Goal: Task Accomplishment & Management: Manage account settings

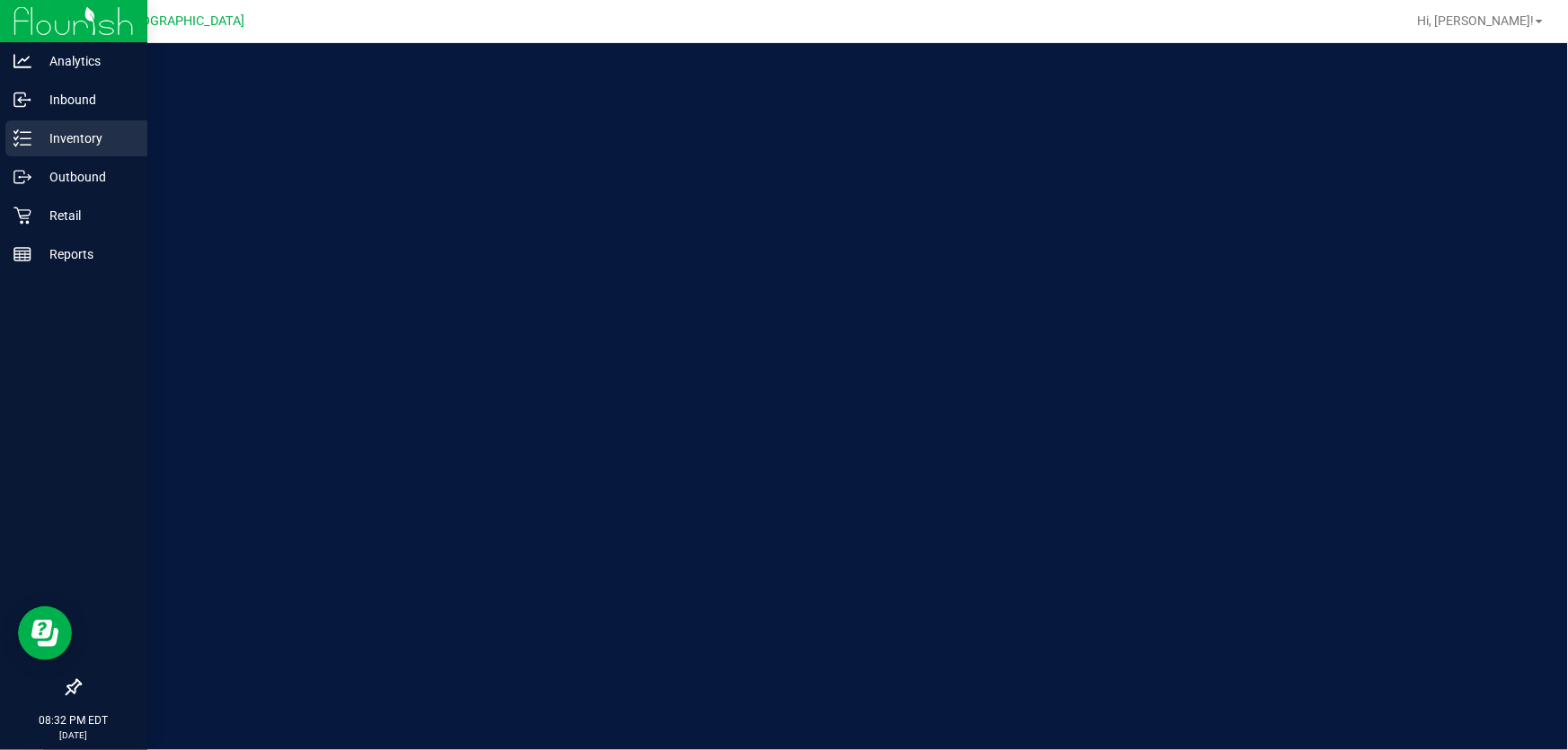
click at [45, 146] on p "Inventory" at bounding box center [86, 138] width 107 height 22
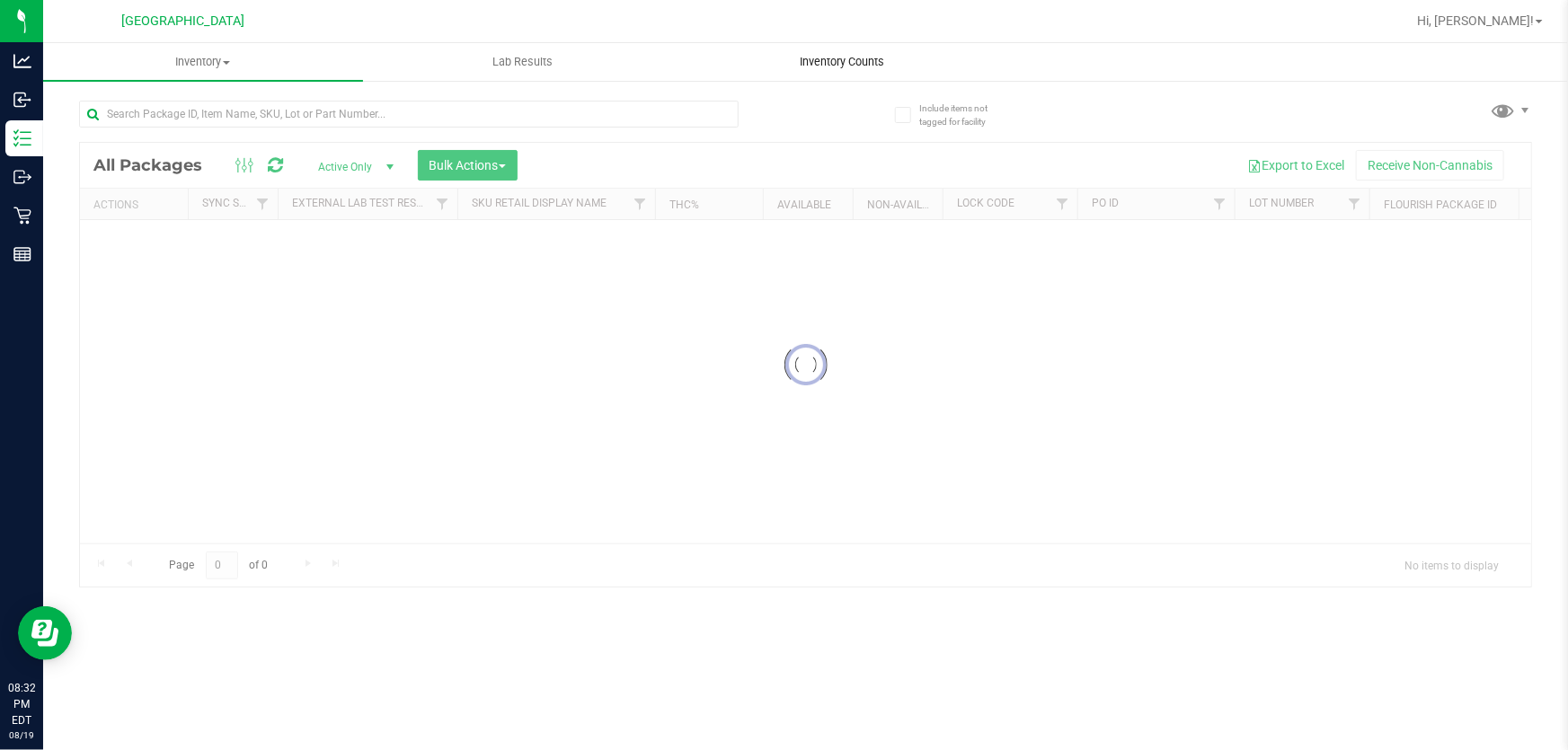
click at [823, 69] on span "Inventory Counts" at bounding box center [842, 62] width 133 height 16
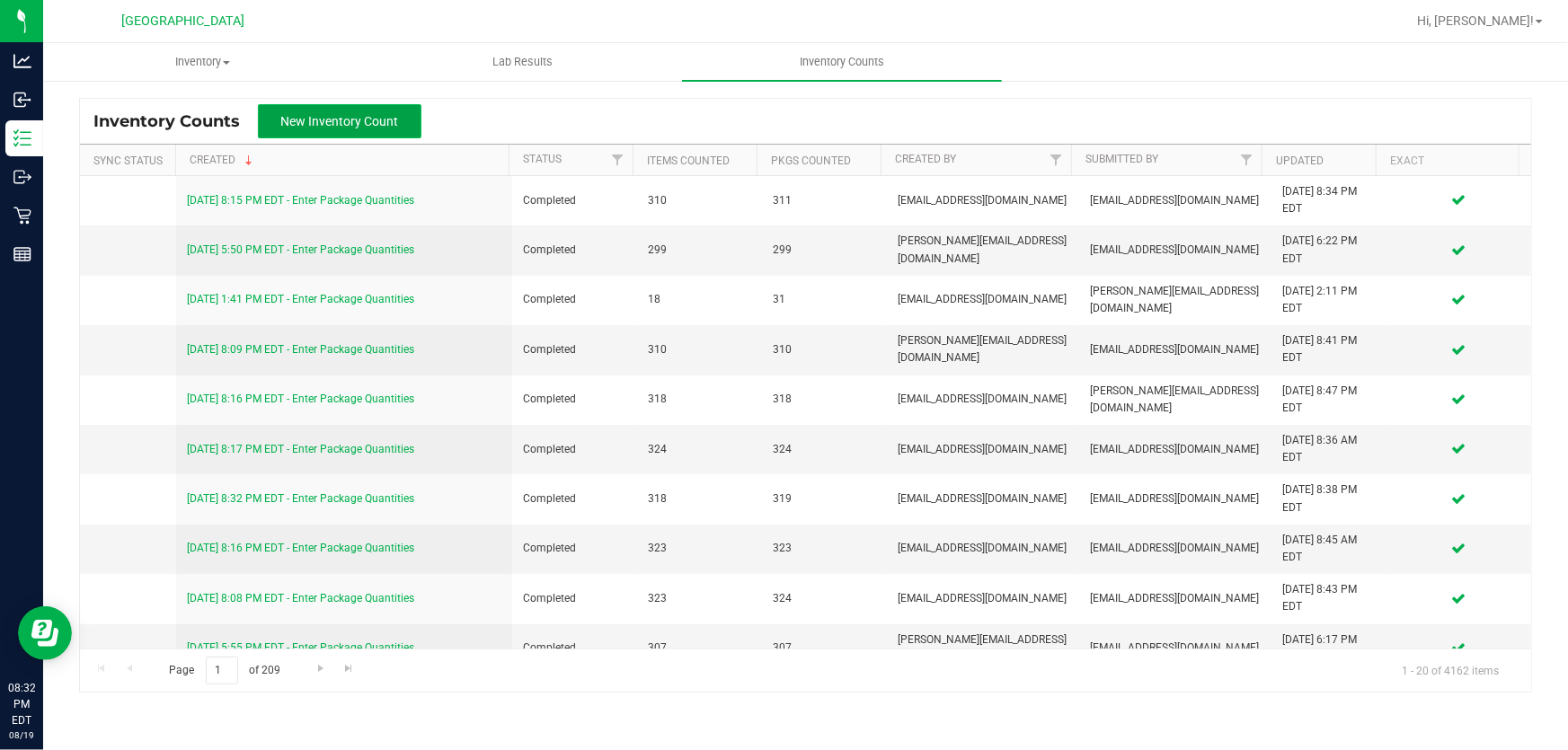
click at [341, 114] on span "New Inventory Count" at bounding box center [340, 121] width 117 height 15
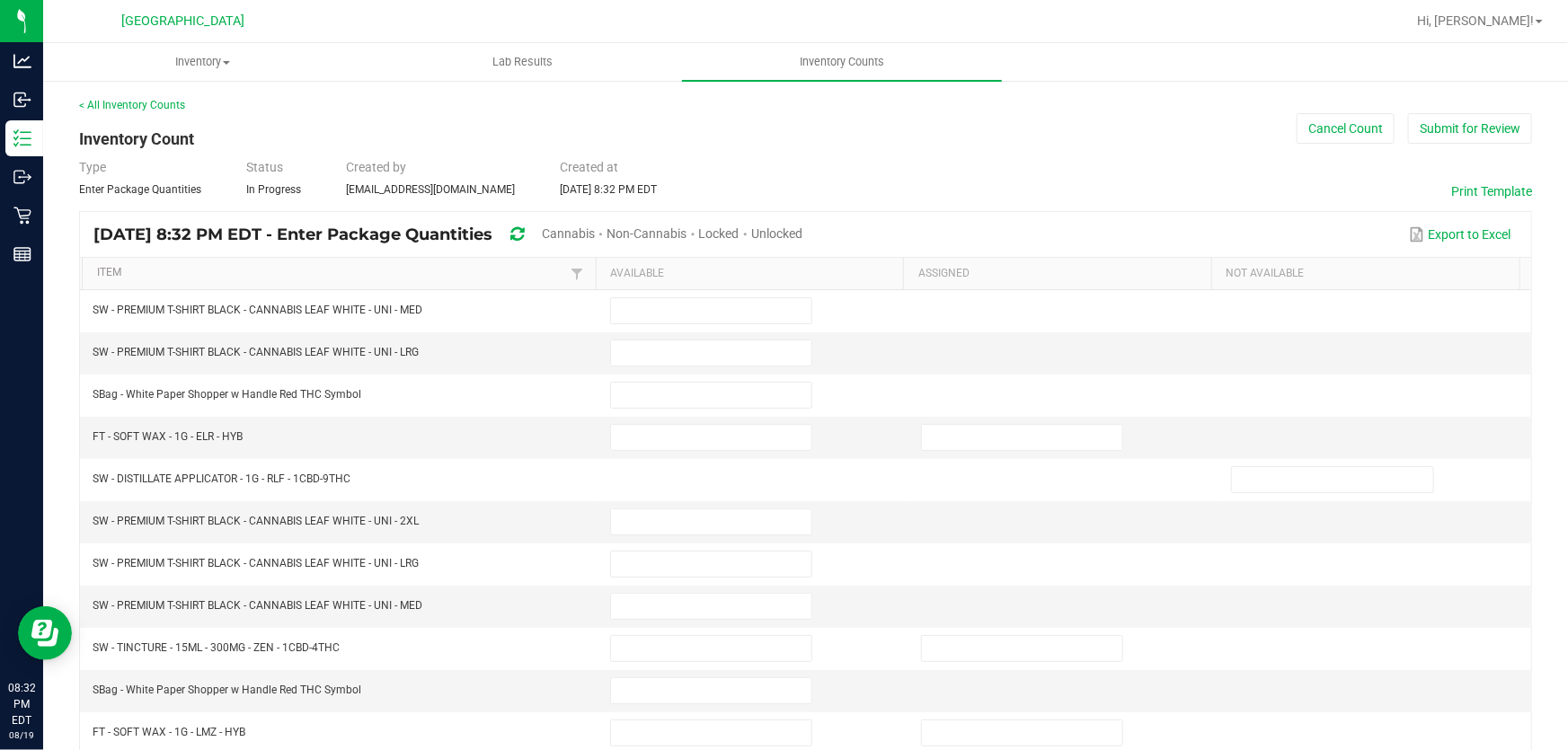
click at [595, 232] on span "Cannabis" at bounding box center [568, 234] width 53 height 15
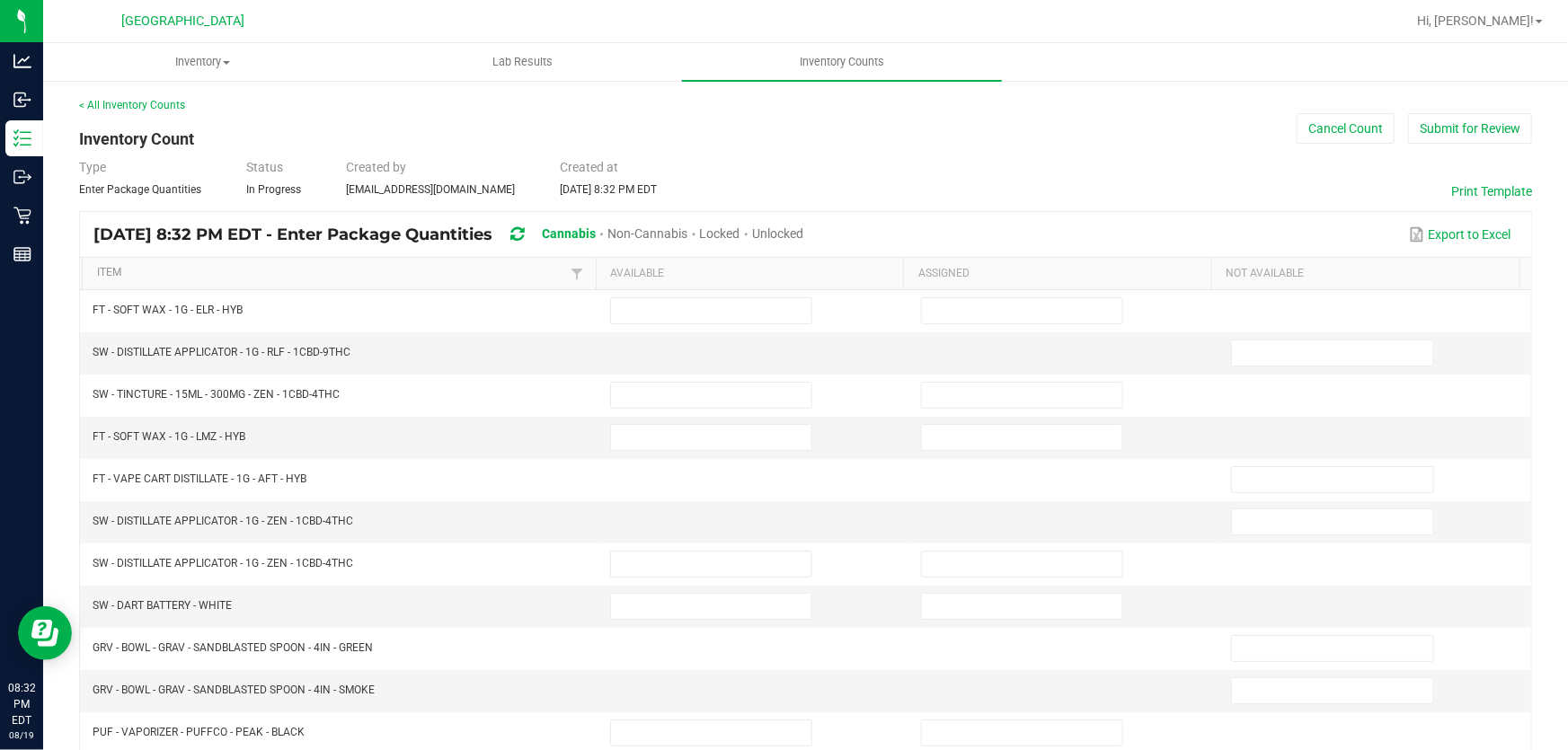
click at [803, 235] on span "Unlocked" at bounding box center [778, 234] width 51 height 15
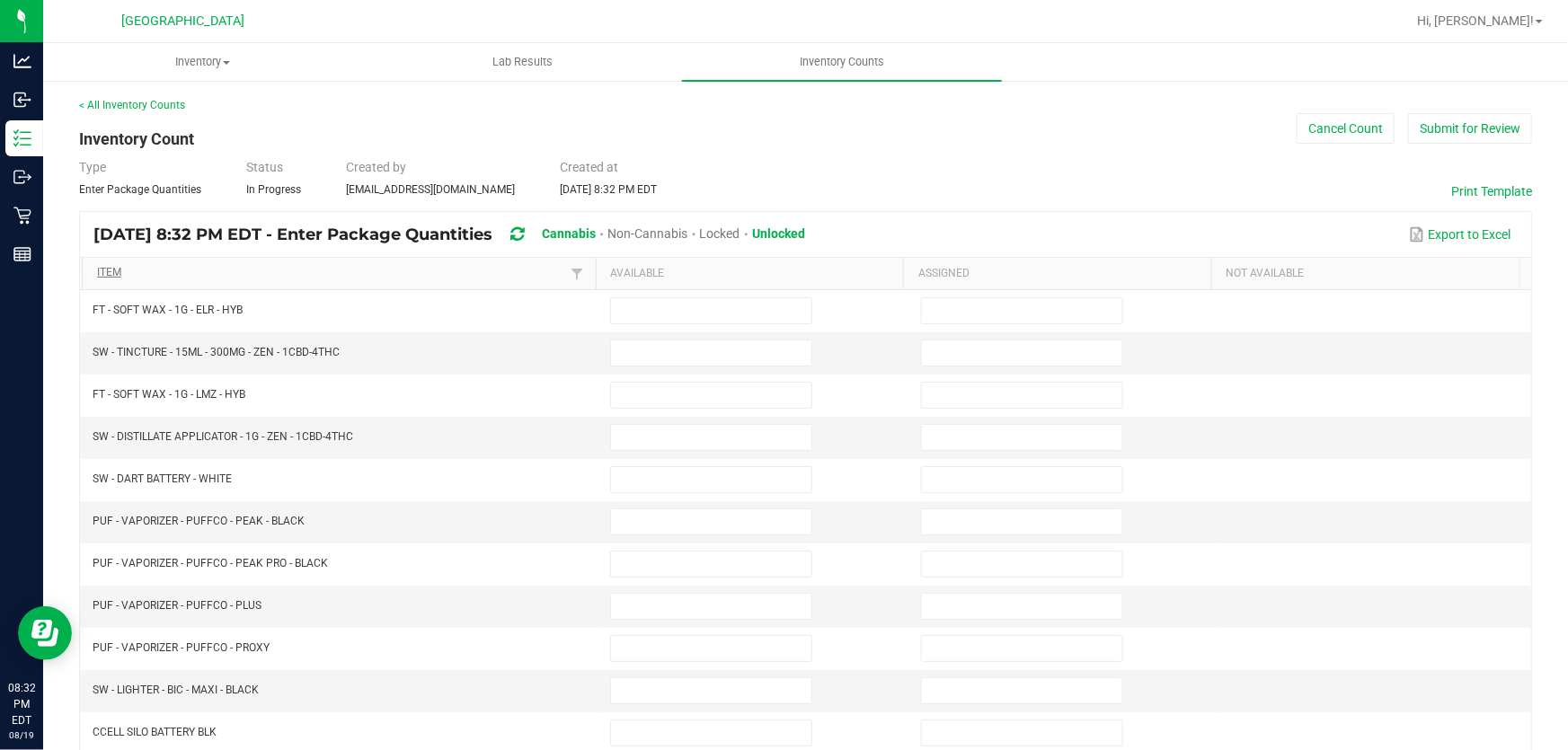
click at [403, 266] on th "Item" at bounding box center [338, 274] width 513 height 33
click at [413, 272] on link "Item" at bounding box center [332, 273] width 470 height 15
click at [662, 341] on input at bounding box center [711, 353] width 200 height 25
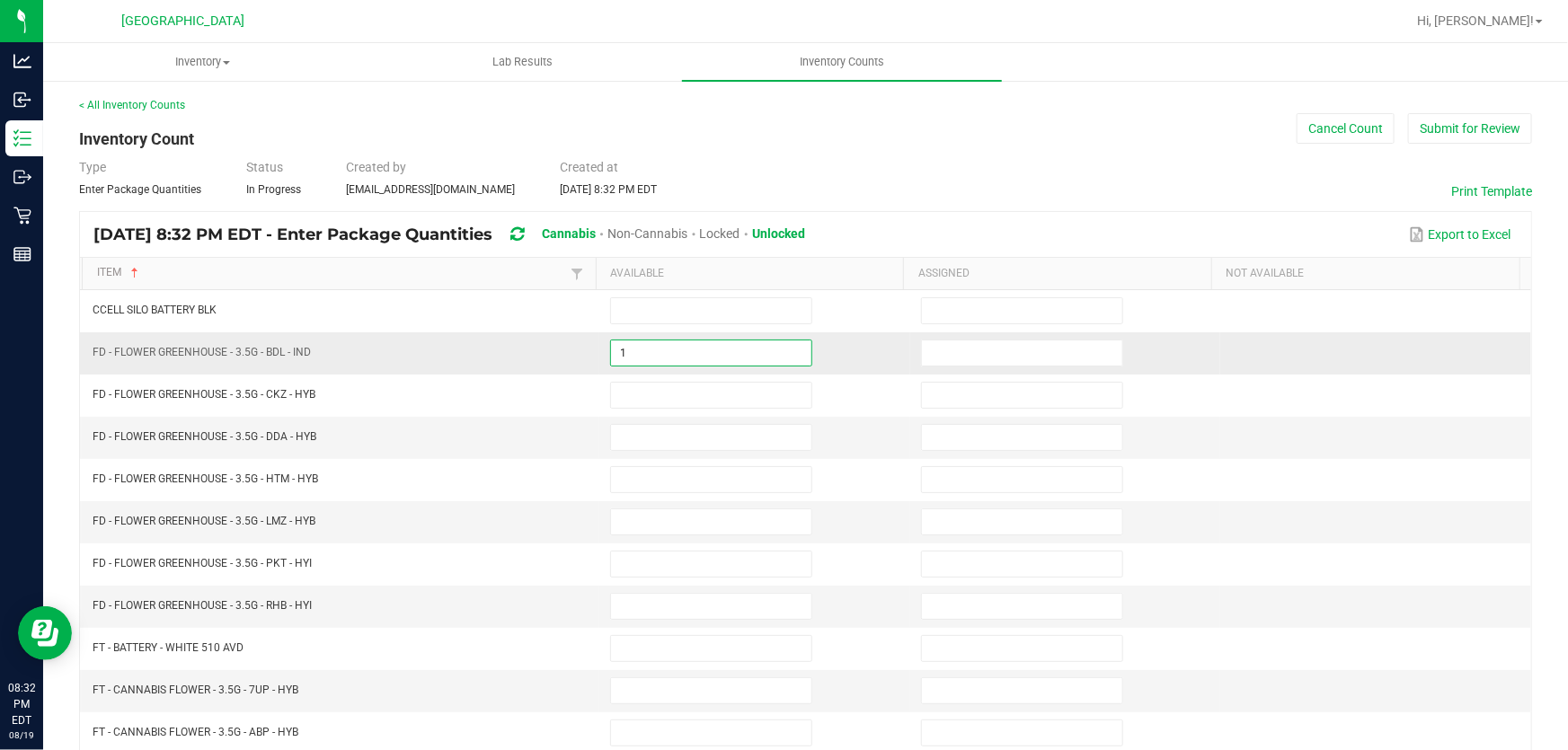
type input "1"
type input "12"
type input "8"
type input "1"
type input "19"
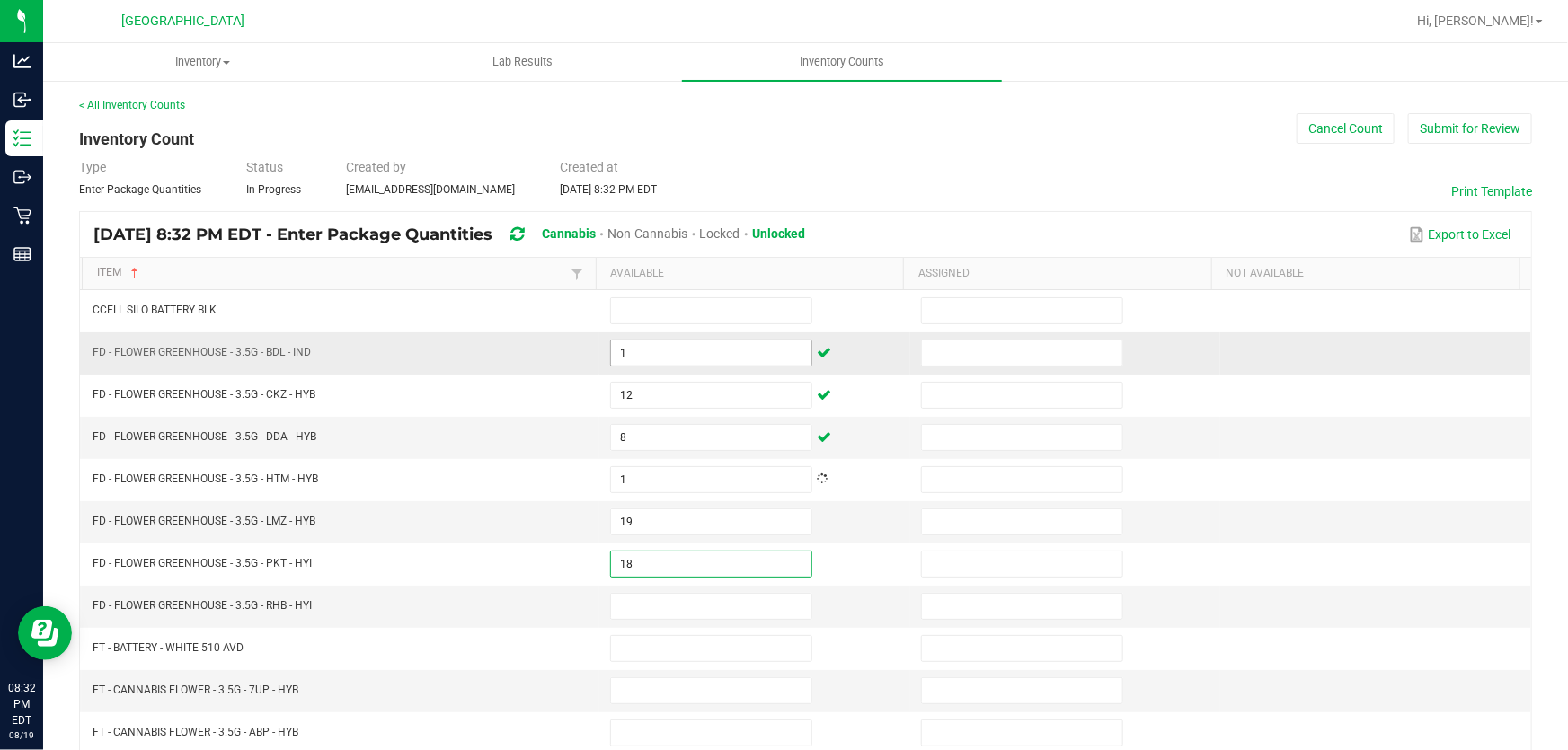
type input "18"
type input "10"
click at [716, 678] on input at bounding box center [711, 691] width 200 height 25
type input "4"
type input "10"
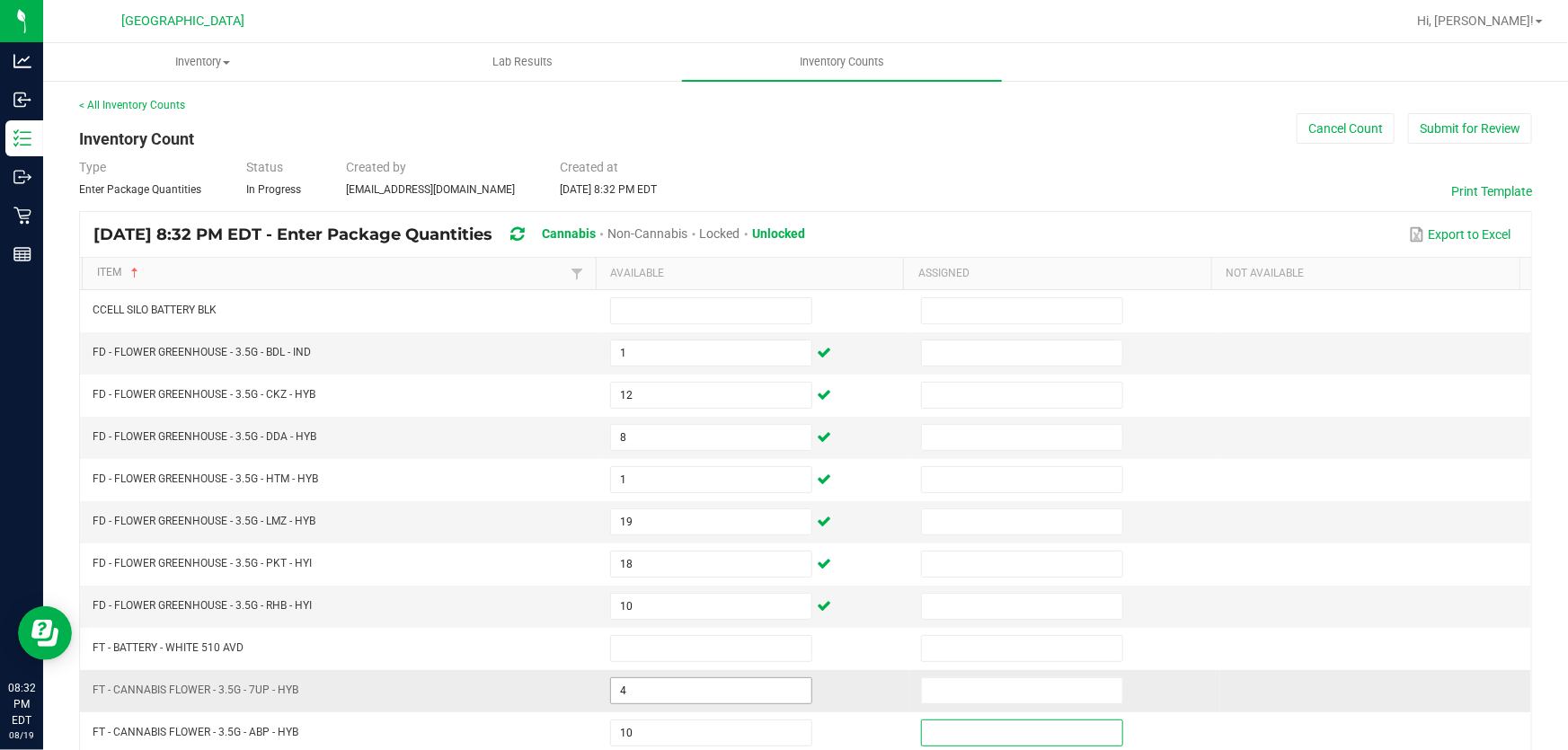
scroll to position [374, 0]
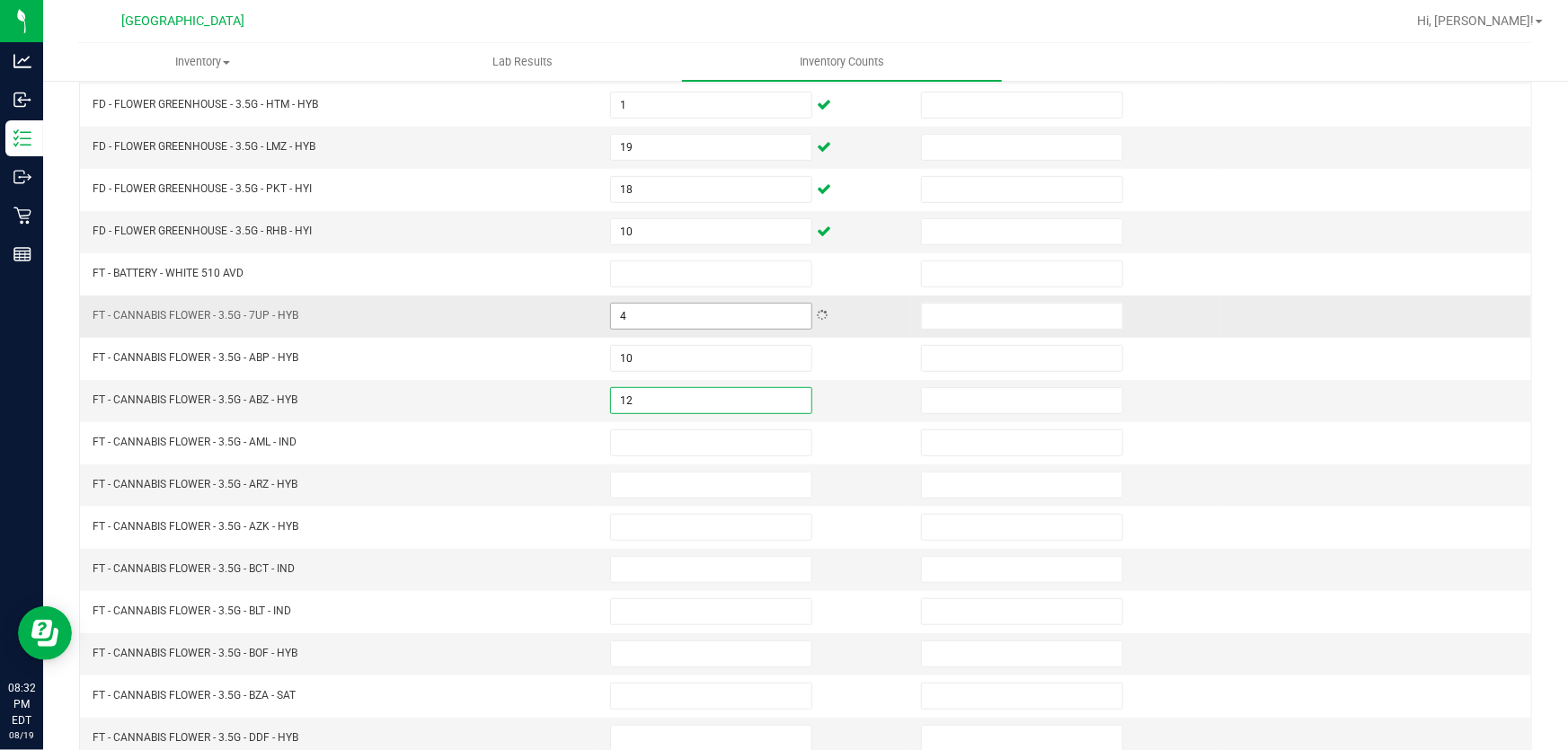
type input "12"
type input "17"
type input "9"
type input "11"
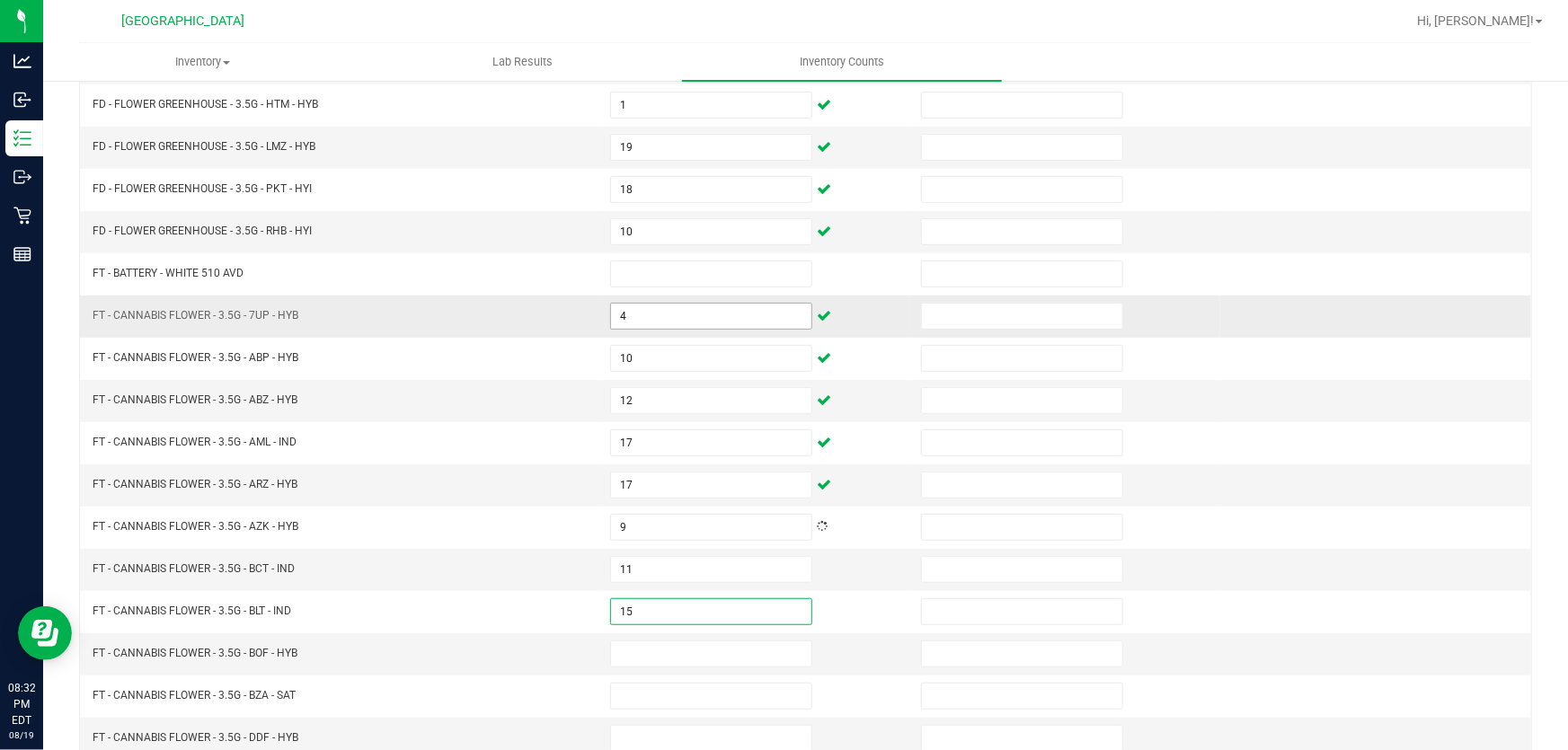
type input "15"
type input "7"
type input "2"
type input "7"
click at [134, 646] on span "FT - CANNABIS FLOWER - 3.5G - BOF - HYB" at bounding box center [195, 653] width 205 height 13
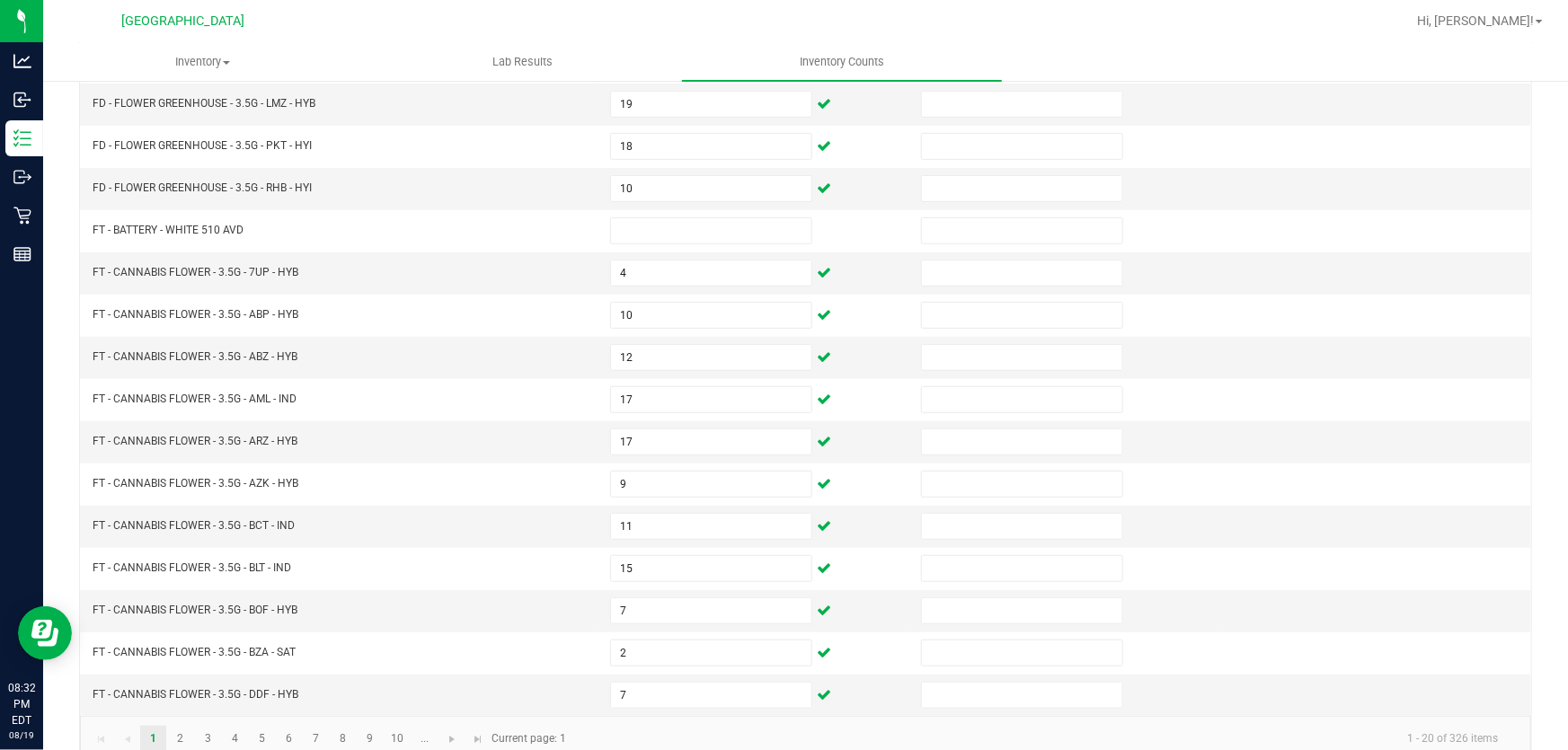
scroll to position [441, 0]
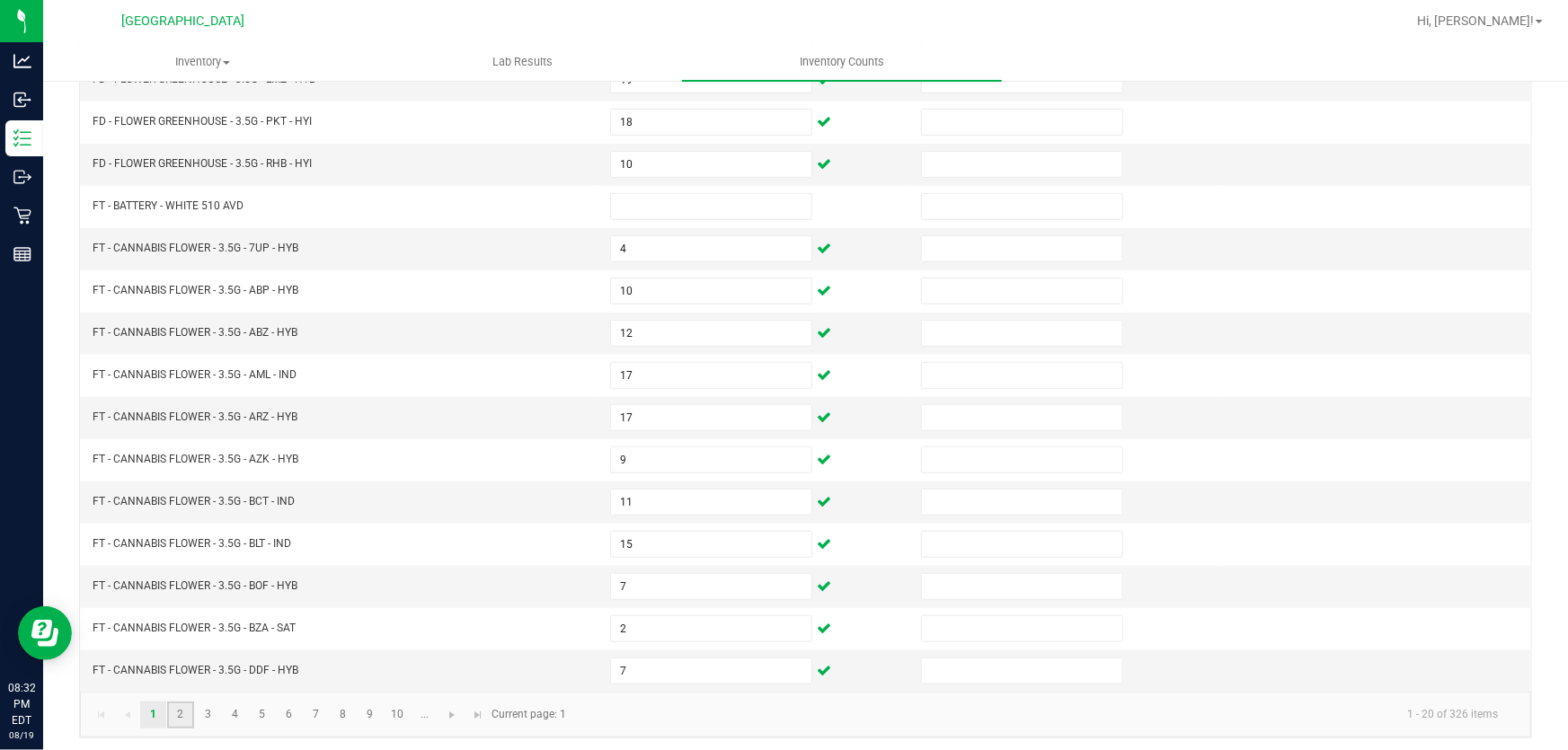
click at [184, 711] on link "2" at bounding box center [180, 715] width 26 height 27
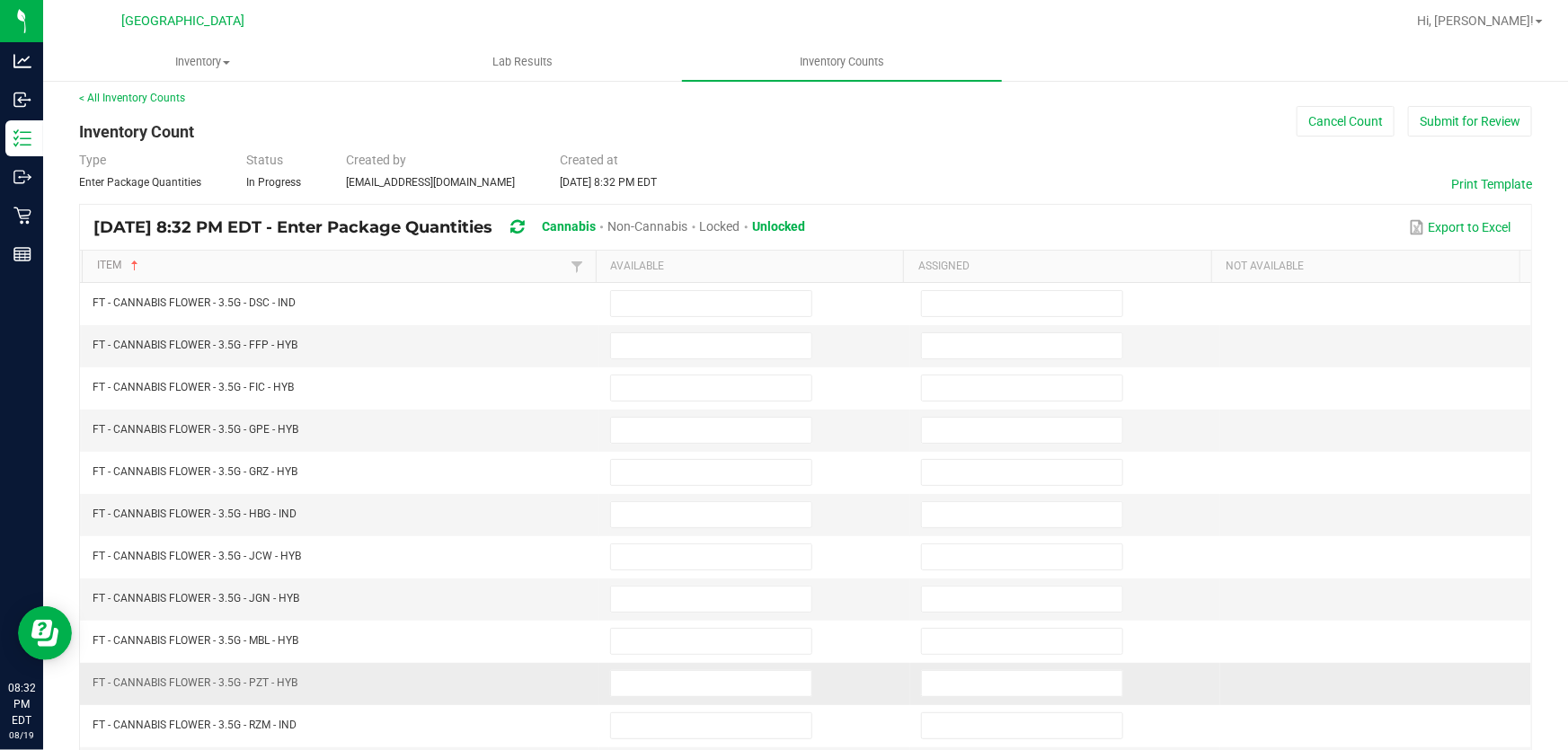
scroll to position [0, 0]
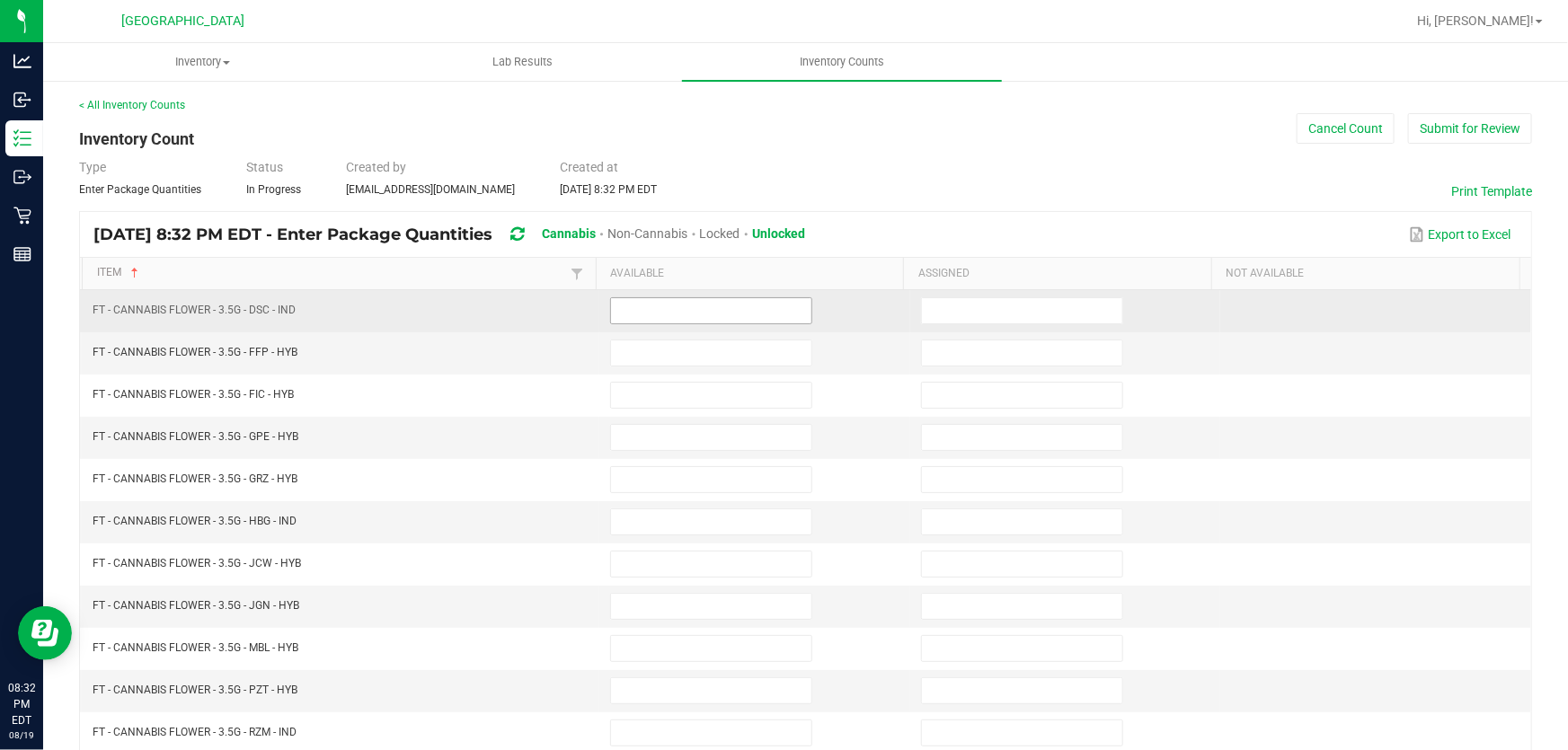
click at [650, 305] on input at bounding box center [711, 311] width 200 height 25
type input "11"
type input "7"
type input "9"
type input "4"
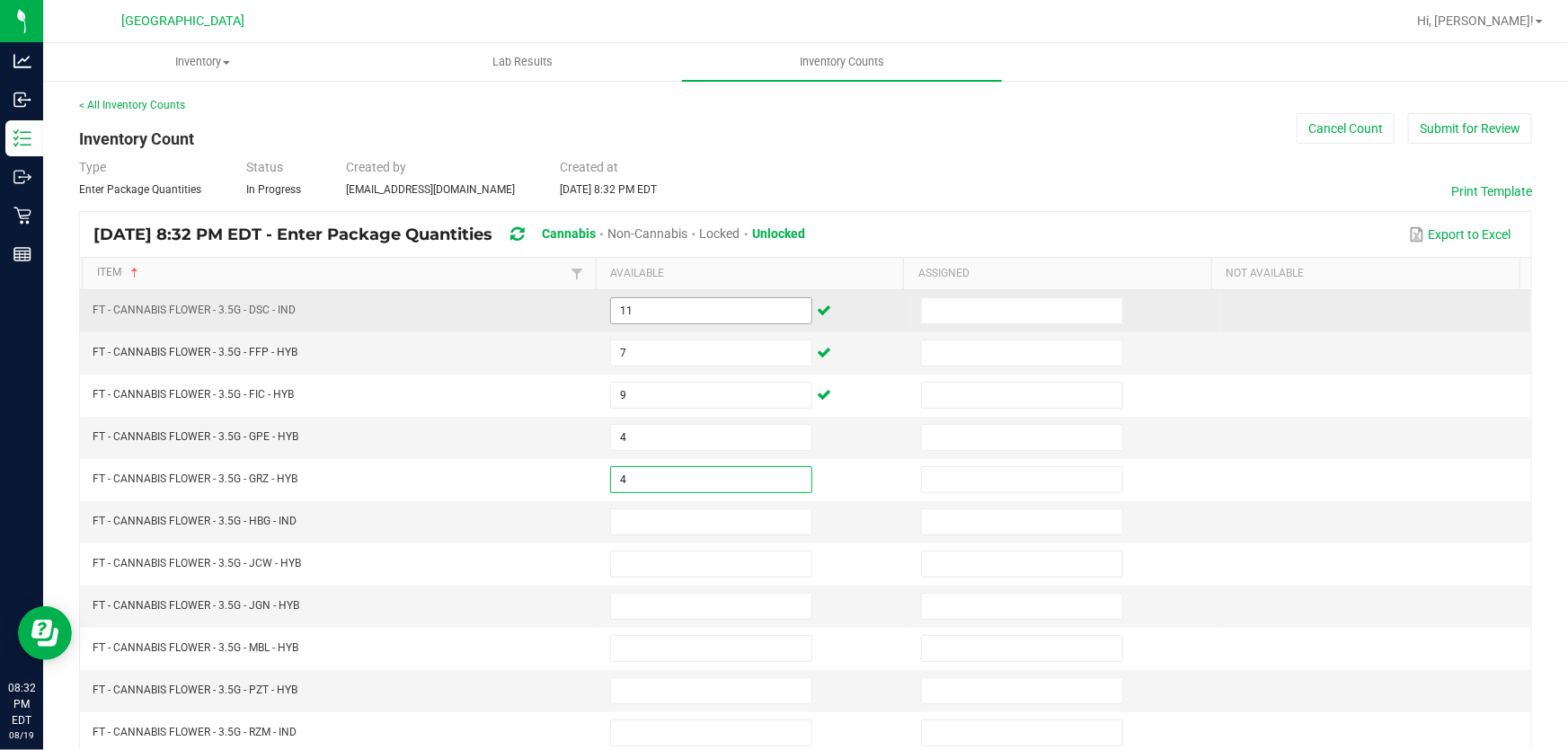
type input "4"
type input "14"
type input "3"
type input "8"
type input "11"
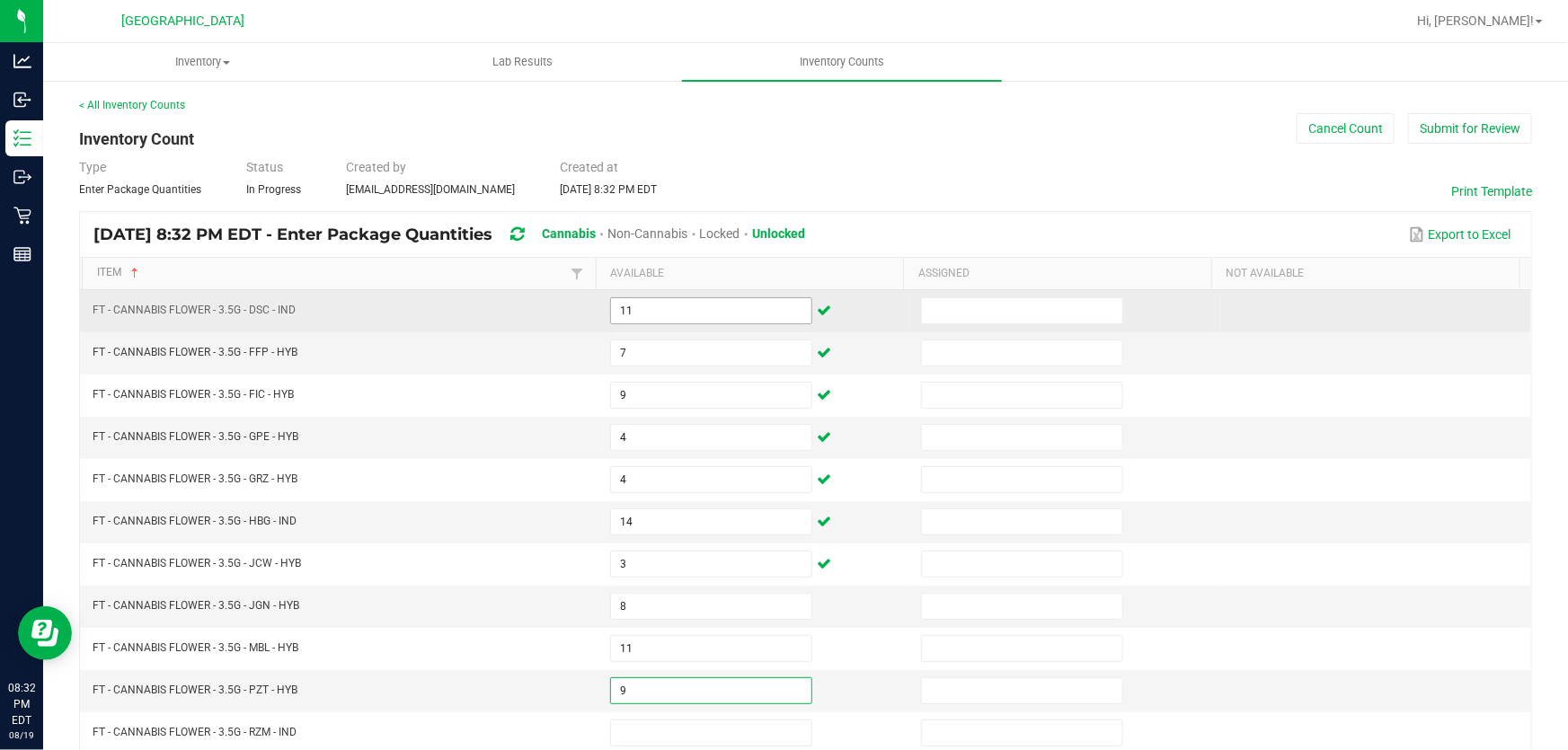
type input "9"
type input "18"
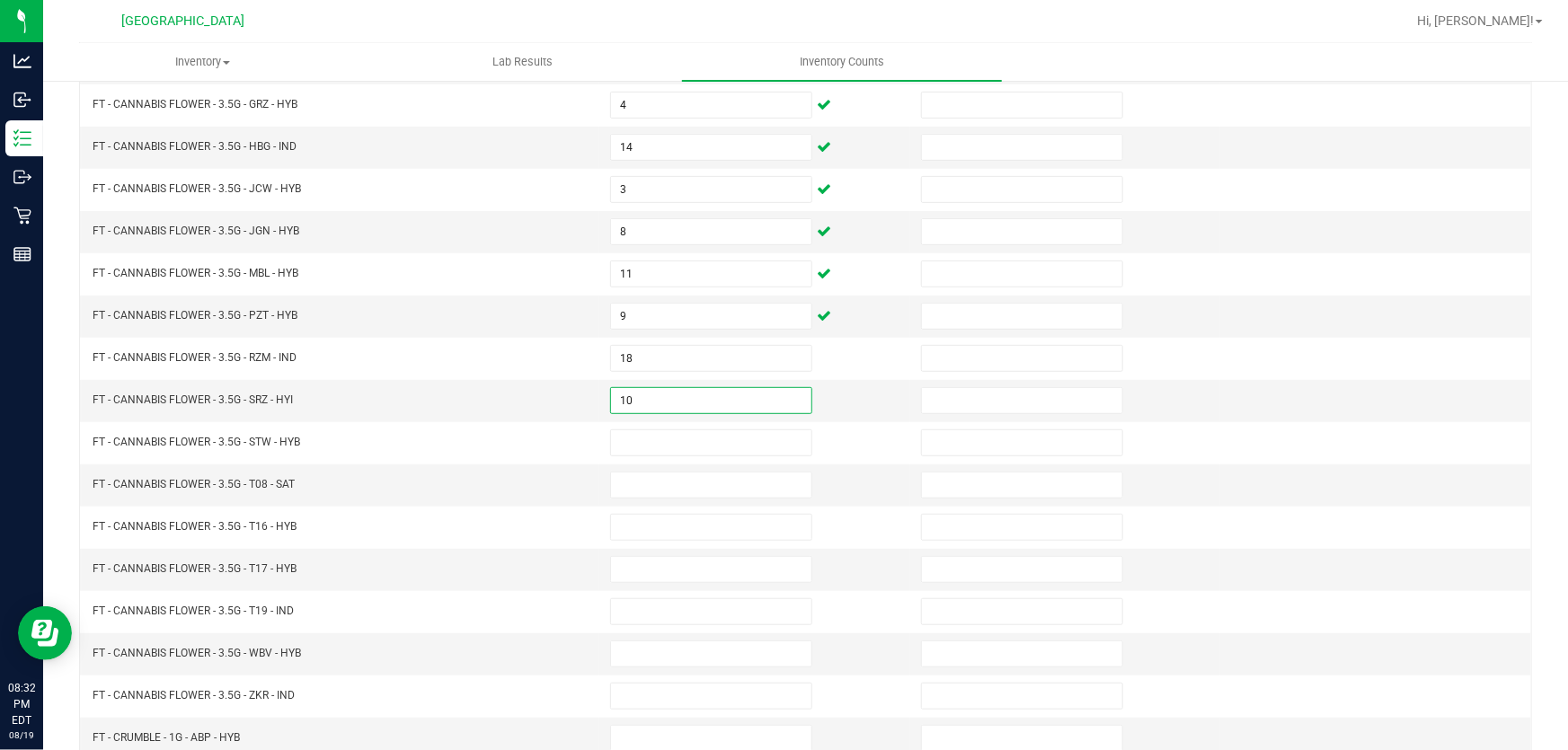
type input "10"
type input "20"
type input "17"
type input "5"
type input "19"
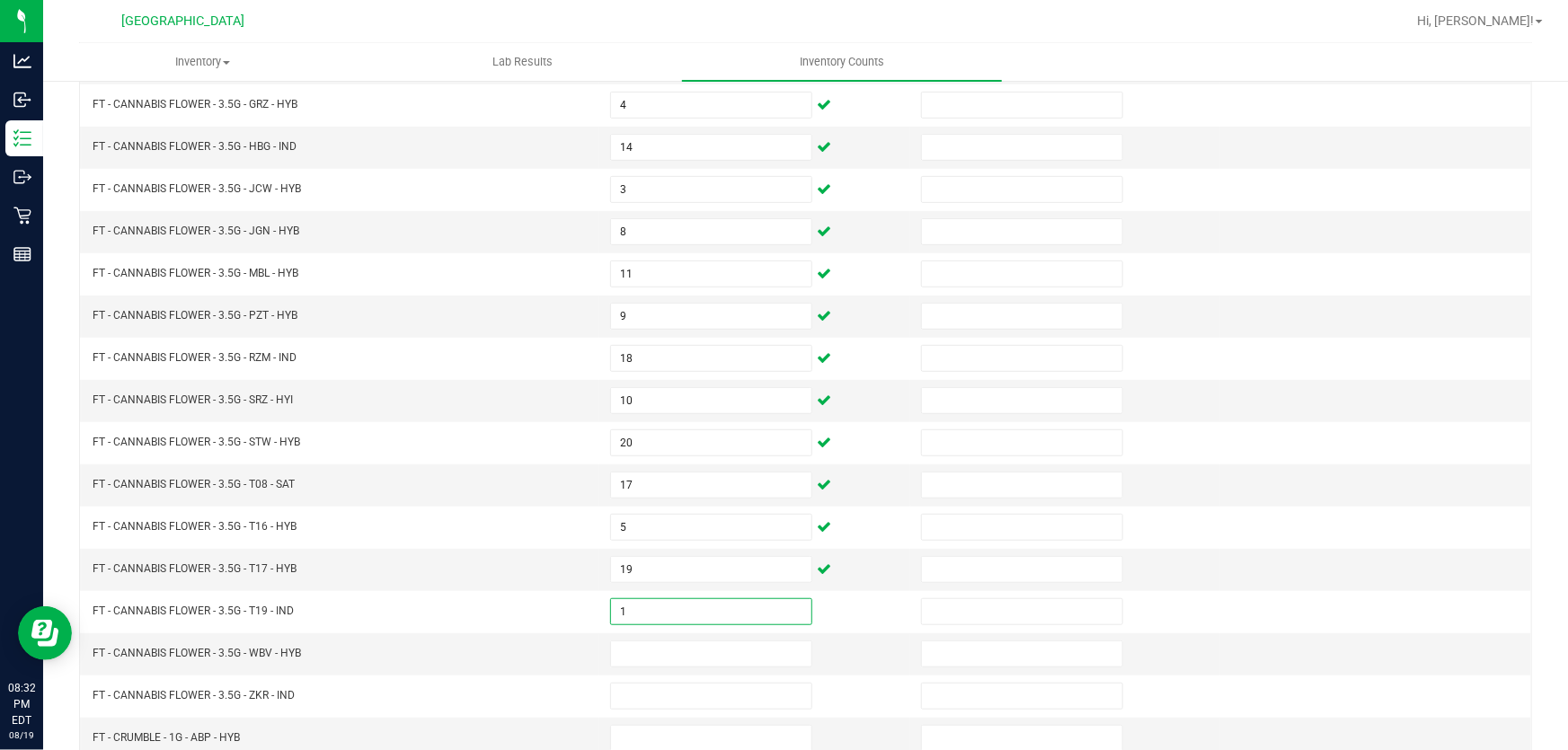
type input "1"
type input "11"
type input "20"
type input "1"
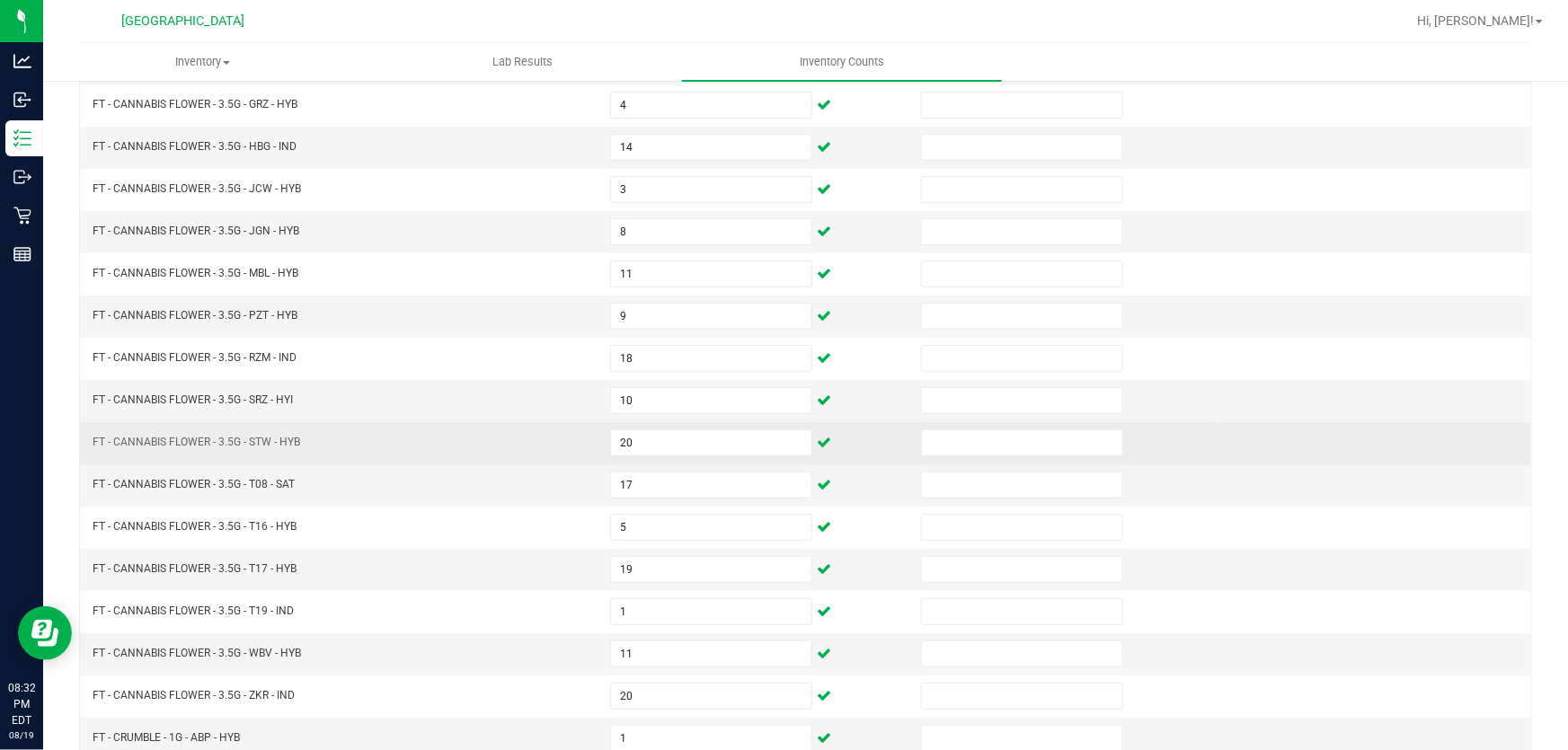
click at [319, 457] on td "FT - CANNABIS FLOWER - 3.5G - STW - HYB" at bounding box center [341, 443] width 517 height 42
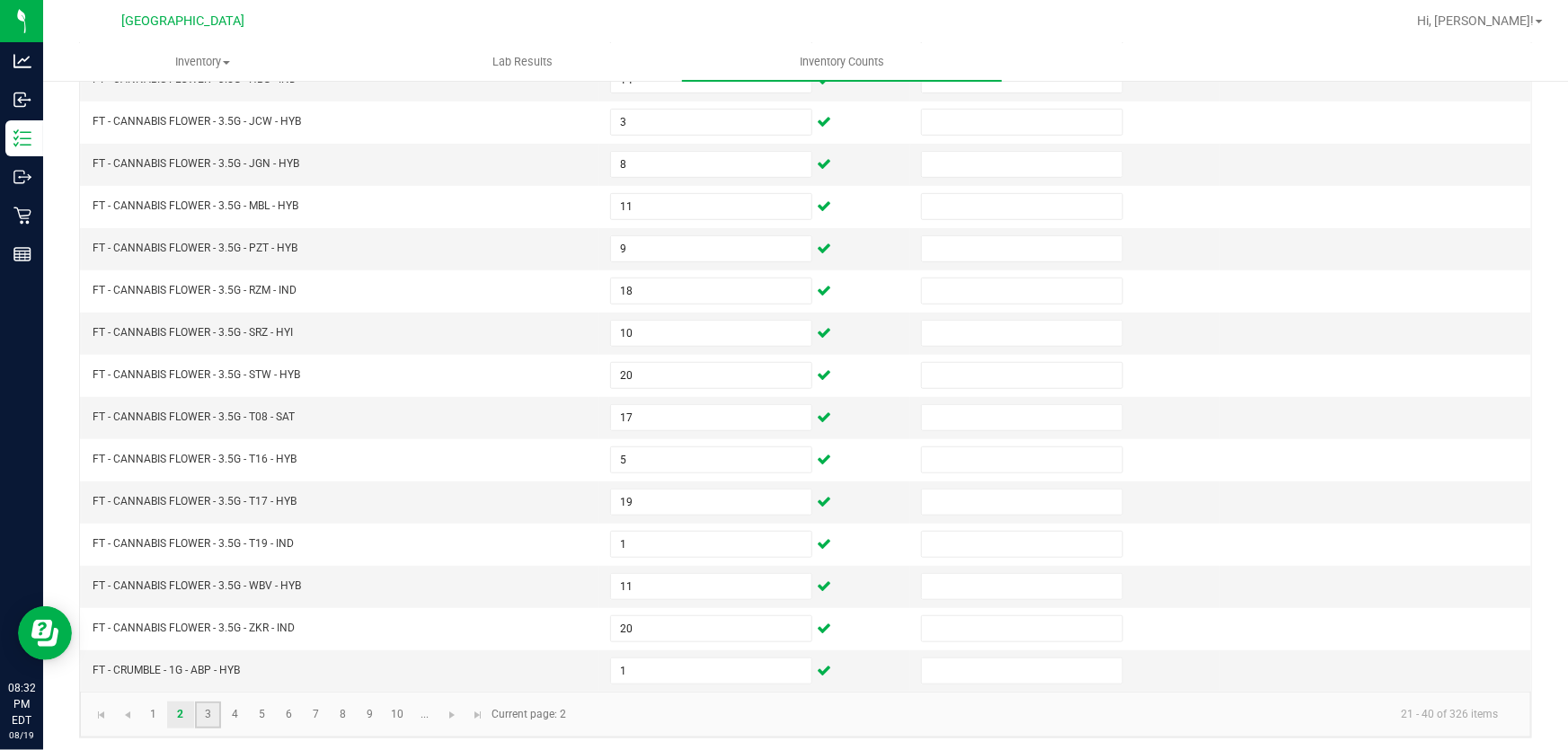
click at [206, 710] on link "3" at bounding box center [208, 715] width 26 height 27
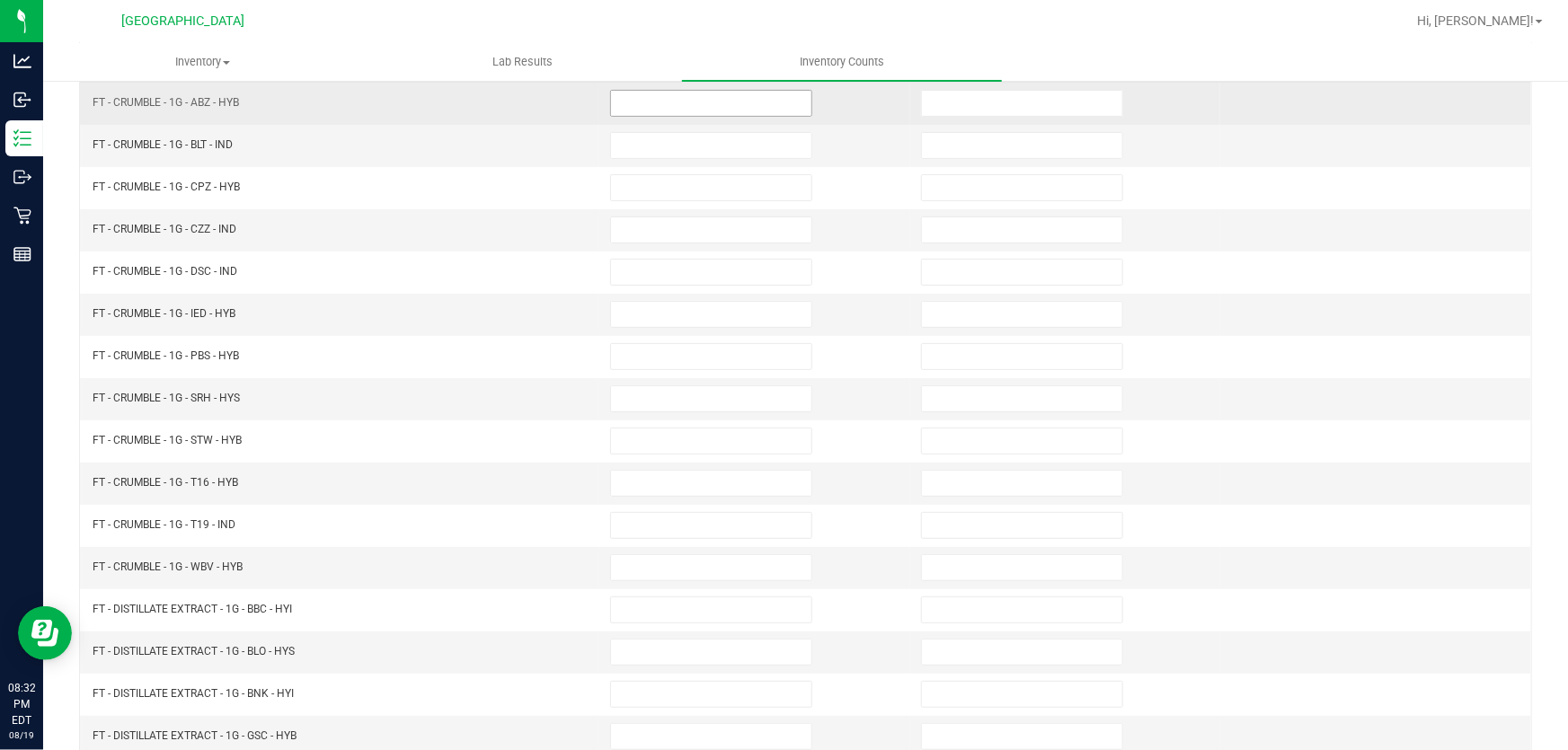
scroll to position [0, 0]
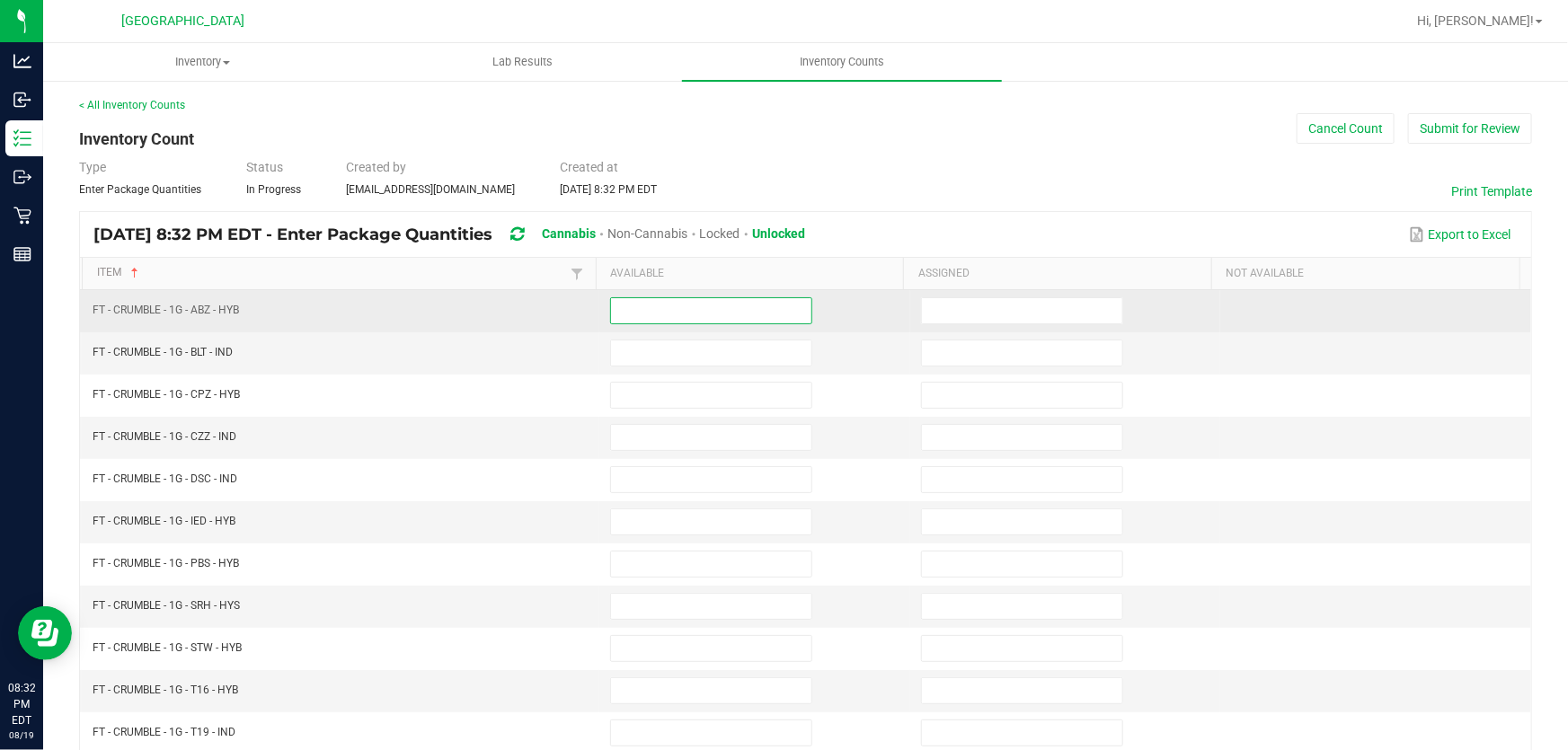
click at [622, 303] on input at bounding box center [711, 311] width 200 height 25
type input "7"
type input "1"
type input "8"
type input "6"
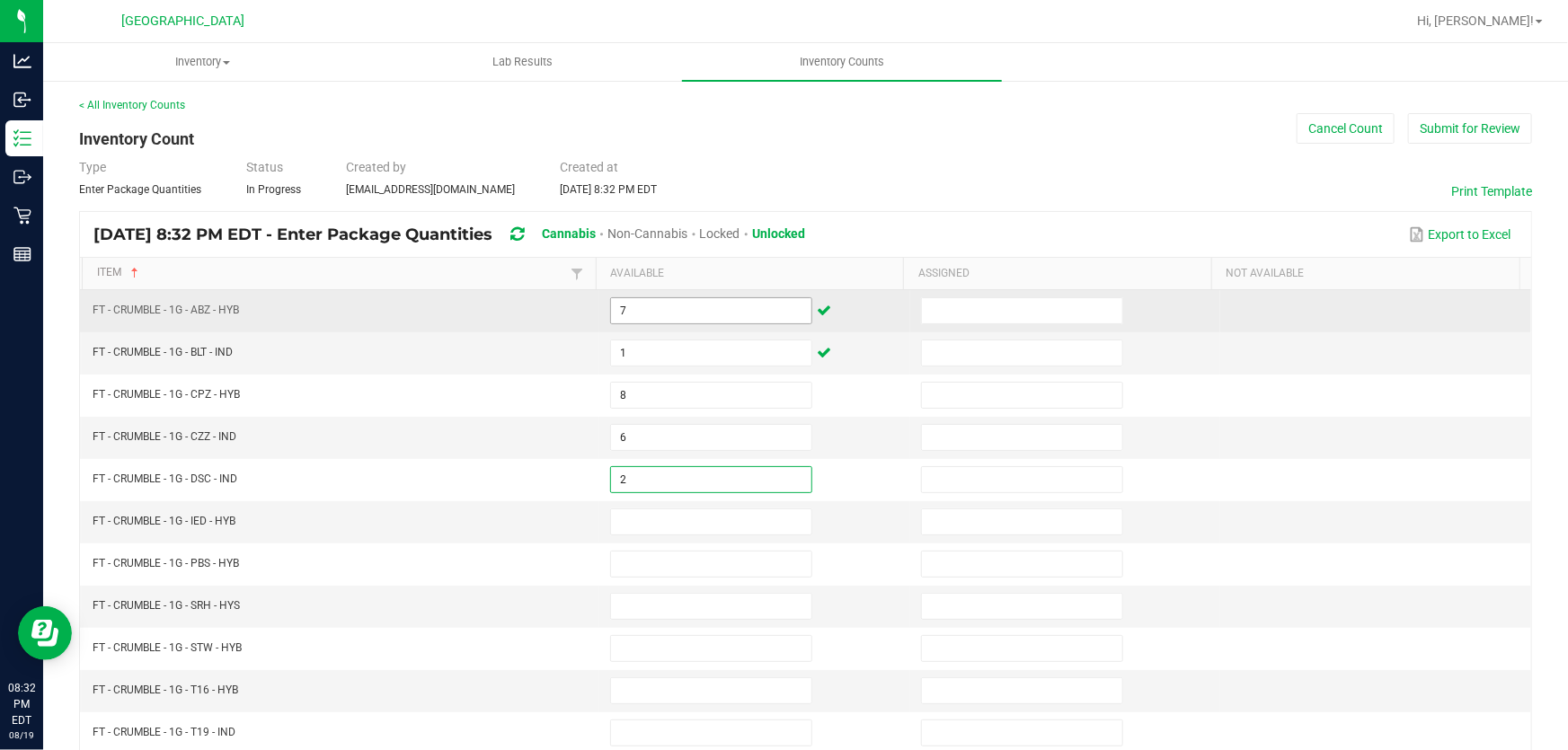
type input "2"
type input "8"
type input "7"
type input "3"
type input "7"
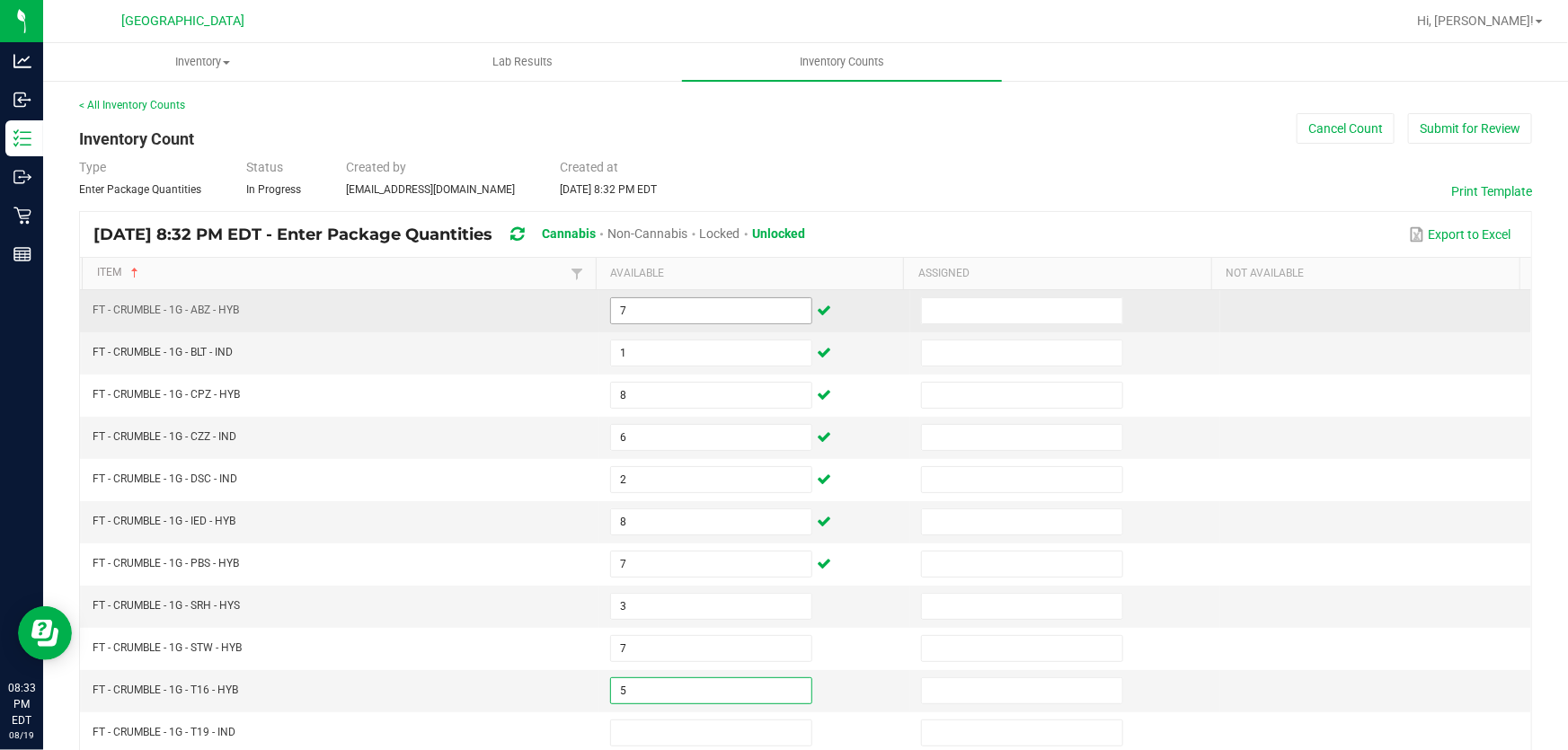
type input "5"
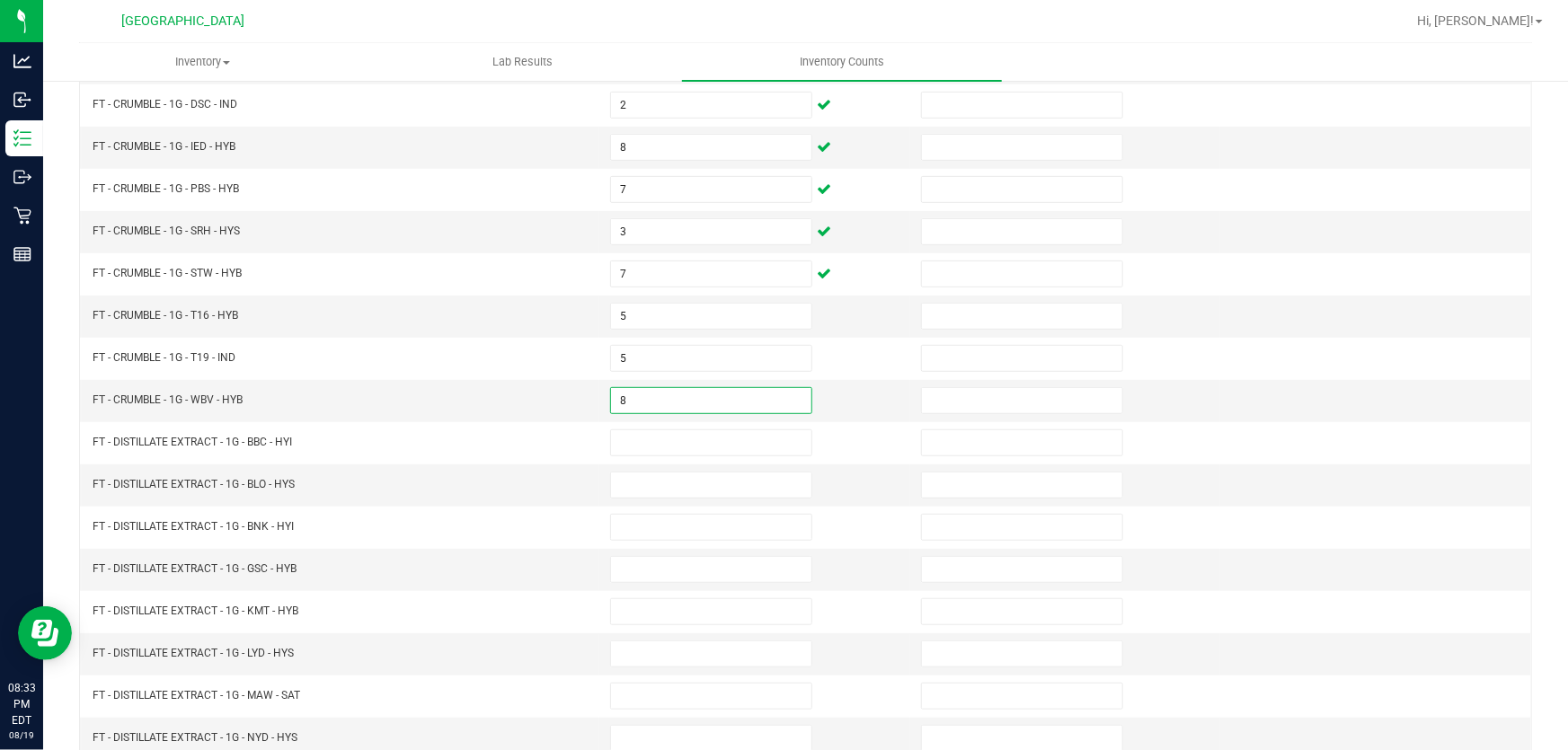
type input "8"
type input "3"
type input "9"
type input "6"
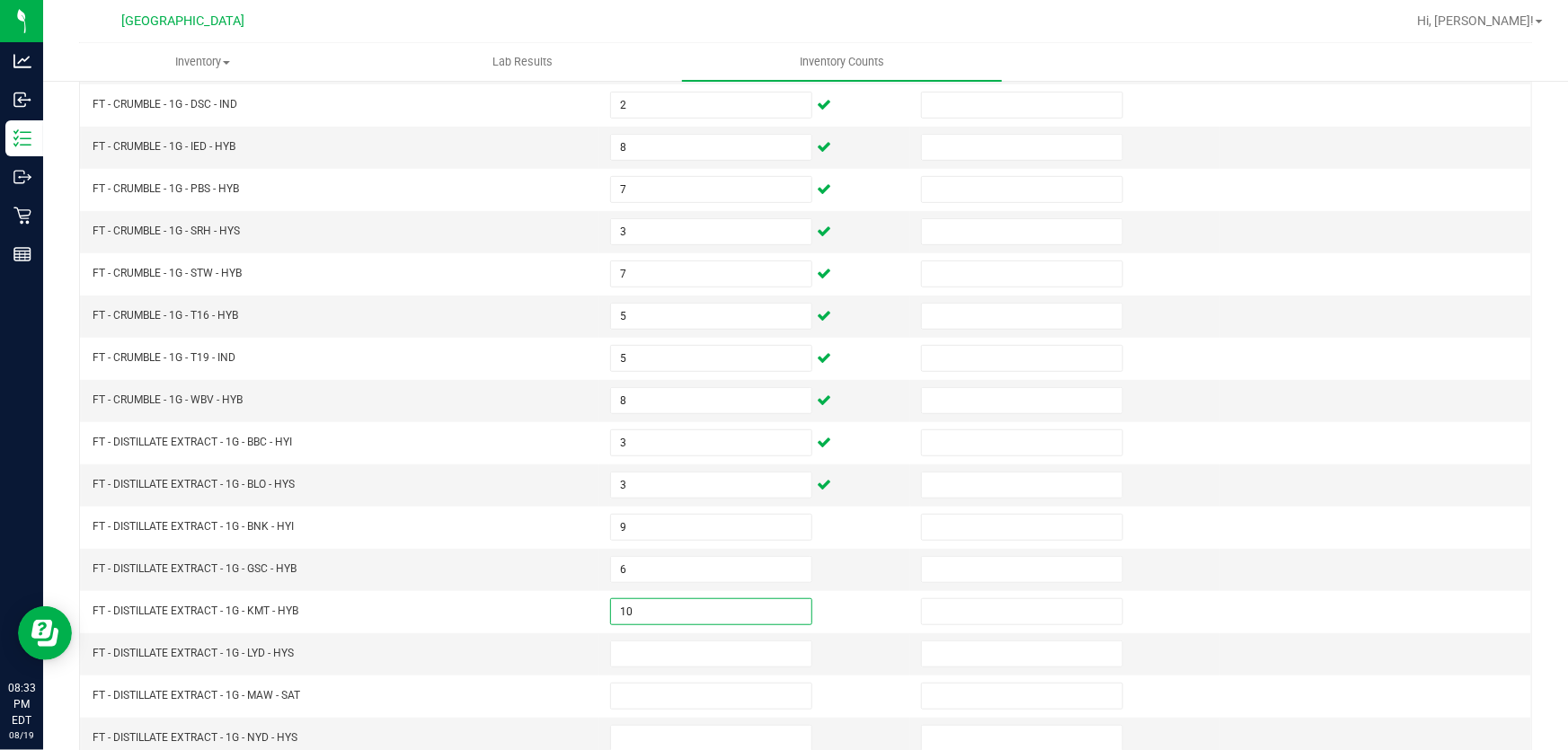
type input "10"
type input "3"
type input "2"
type input "8"
click at [311, 633] on td "FT - DISTILLATE EXTRACT - 1G - LYD - HYS" at bounding box center [341, 654] width 517 height 42
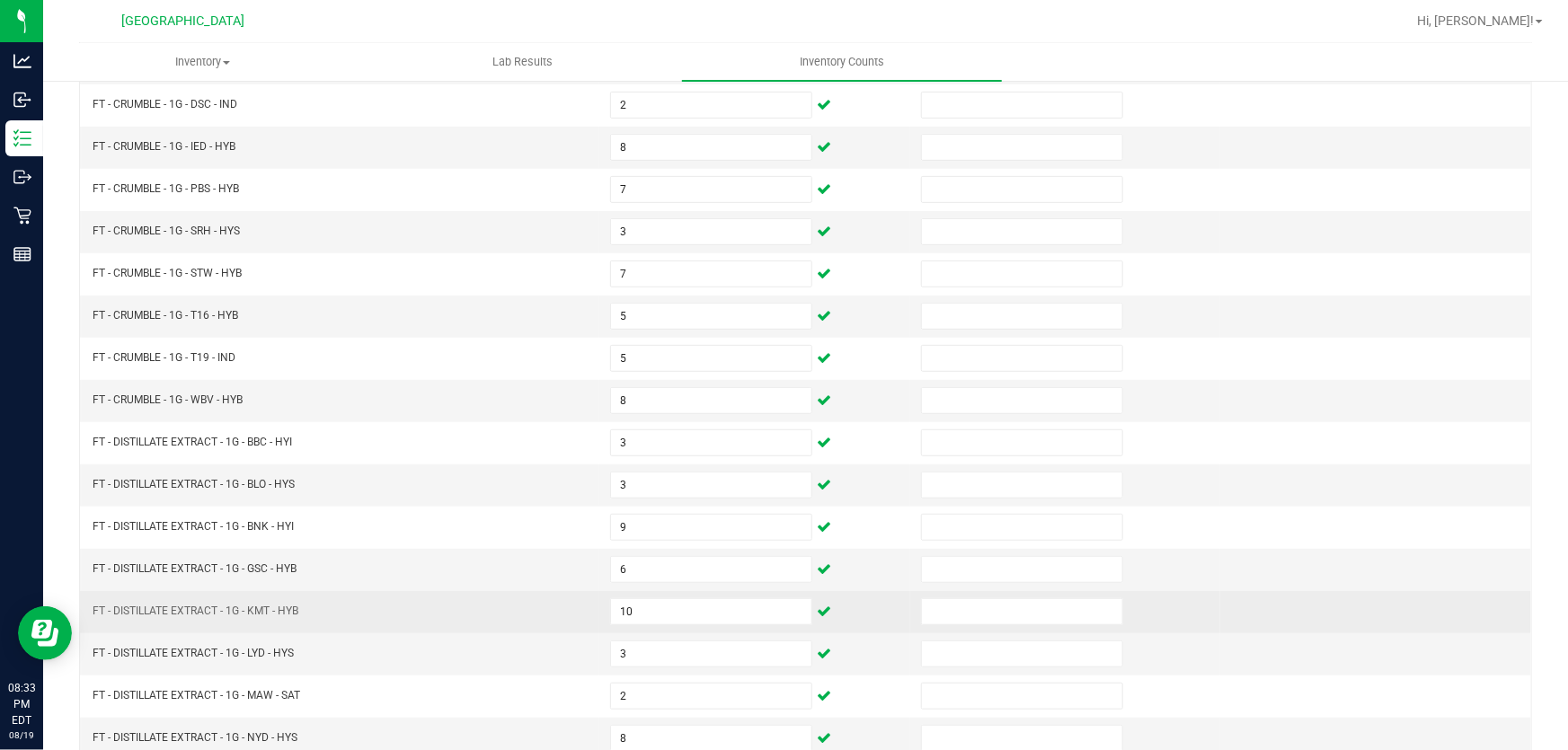
scroll to position [441, 0]
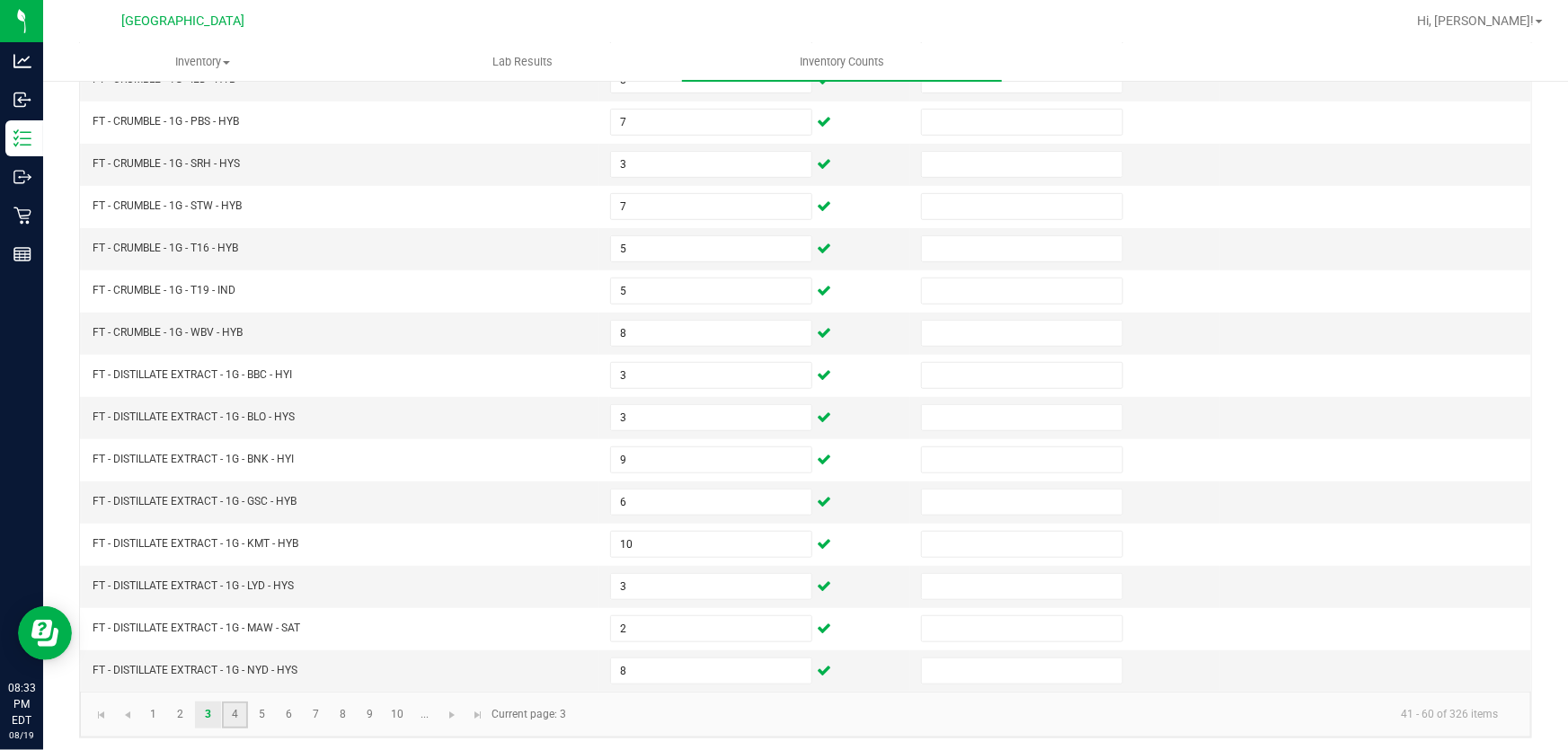
click at [234, 702] on link "4" at bounding box center [235, 715] width 26 height 27
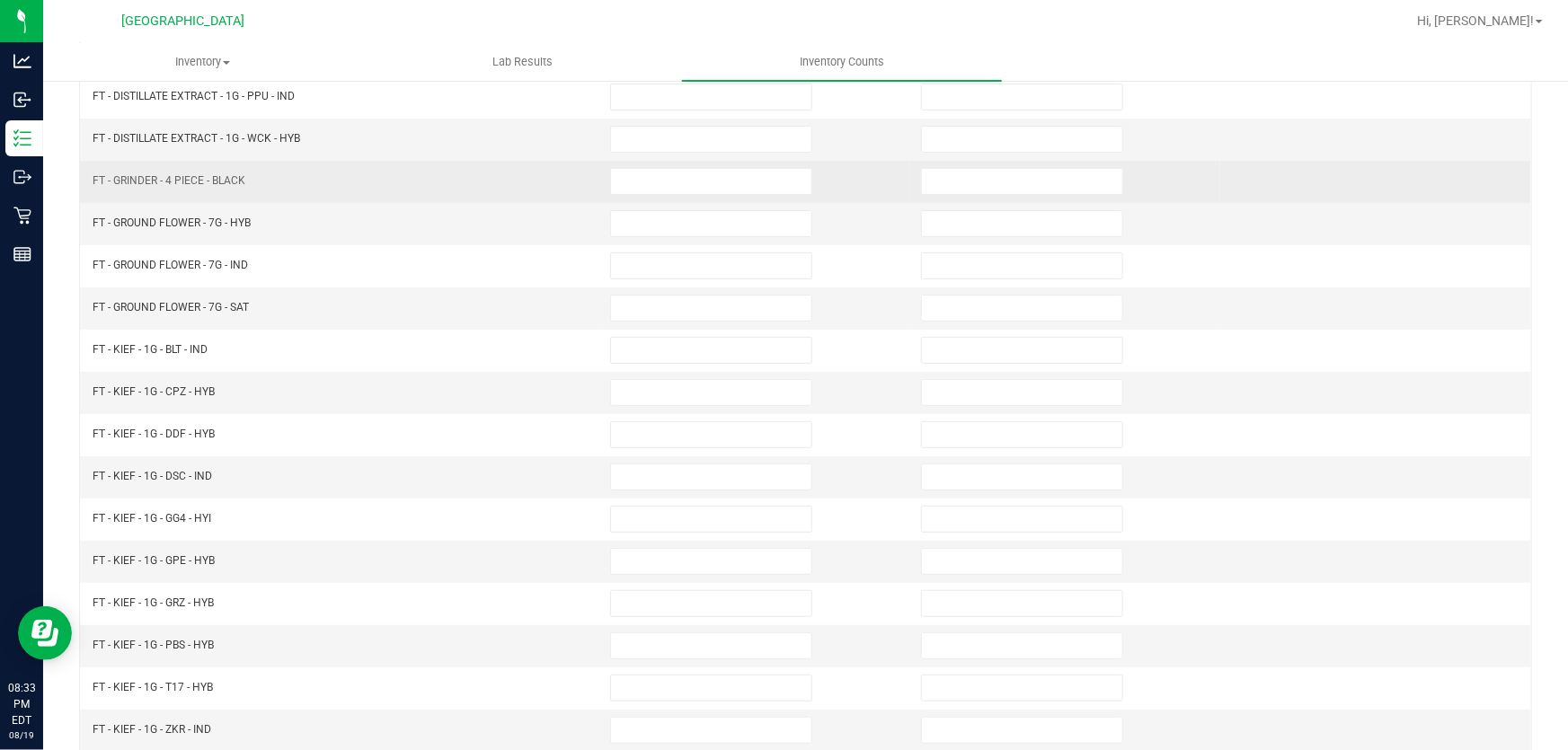
scroll to position [116, 0]
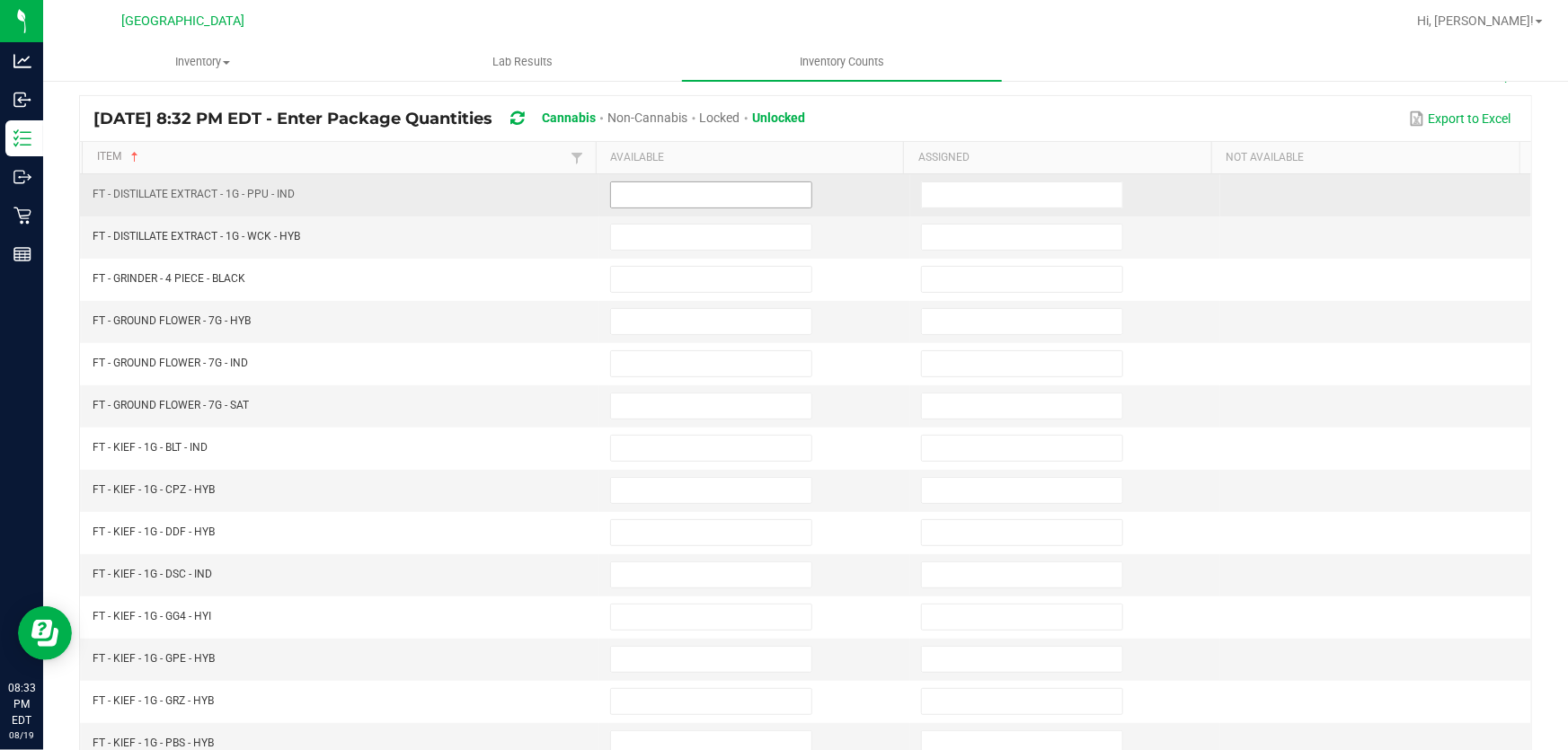
click at [636, 198] on input at bounding box center [711, 195] width 200 height 25
type input "7"
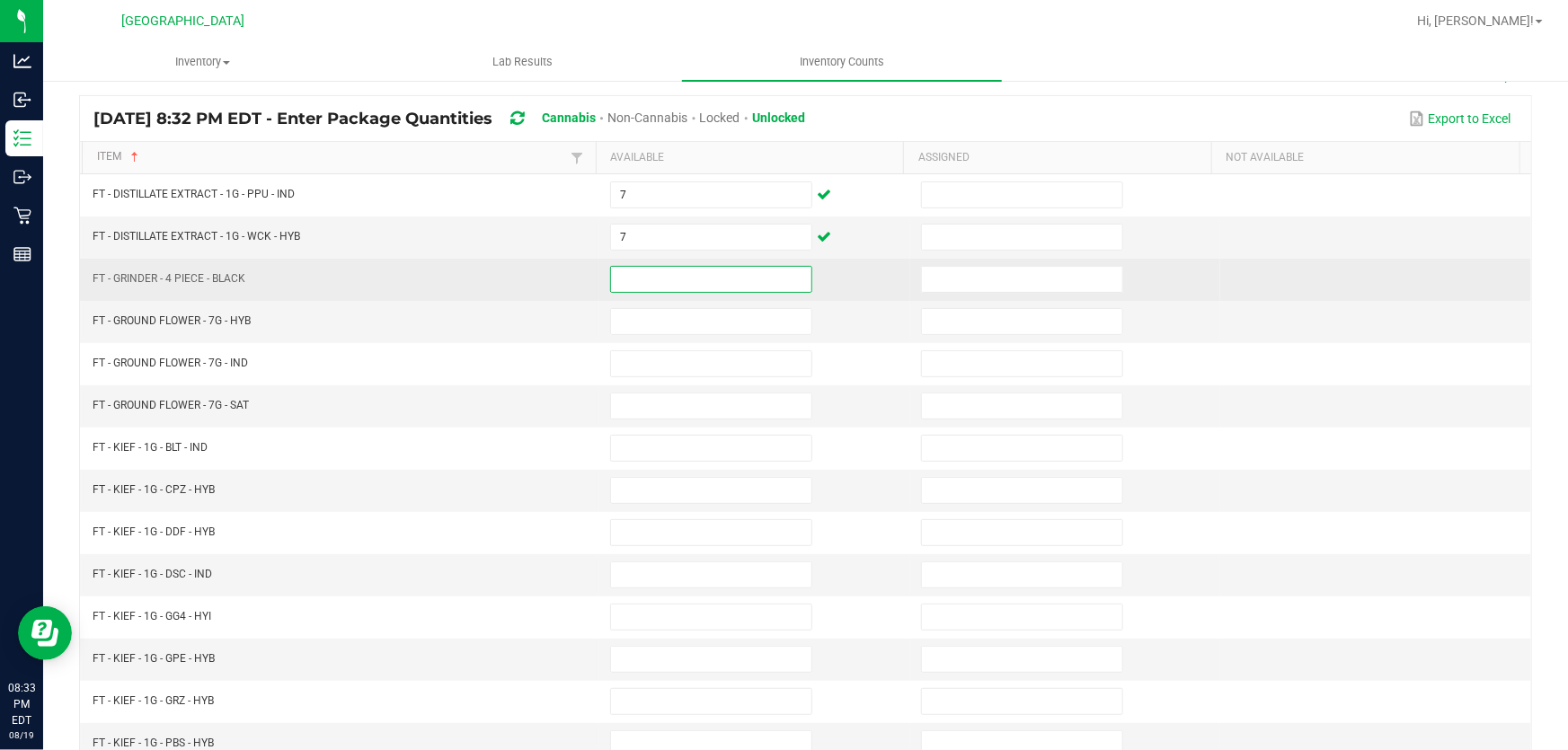
click at [671, 297] on td at bounding box center [754, 279] width 311 height 42
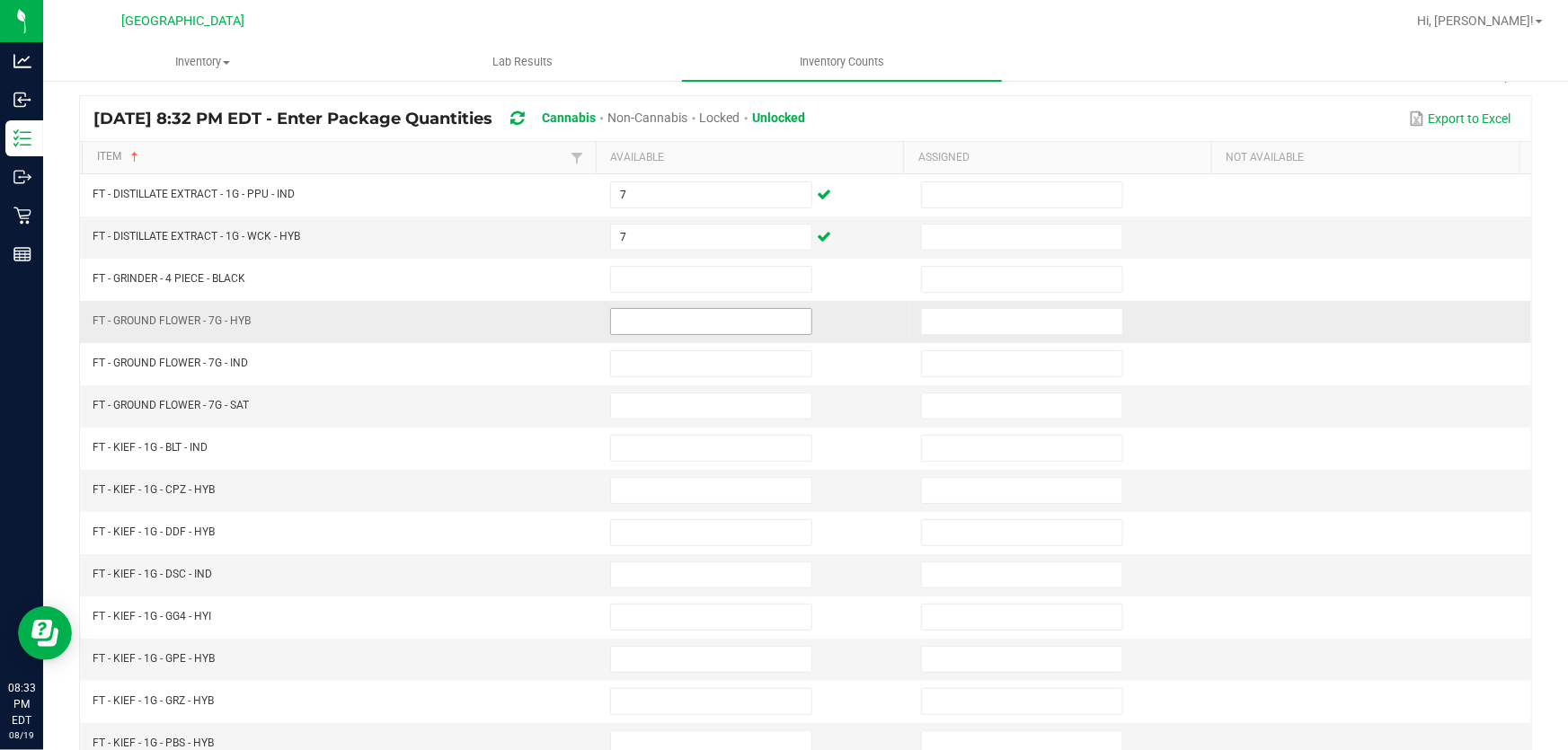
click at [667, 315] on input at bounding box center [711, 321] width 200 height 25
type input "10"
type input "9"
type input "4"
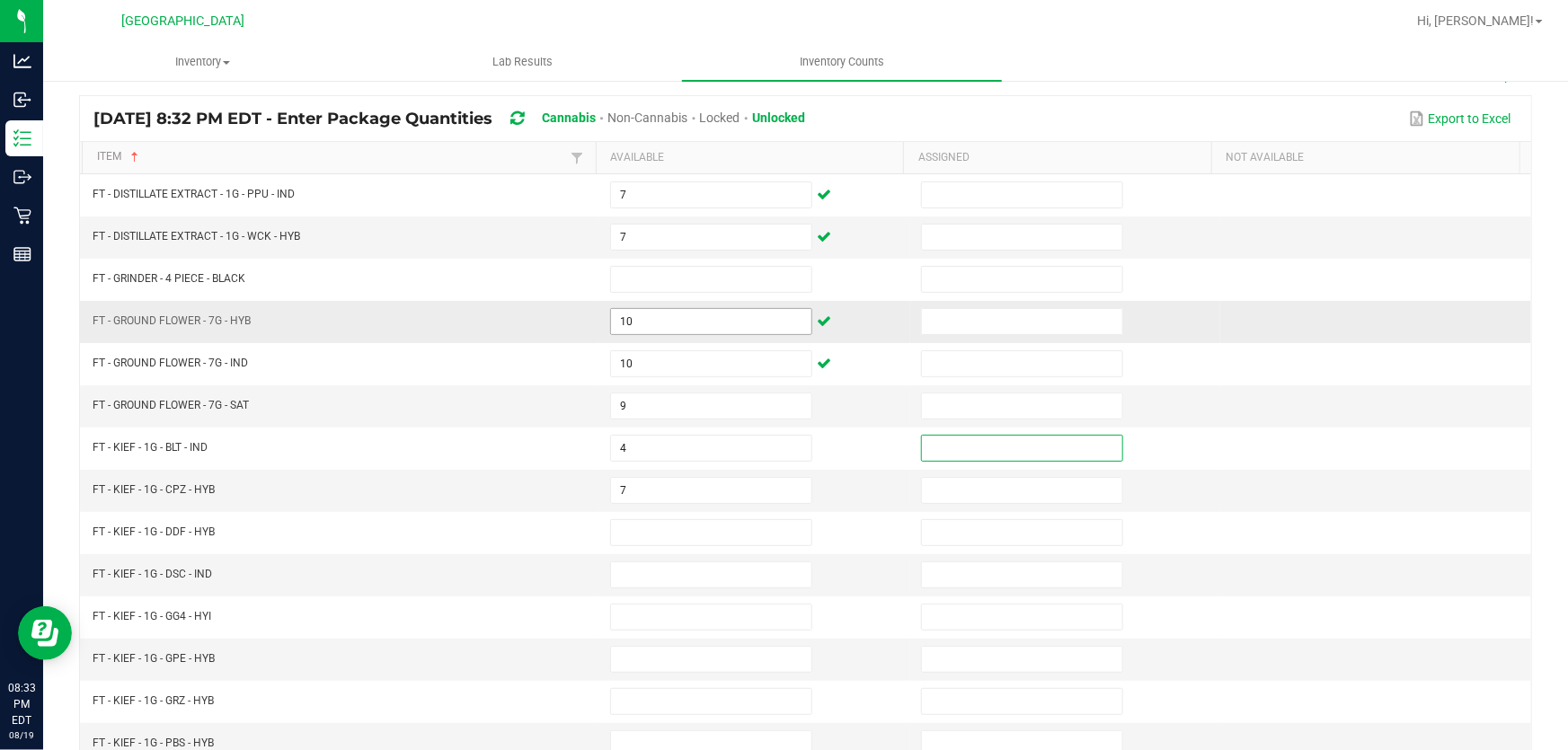
type input "7"
type input "8"
type input "6"
type input "2"
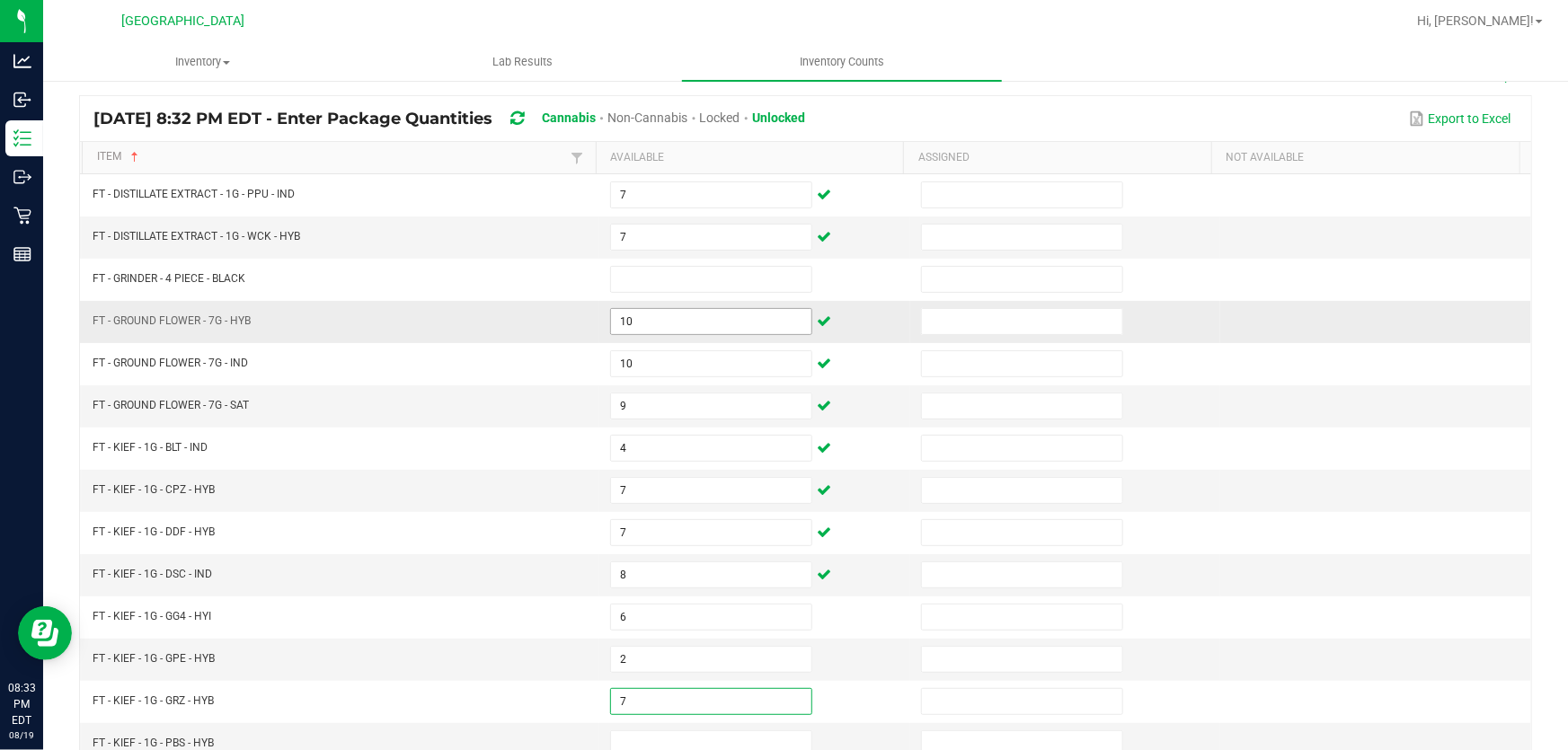
type input "7"
type input "8"
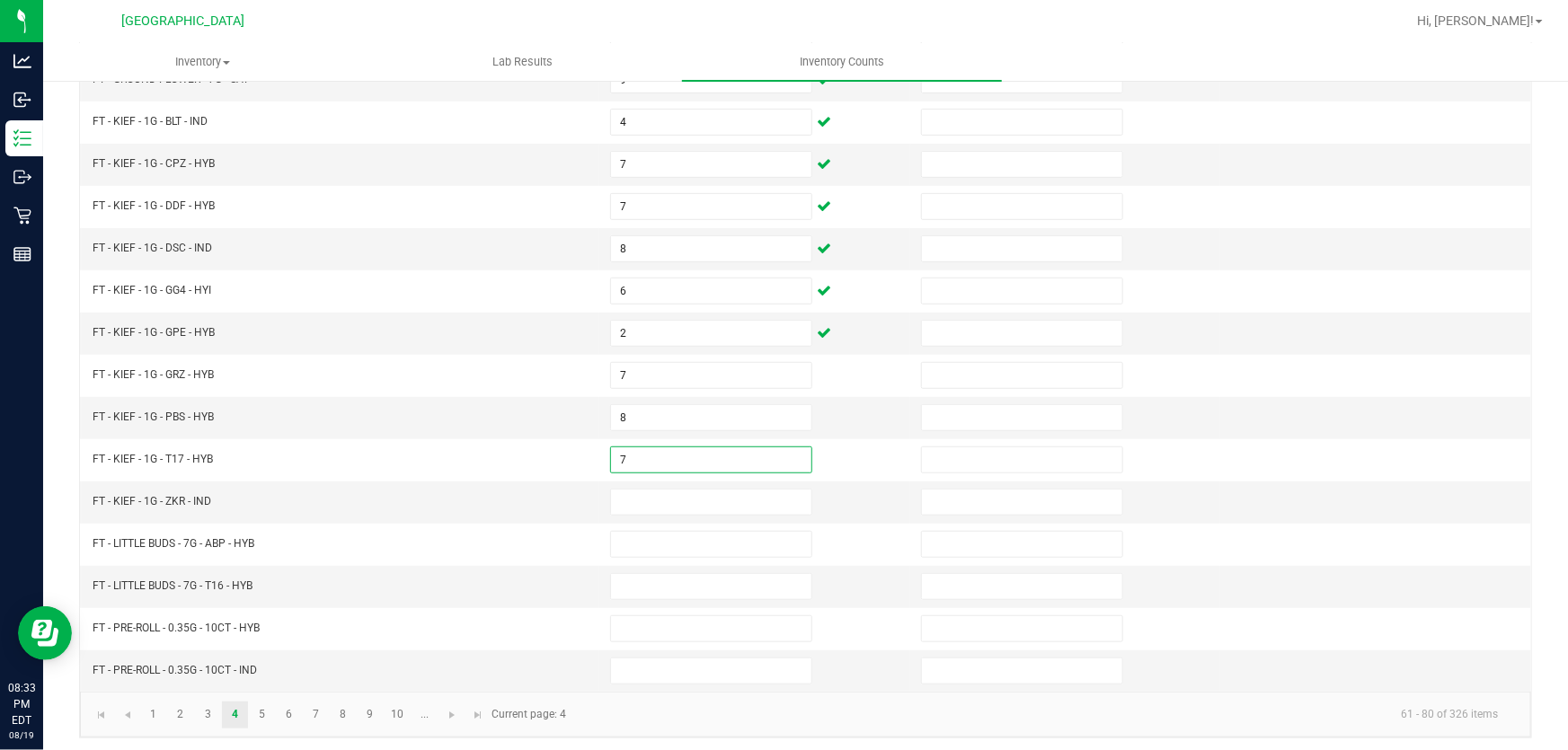
type input "7"
type input "4"
type input "12"
type input "6"
type input "8"
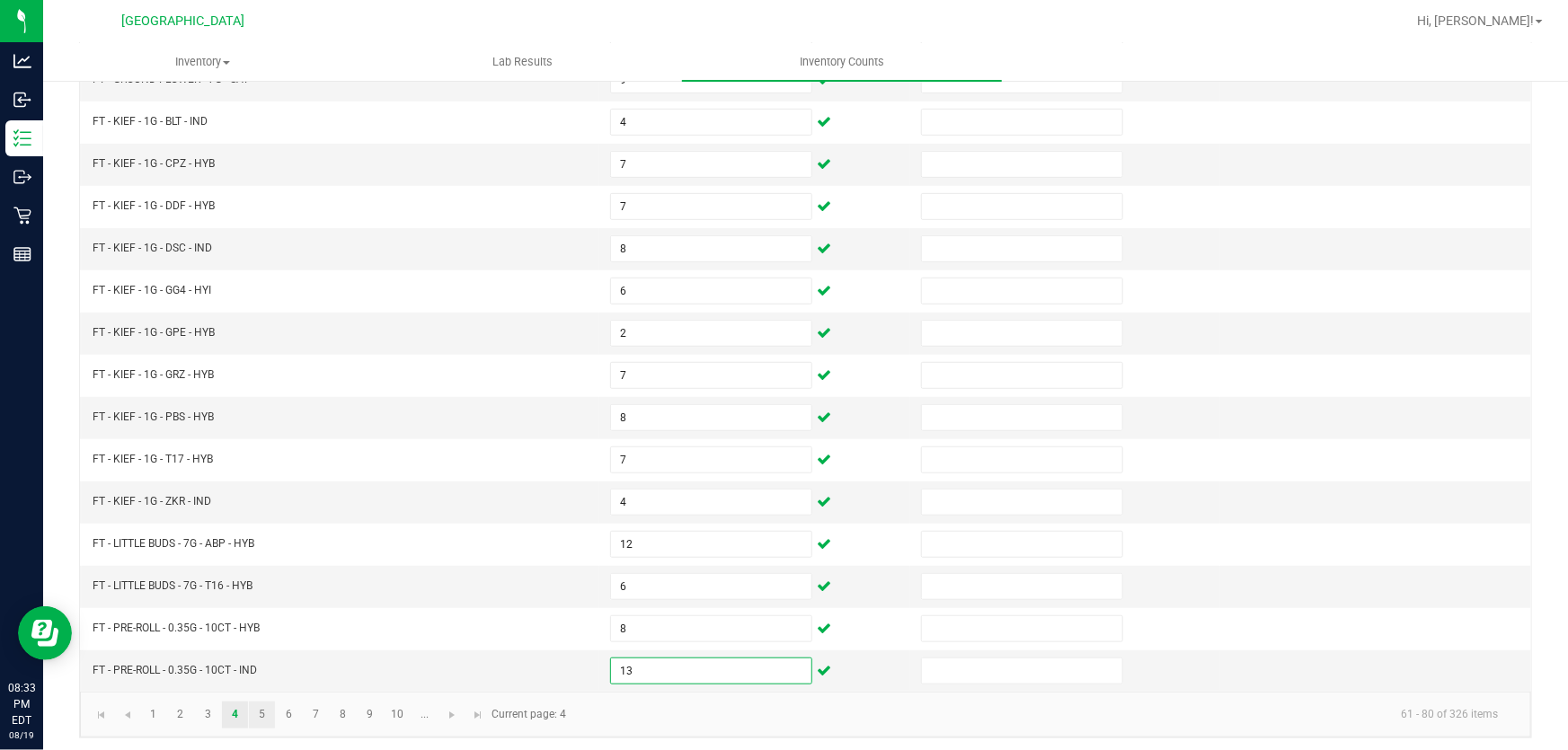
type input "13"
click at [249, 715] on link "5" at bounding box center [261, 715] width 26 height 27
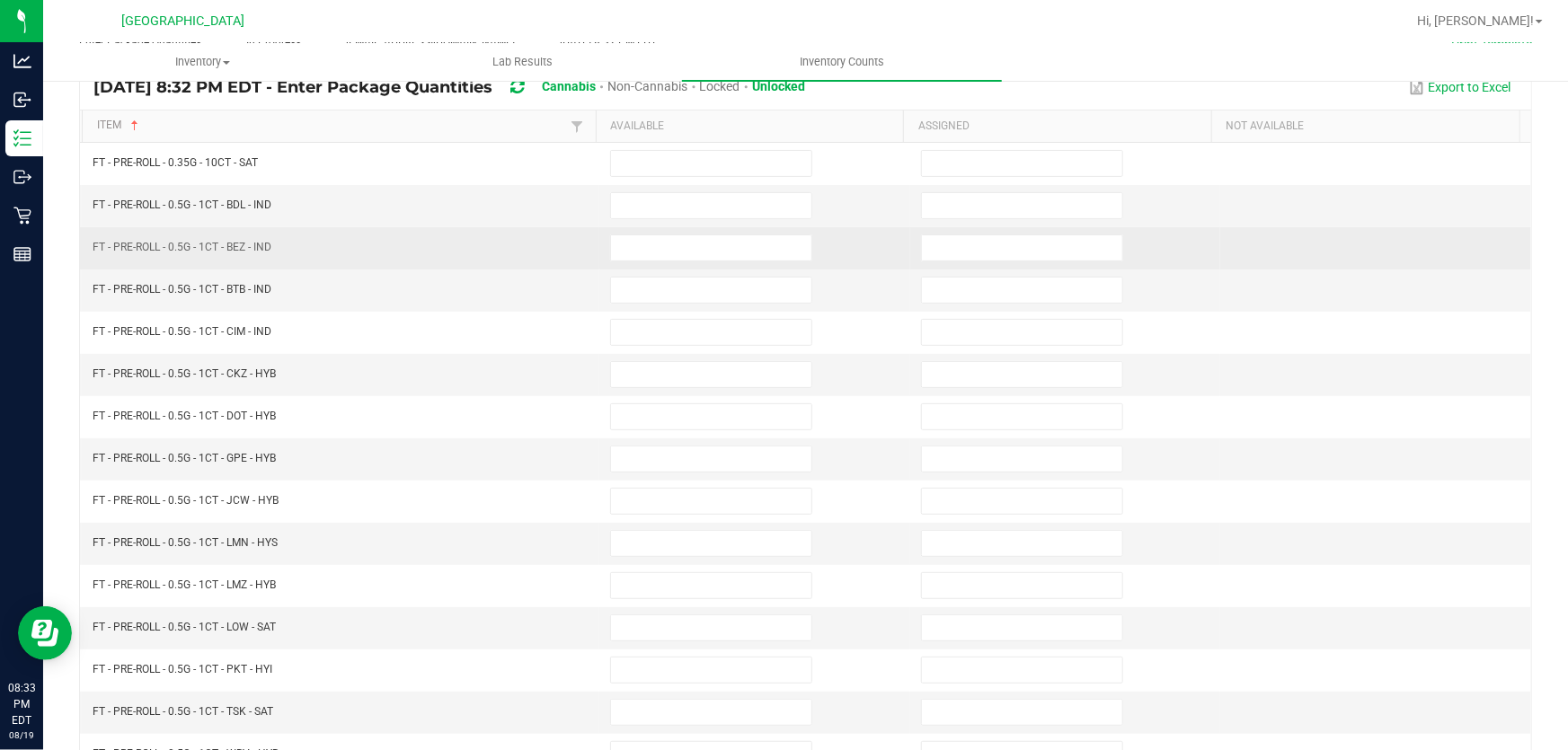
scroll to position [0, 0]
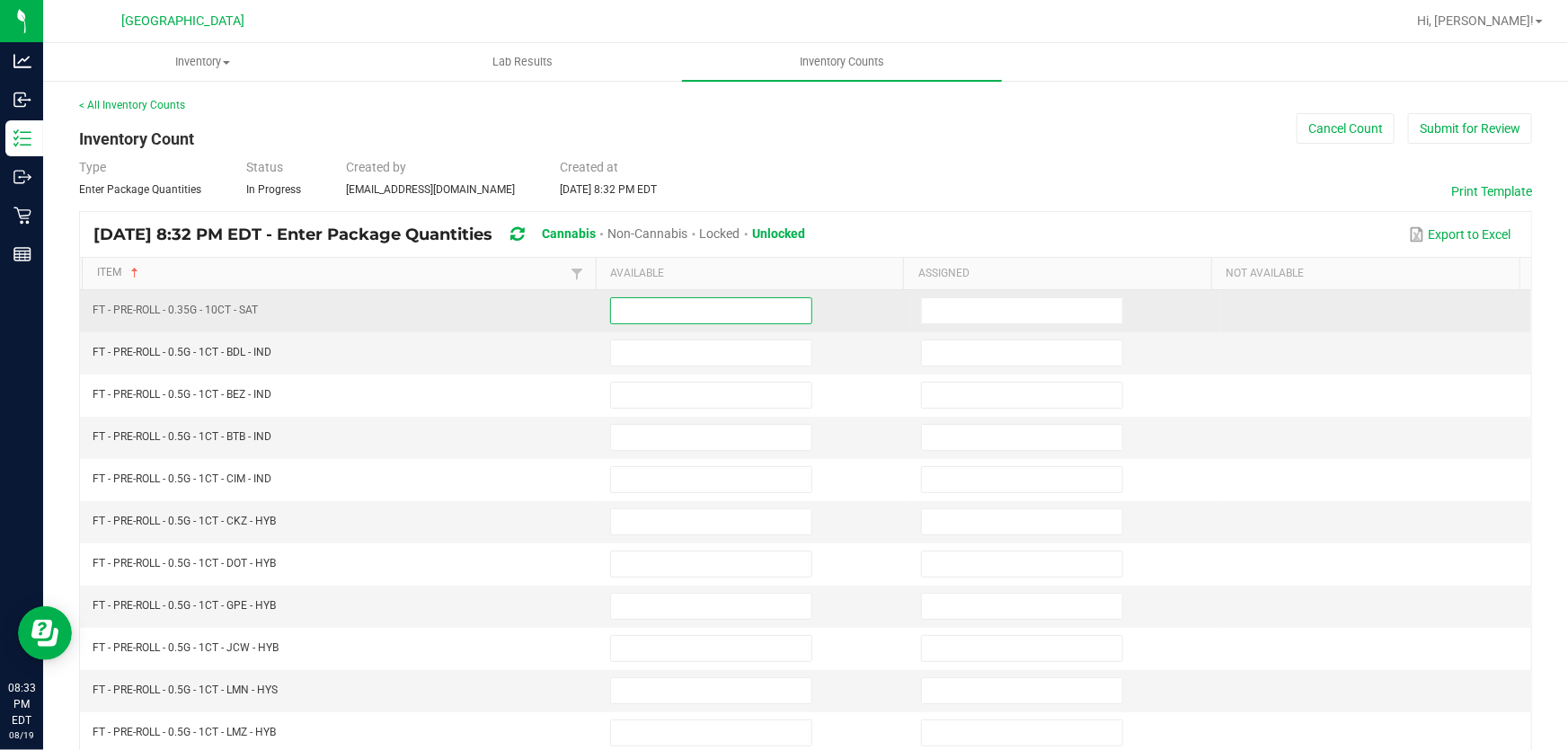
click at [620, 316] on input at bounding box center [711, 311] width 200 height 25
type input "1"
type input "14"
type input "16"
type input "5"
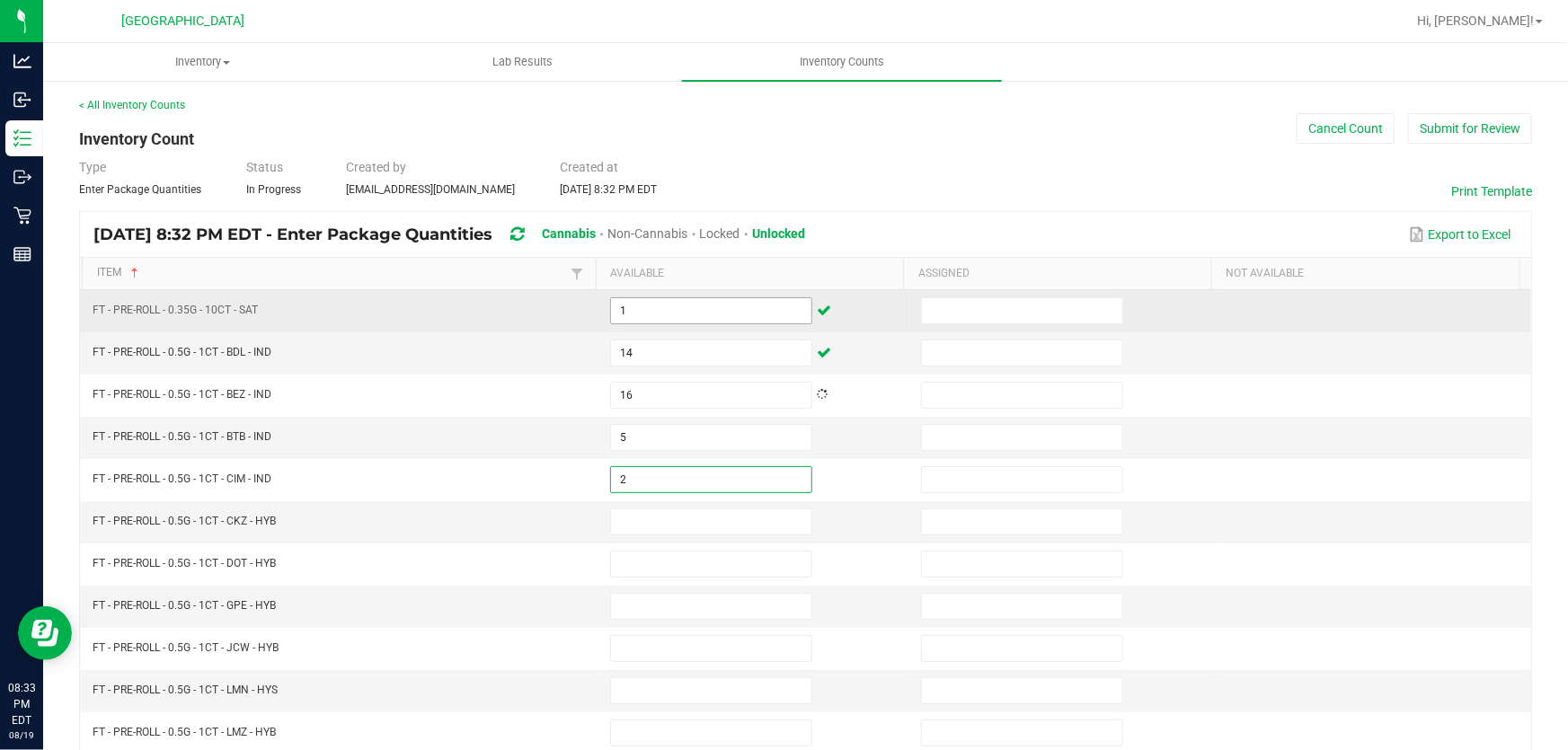
type input "2"
type input "10"
type input "24"
type input "23"
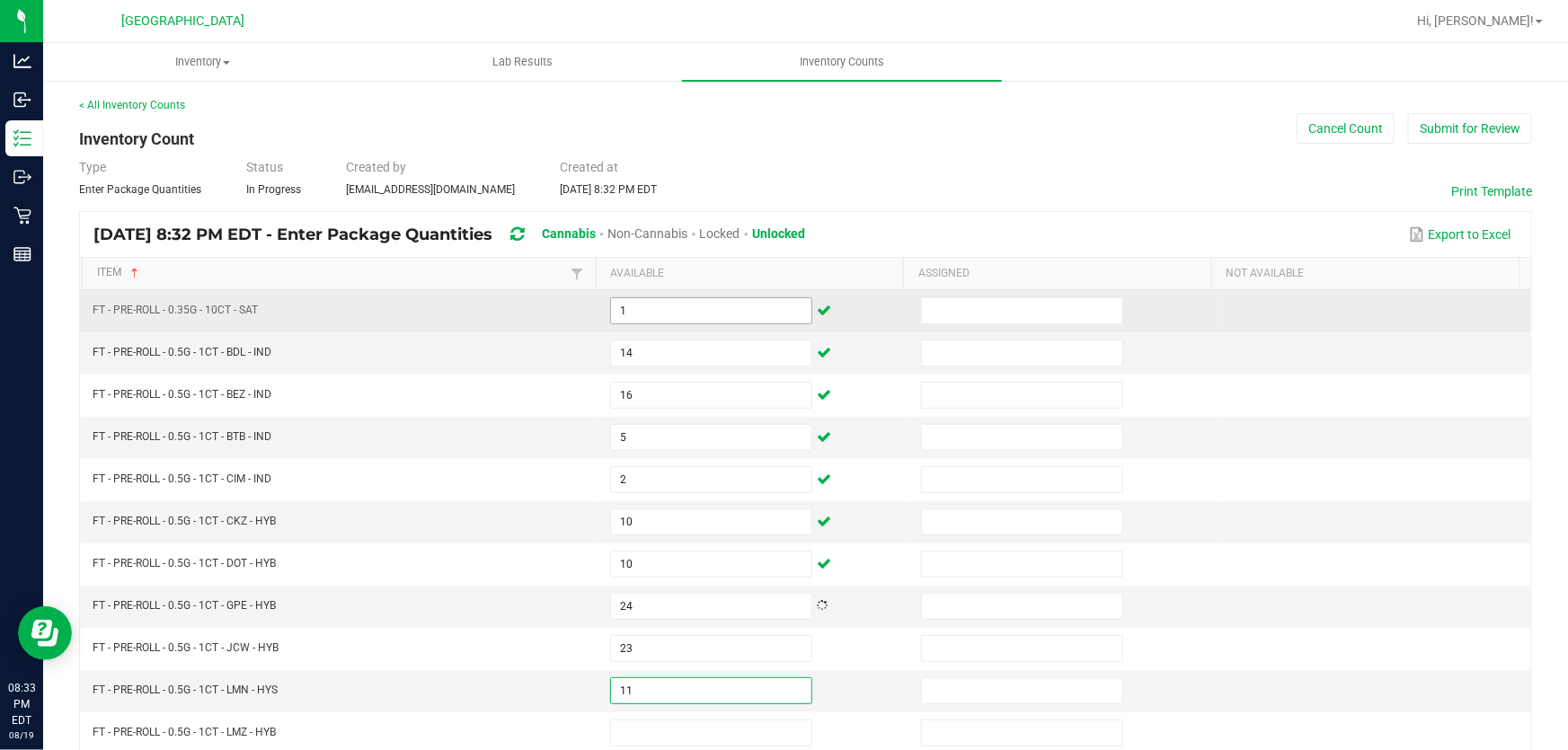
type input "11"
type input "9"
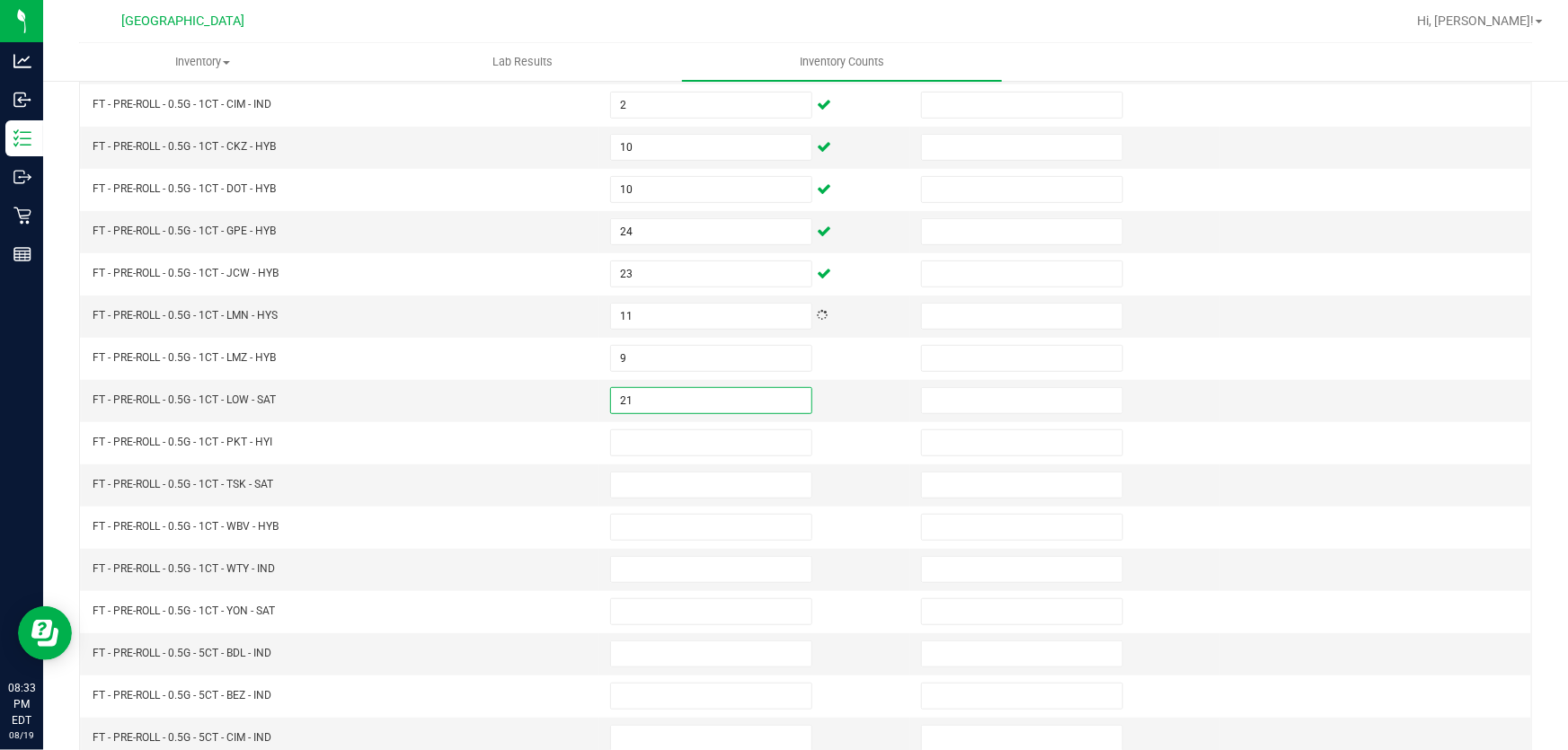
type input "21"
type input "23"
type input "20"
type input "14"
type input "15"
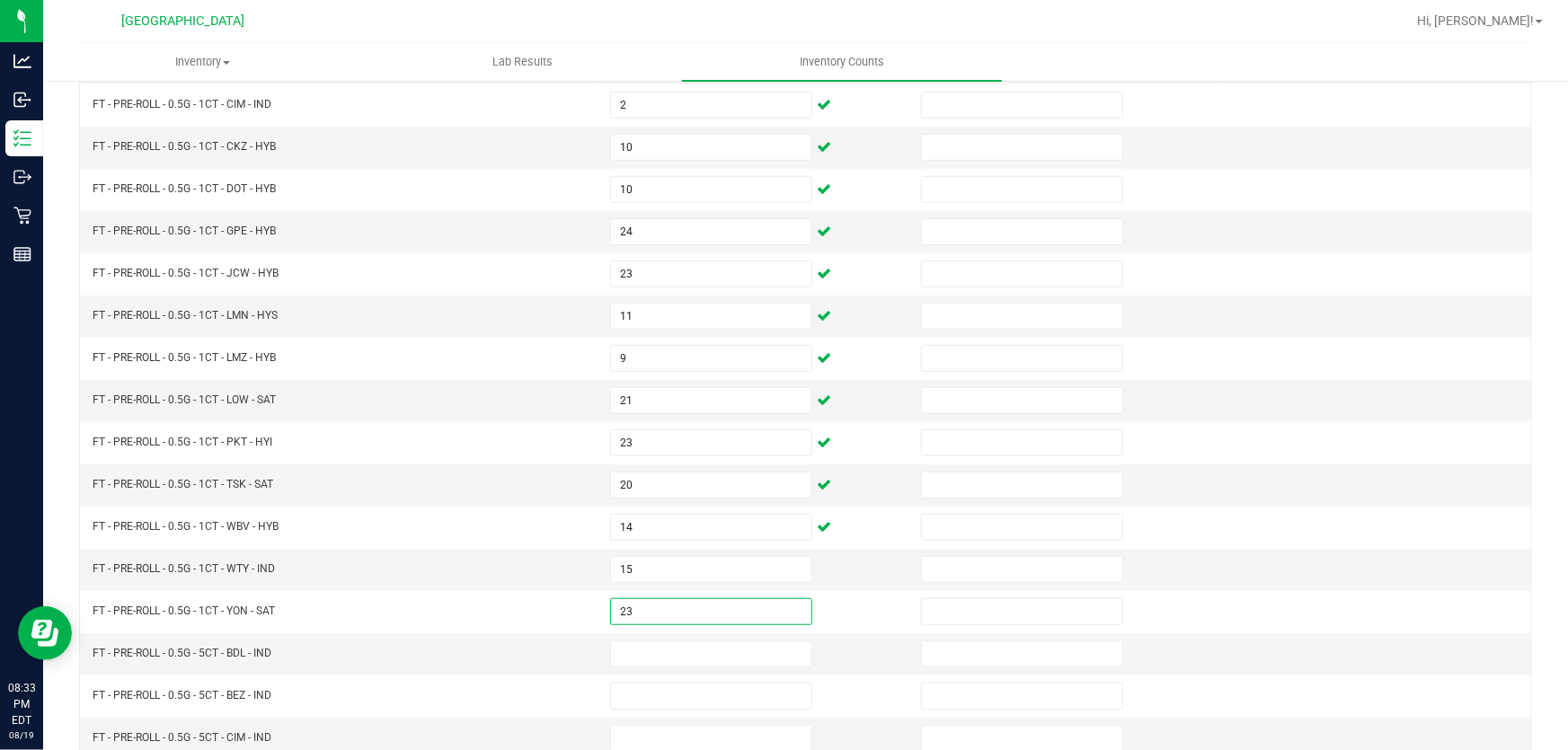
type input "23"
type input "8"
type input "2"
type input "9"
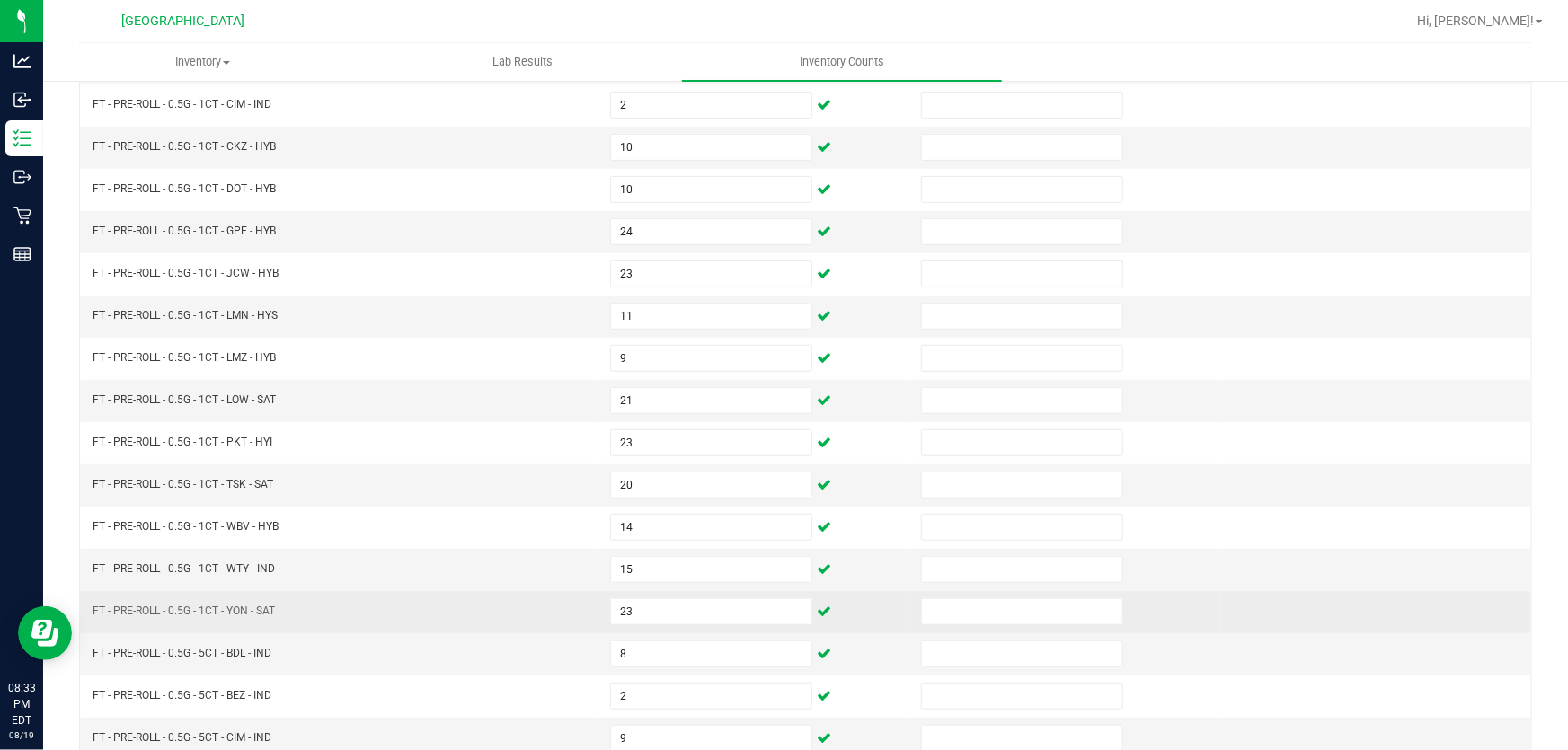
click at [212, 610] on span "FT - PRE-ROLL - 0.5G - 1CT - YON - SAT" at bounding box center [184, 611] width 182 height 13
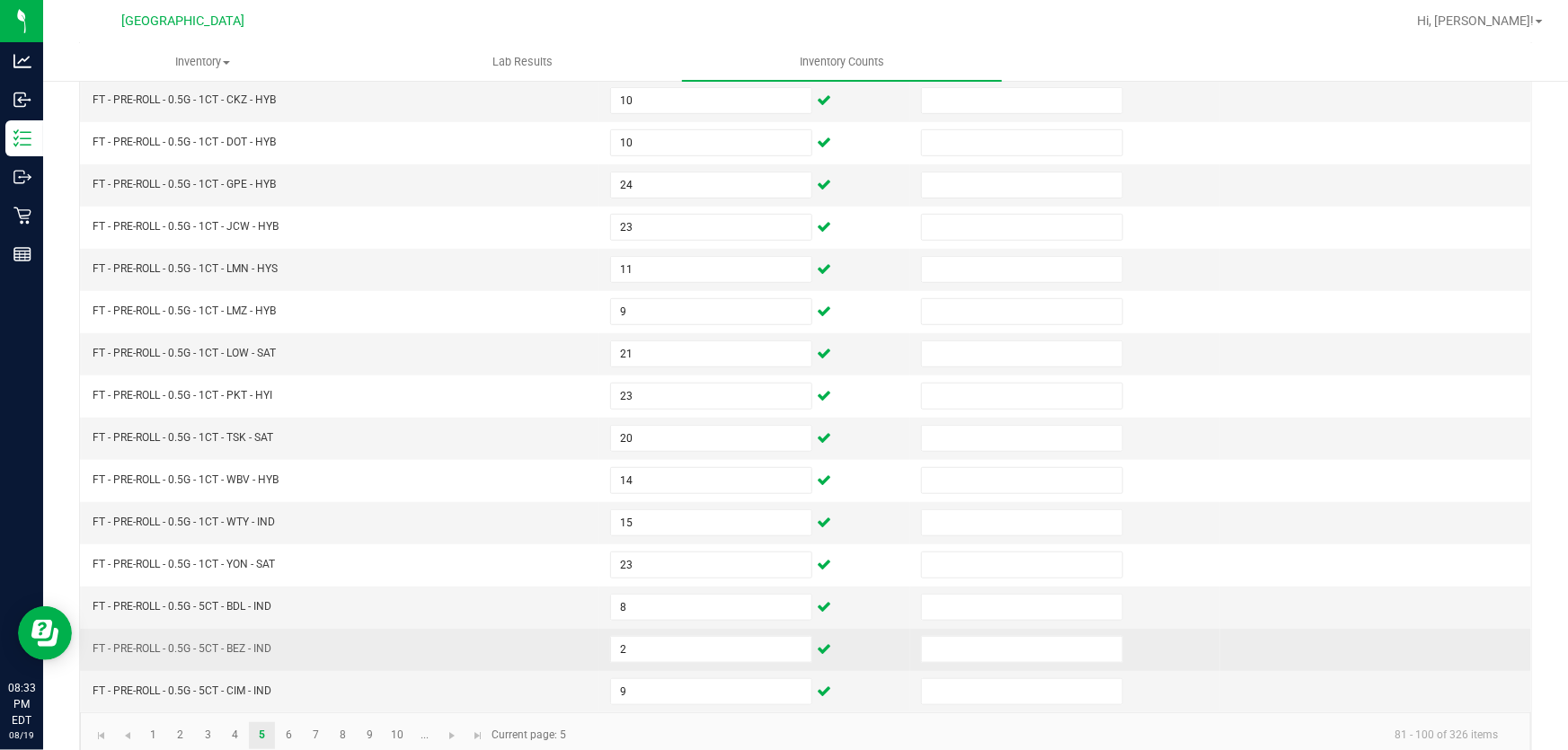
scroll to position [441, 0]
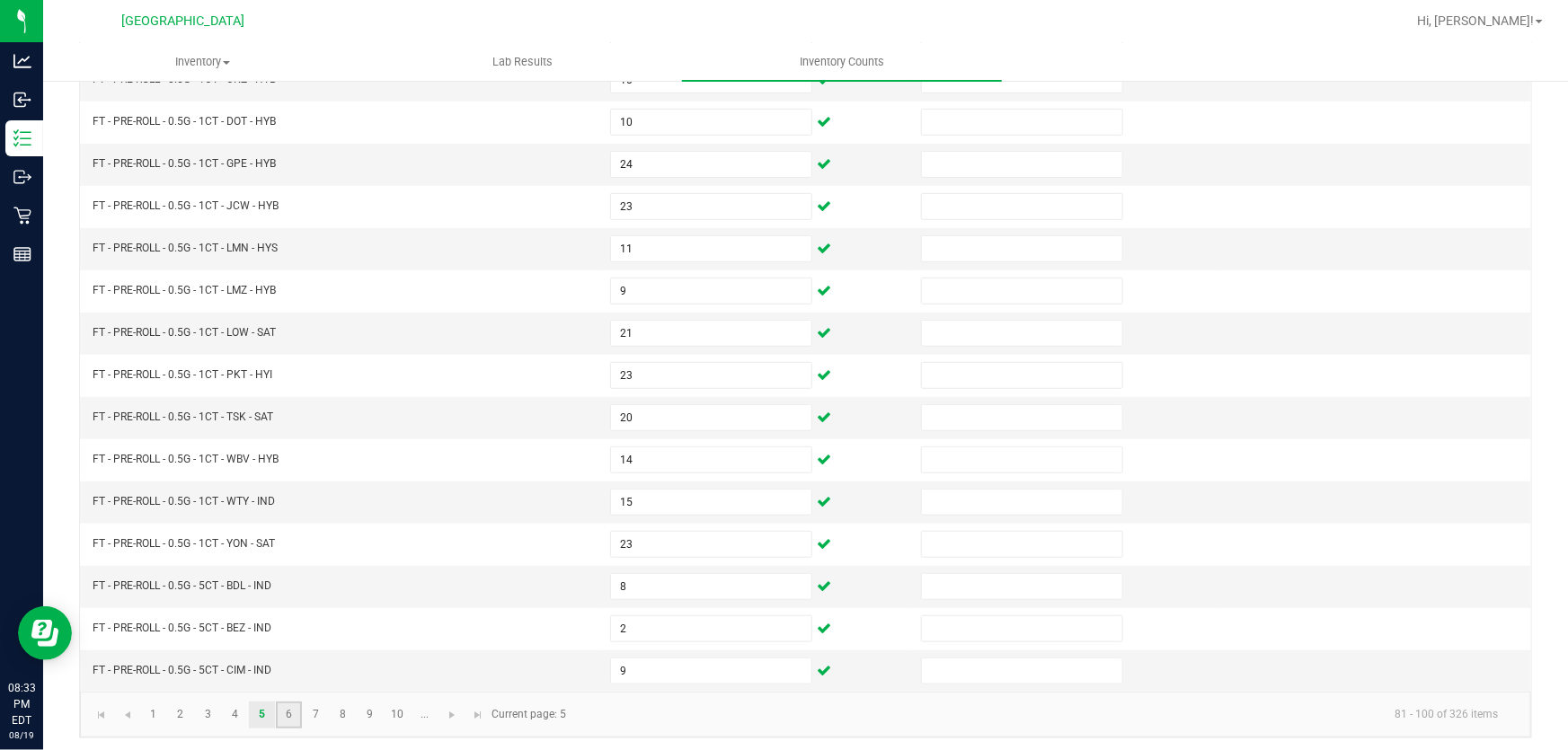
click at [286, 708] on link "6" at bounding box center [289, 715] width 26 height 27
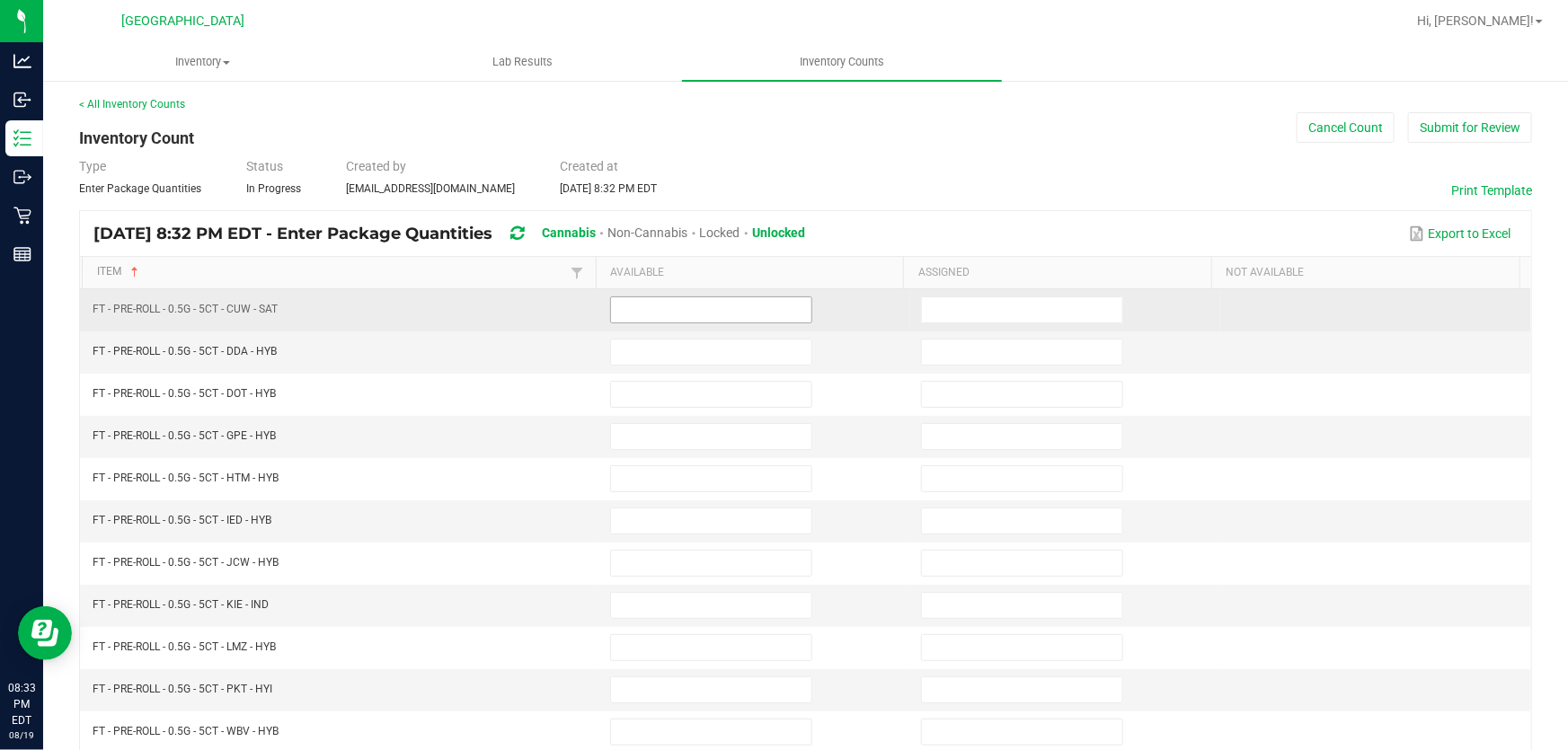
scroll to position [0, 0]
click at [654, 309] on input at bounding box center [711, 311] width 200 height 25
type input "3"
type input "2"
type input "10"
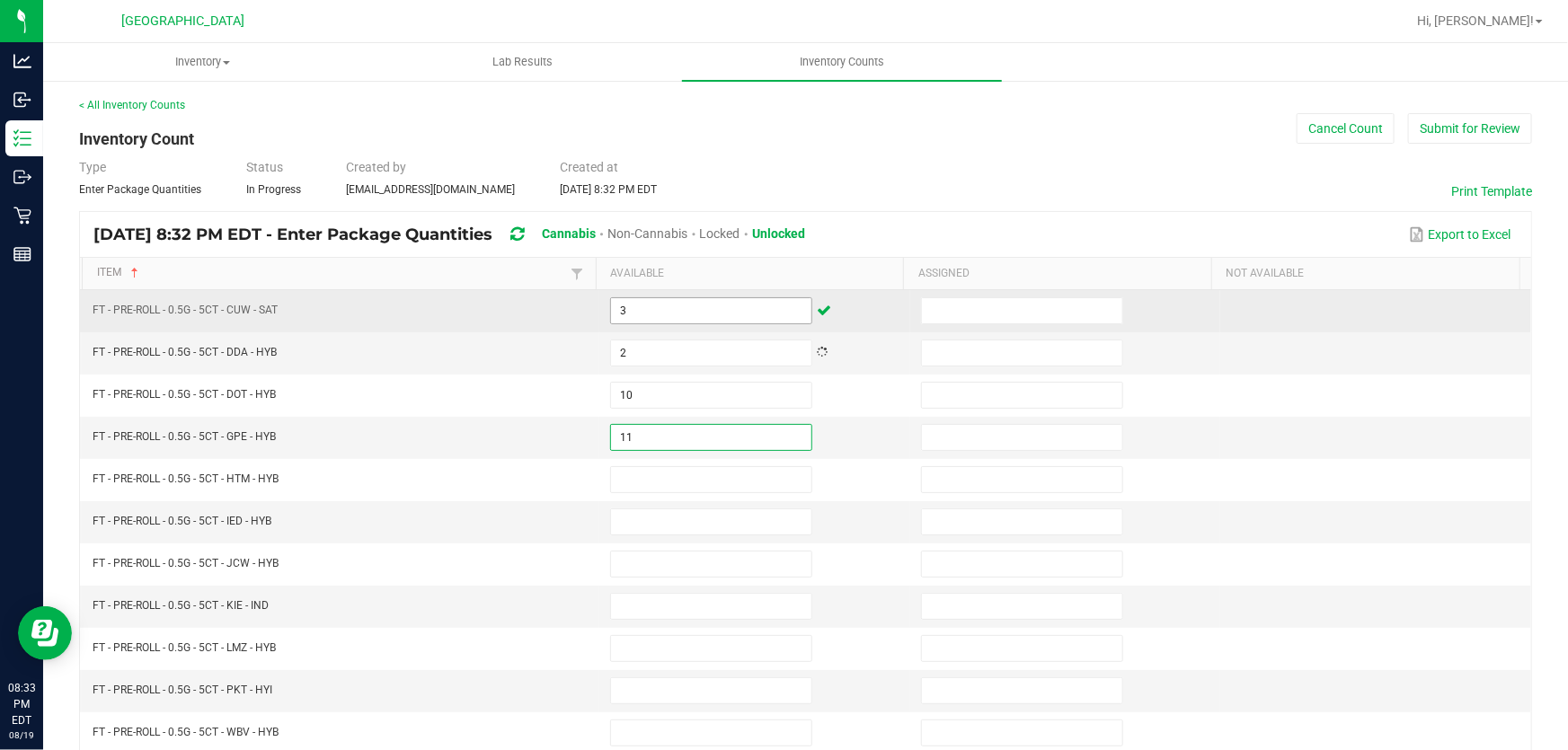
type input "11"
type input "3"
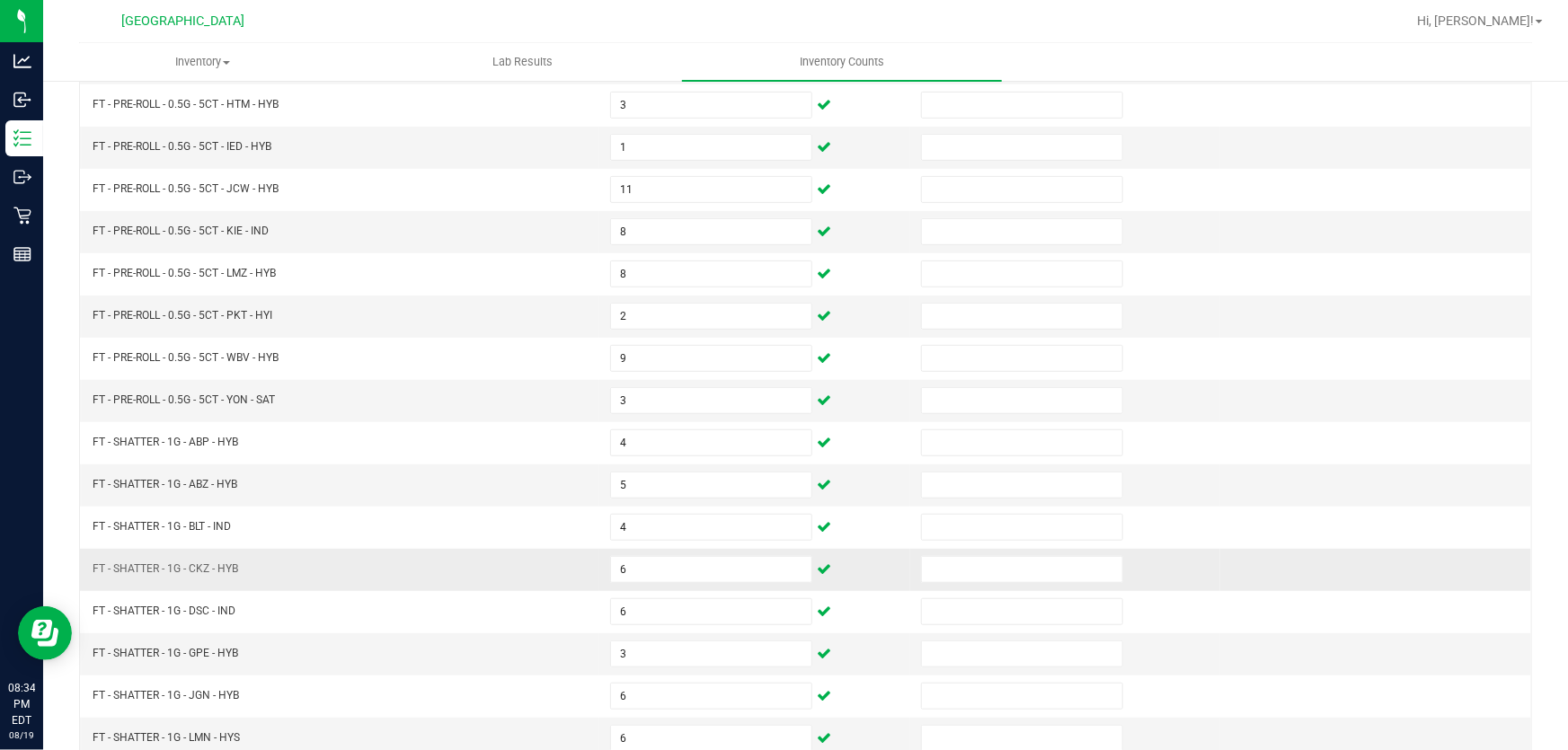
click at [352, 557] on td "FT - SHATTER - 1G - CKZ - HYB" at bounding box center [341, 570] width 517 height 42
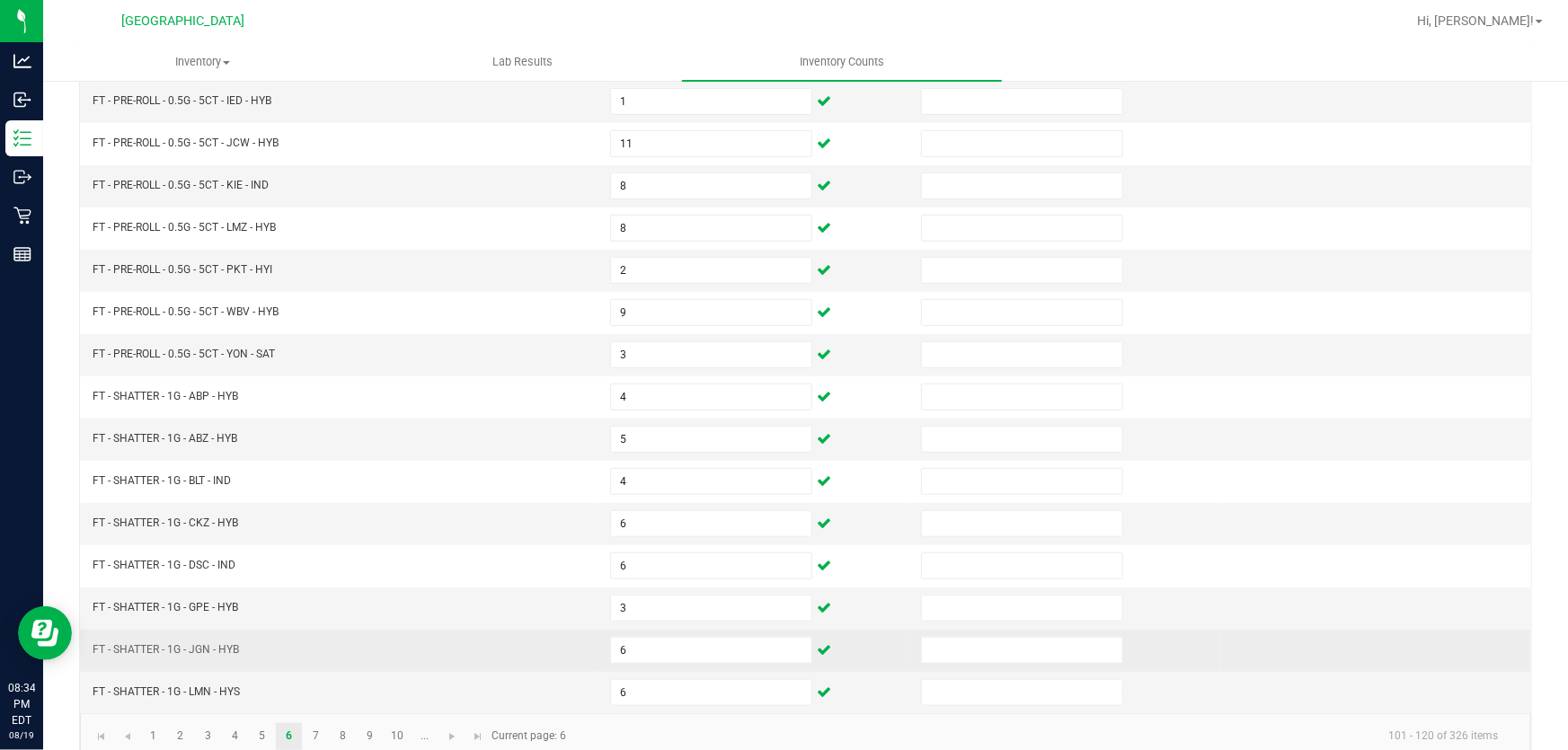
scroll to position [441, 0]
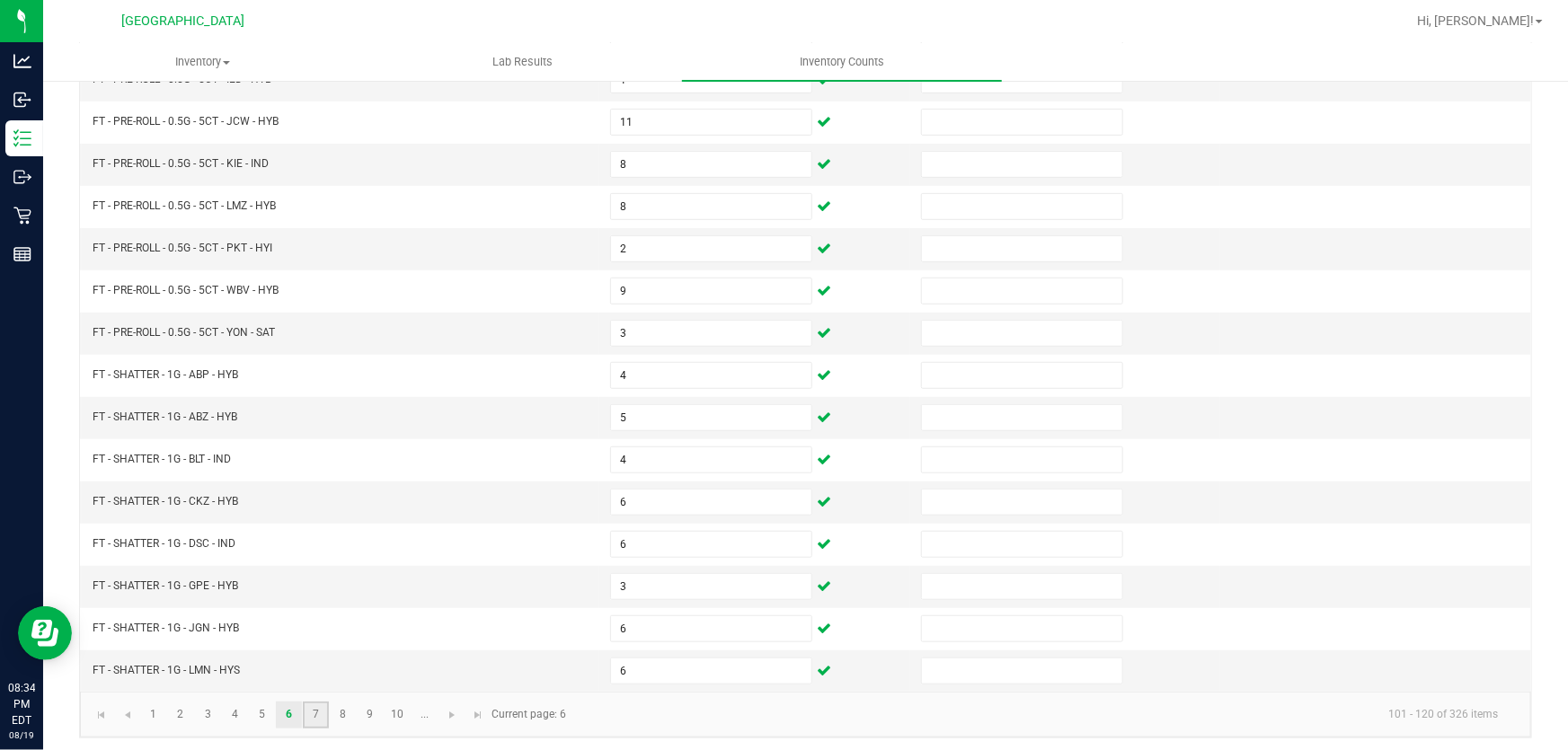
click at [309, 706] on link "7" at bounding box center [316, 715] width 26 height 27
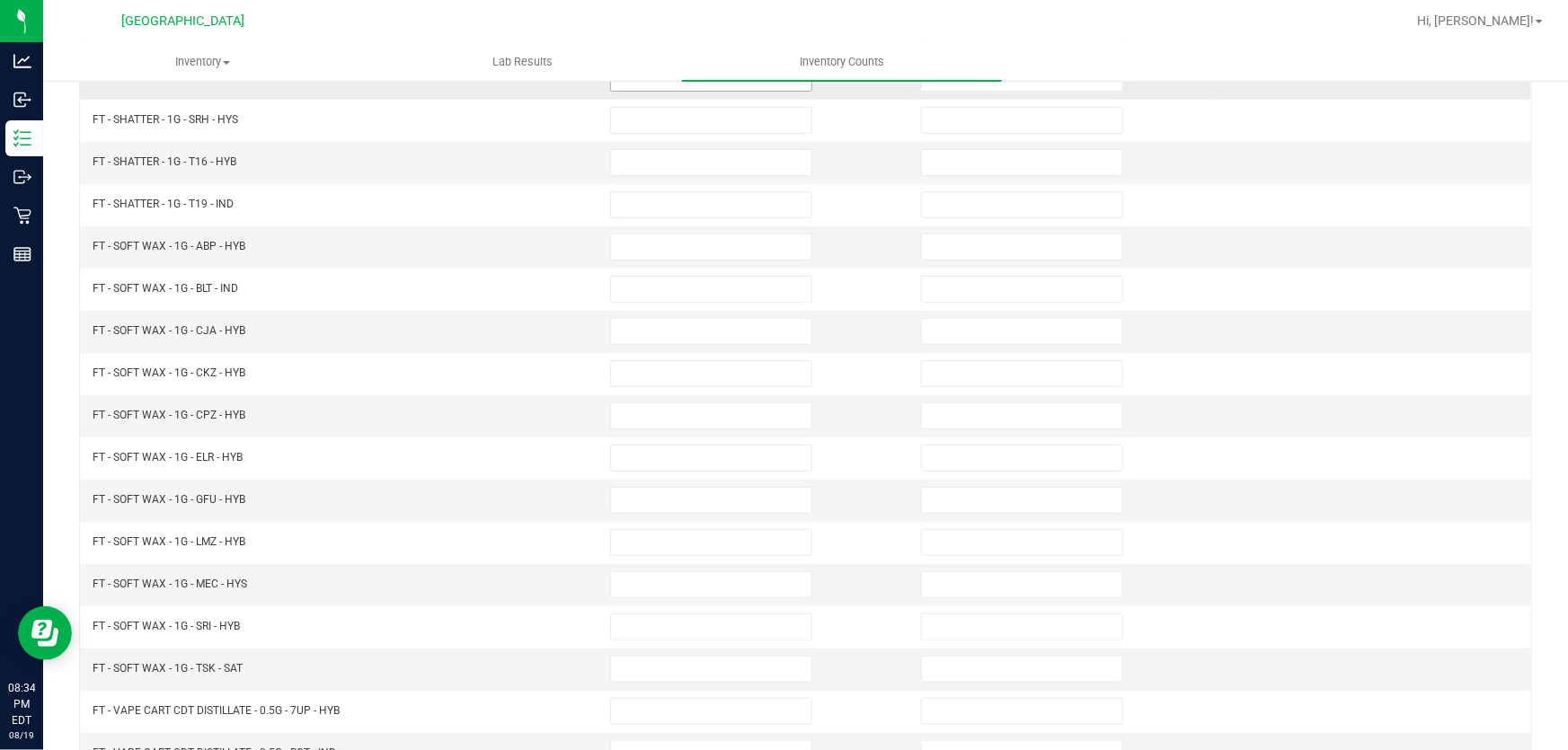
scroll to position [34, 0]
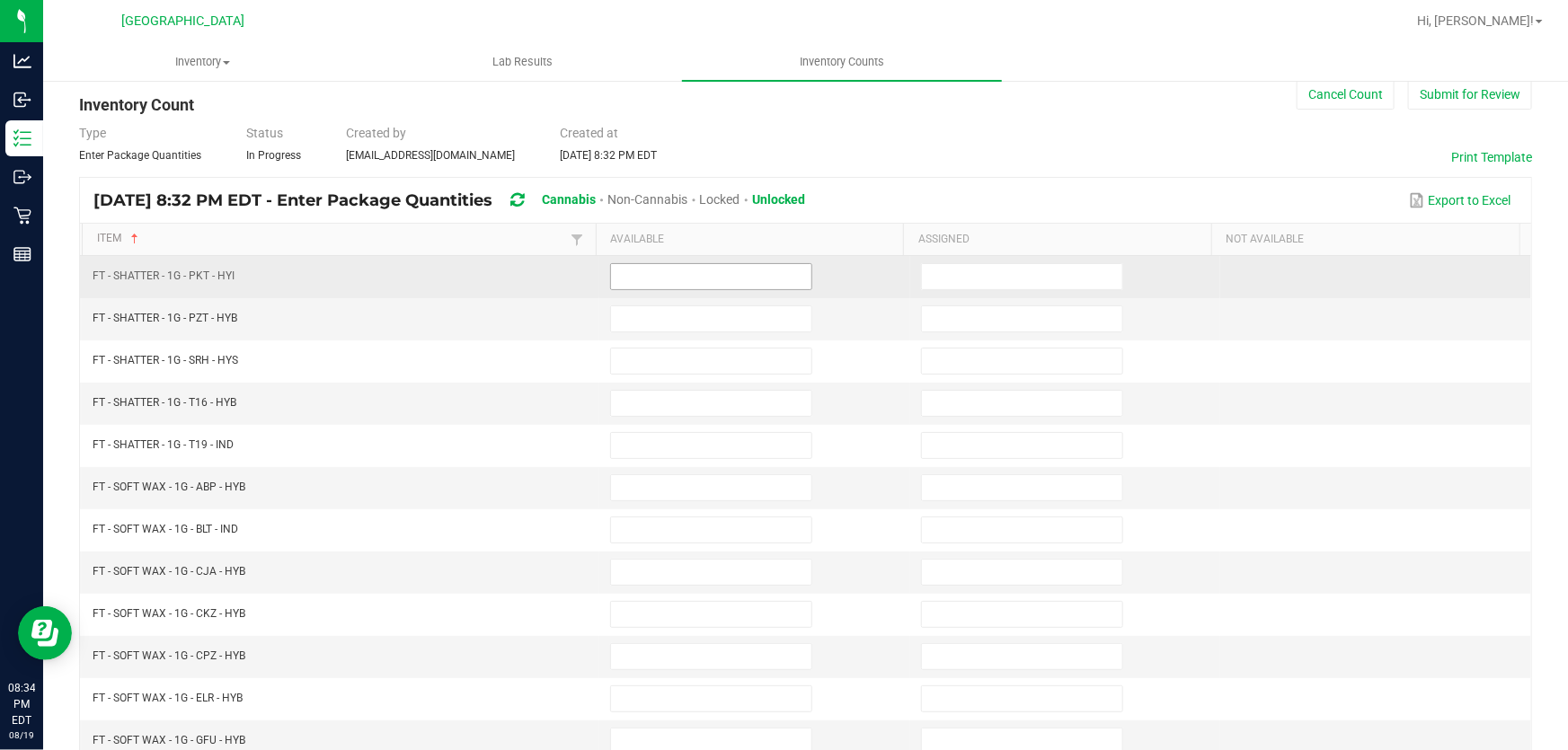
click at [667, 289] on span at bounding box center [711, 277] width 202 height 27
click at [667, 279] on input at bounding box center [711, 277] width 200 height 25
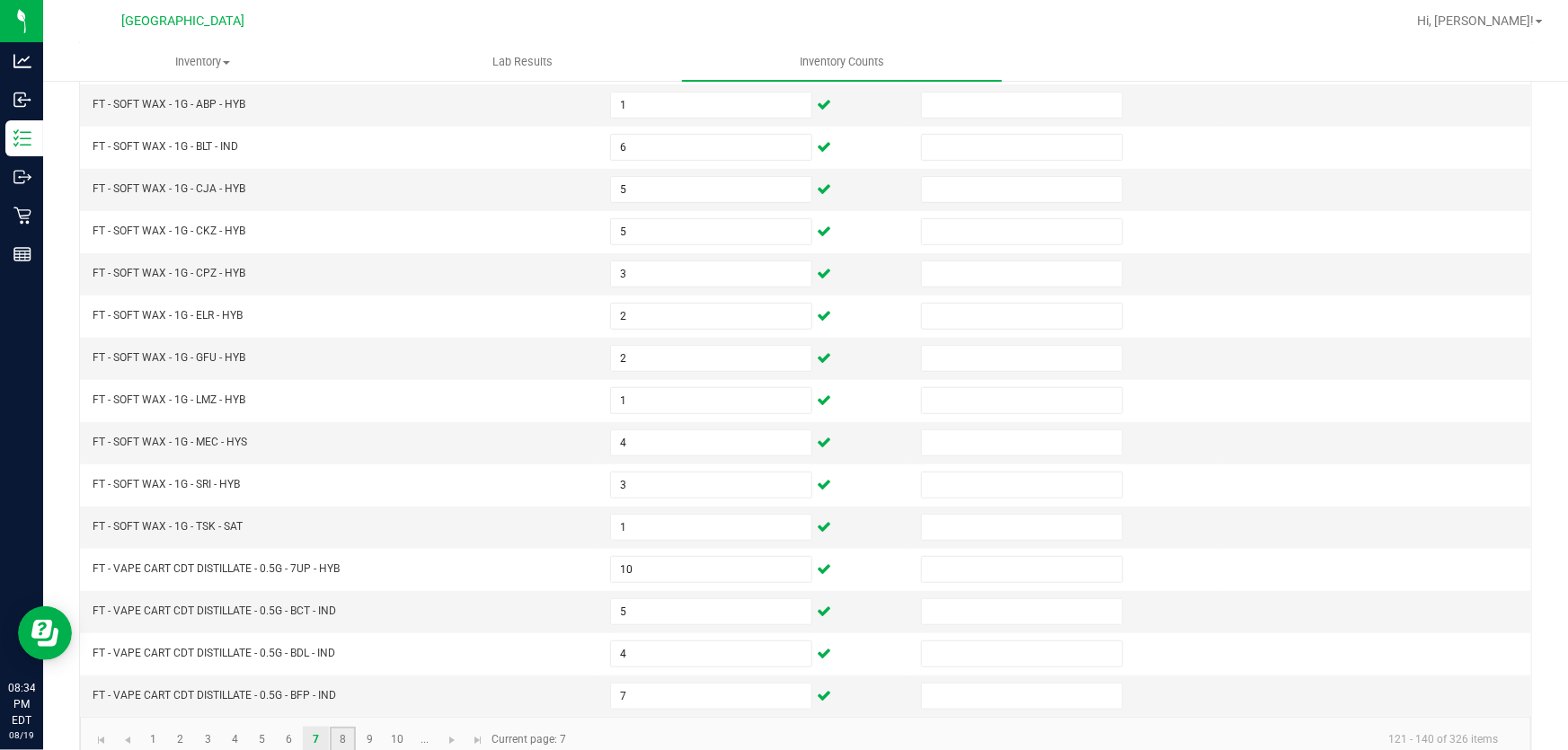
click at [350, 727] on link "8" at bounding box center [342, 740] width 26 height 27
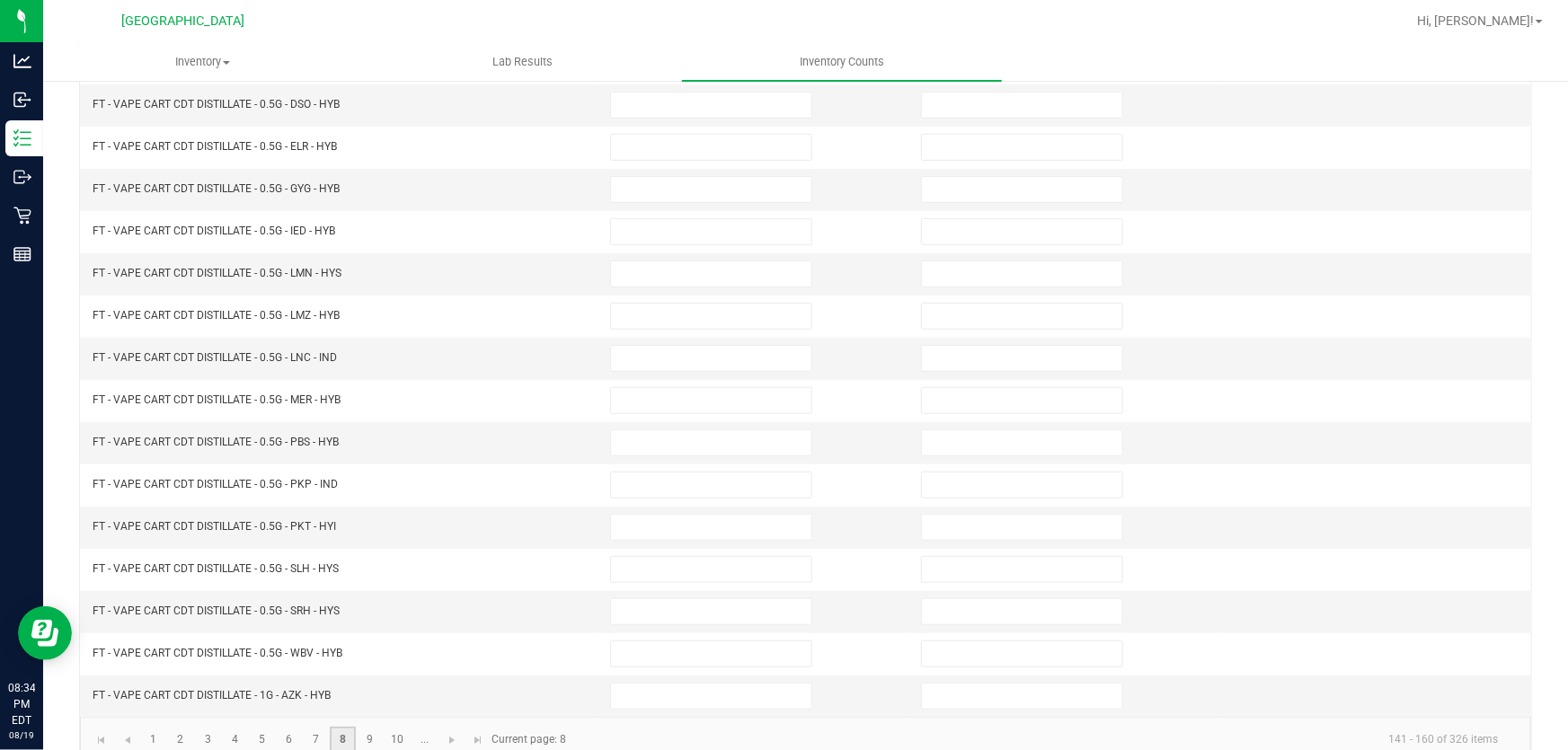
scroll to position [0, 0]
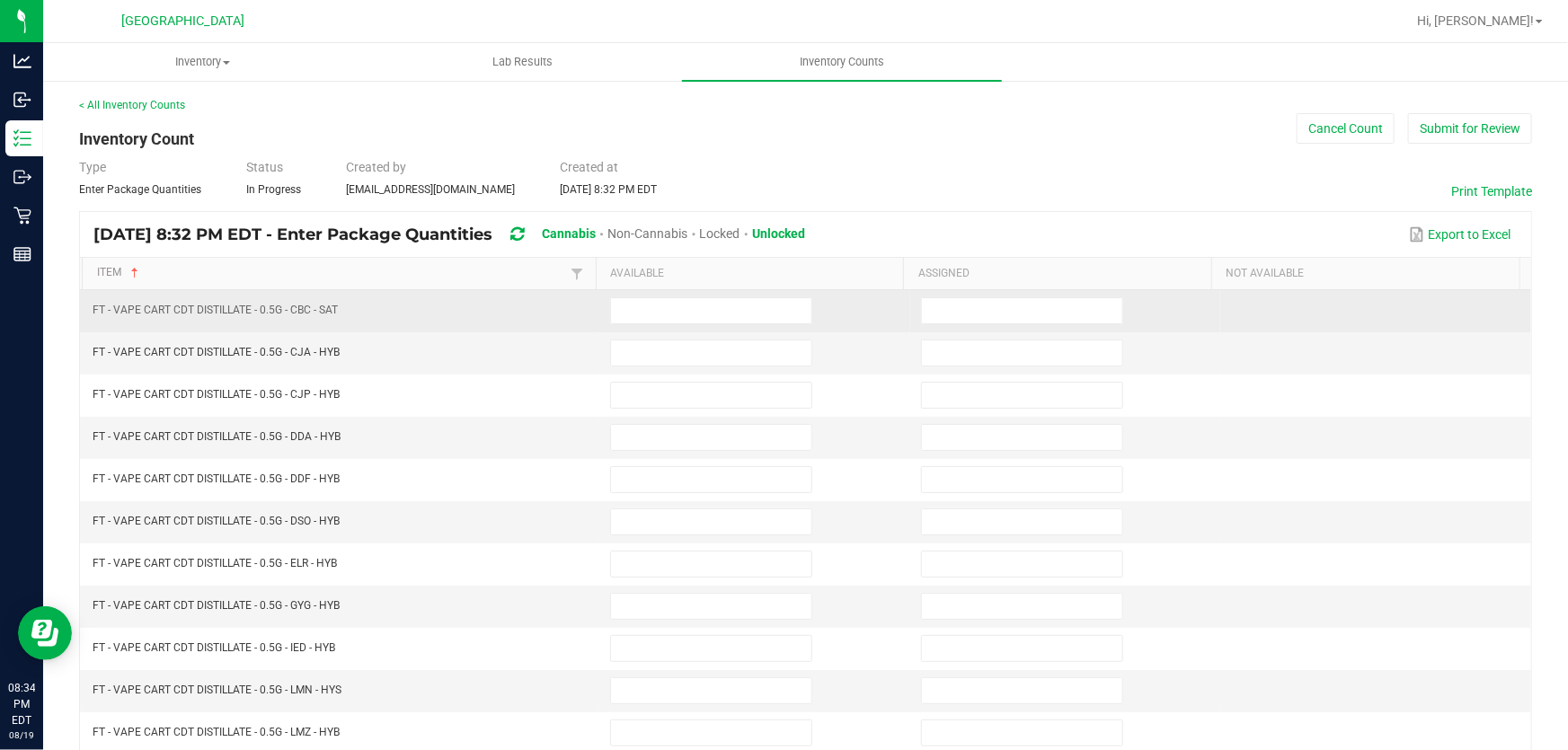
click at [647, 295] on td at bounding box center [754, 311] width 311 height 42
click at [647, 305] on input at bounding box center [711, 311] width 200 height 25
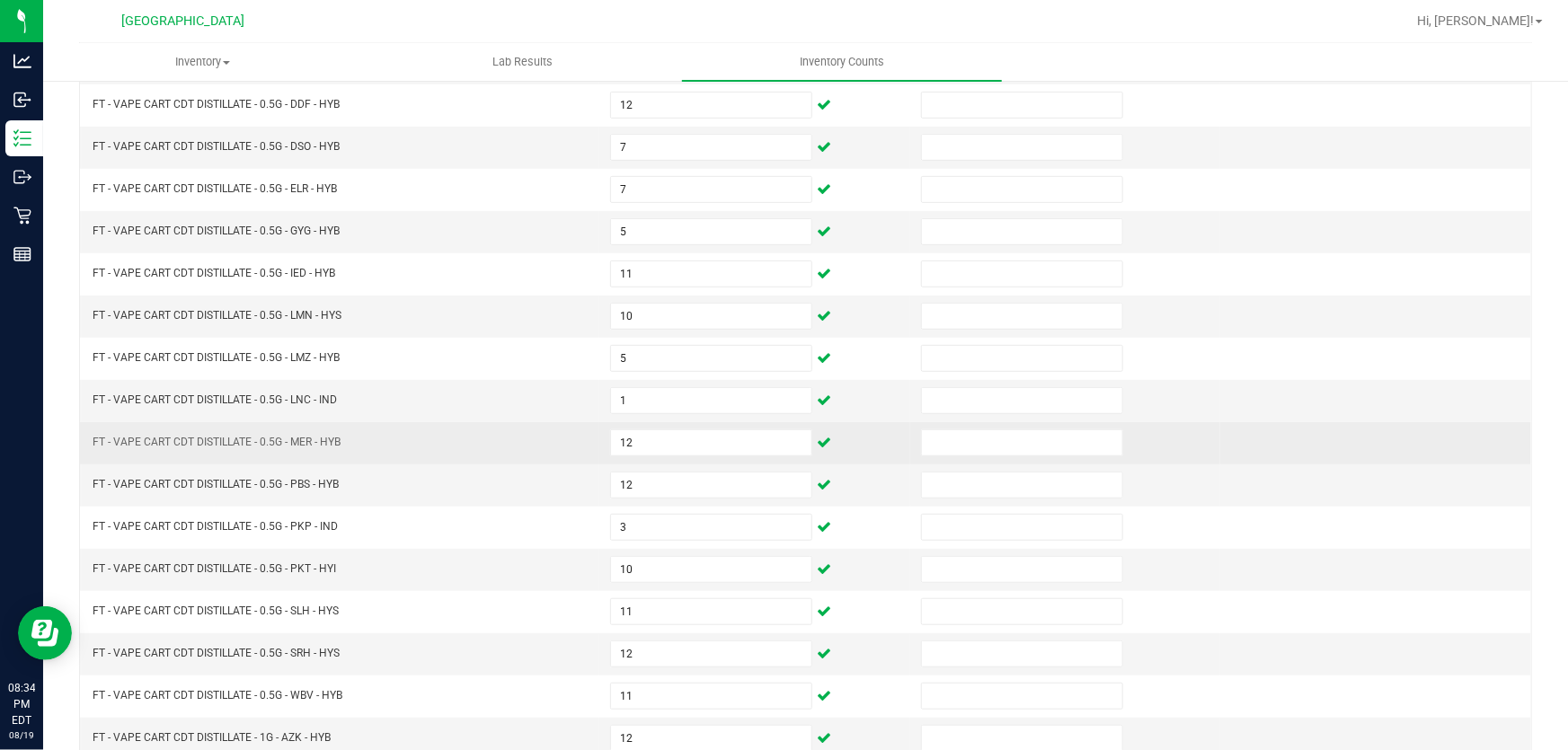
click at [476, 454] on td "FT - VAPE CART CDT DISTILLATE - 0.5G - MER - HYB" at bounding box center [341, 443] width 517 height 42
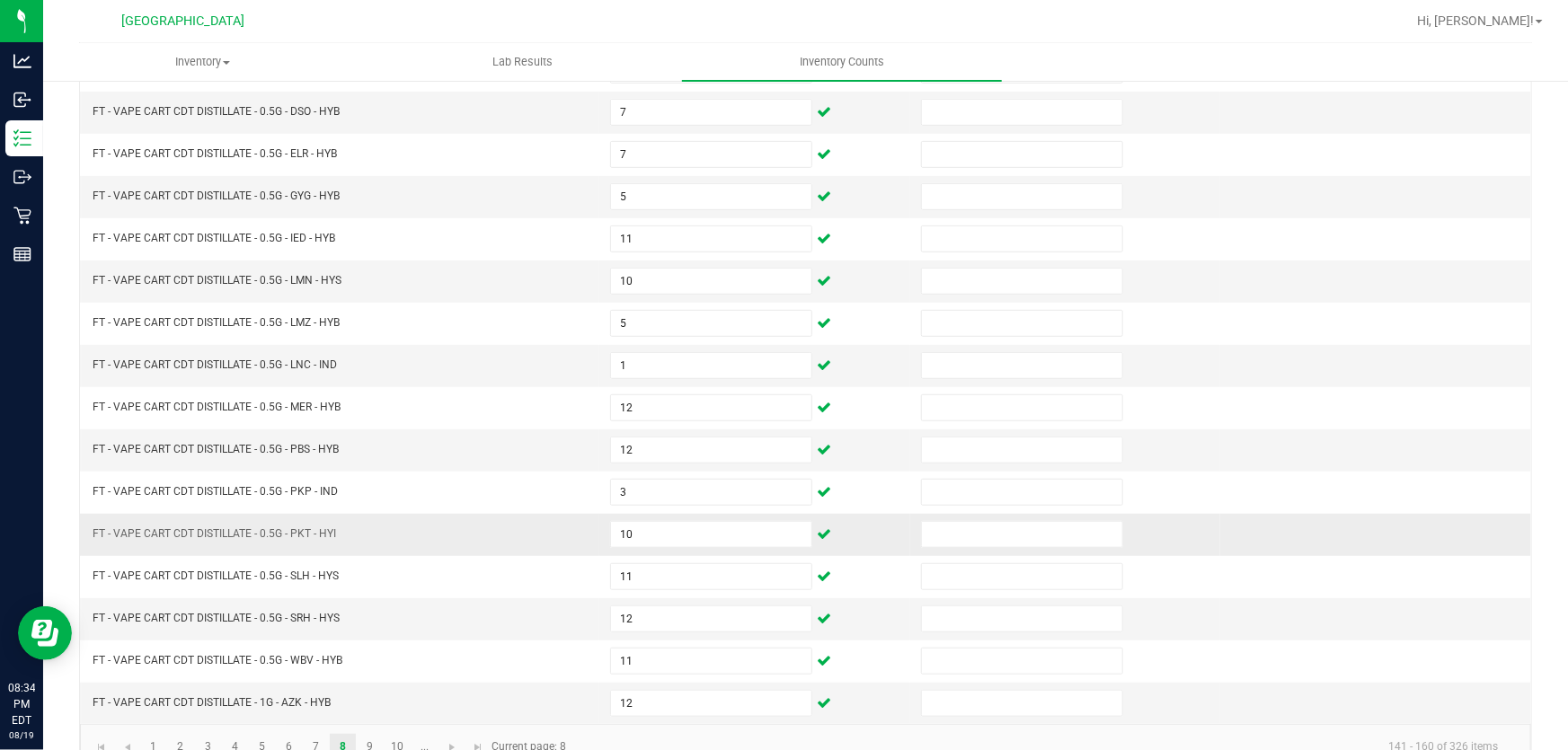
scroll to position [441, 0]
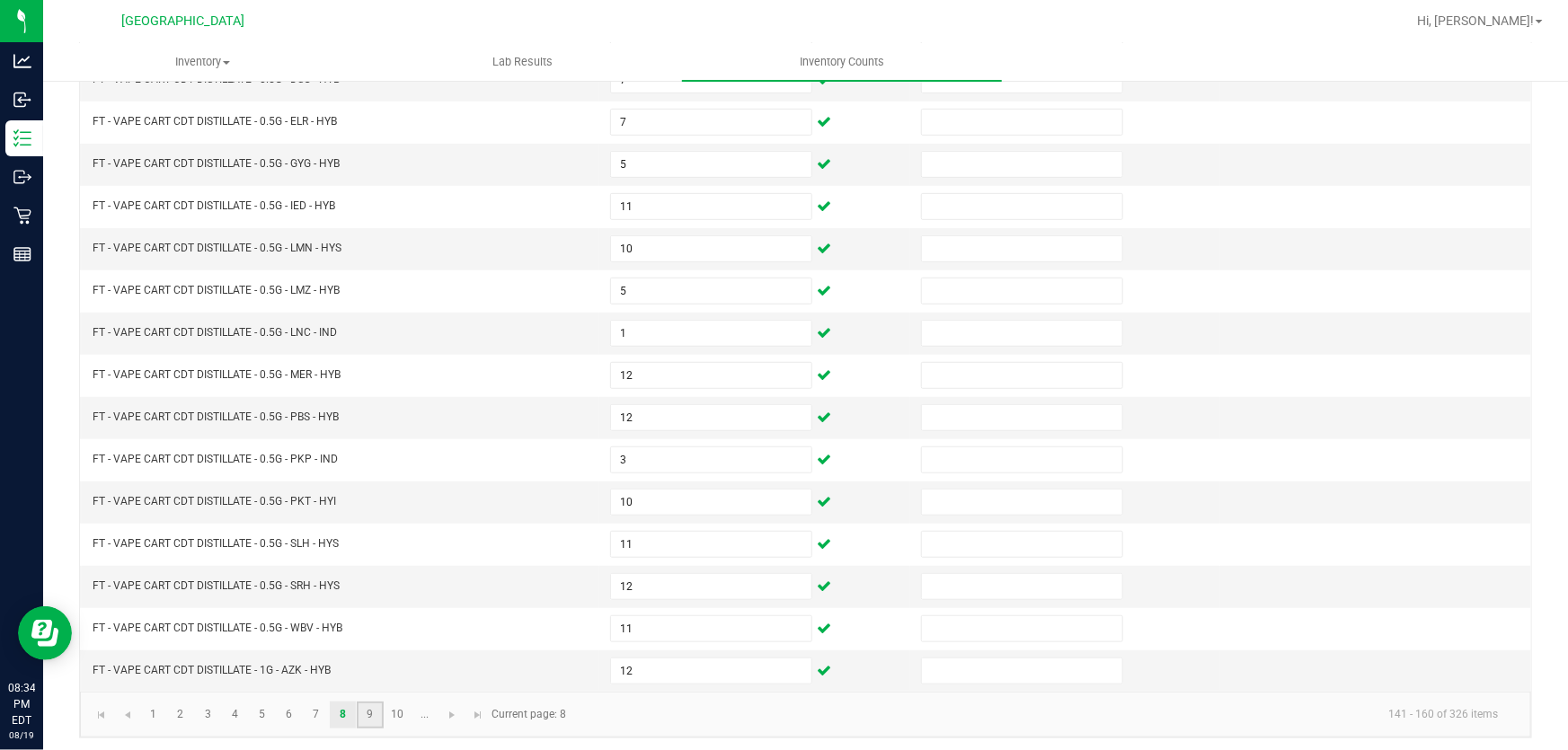
click at [367, 711] on link "9" at bounding box center [370, 715] width 26 height 27
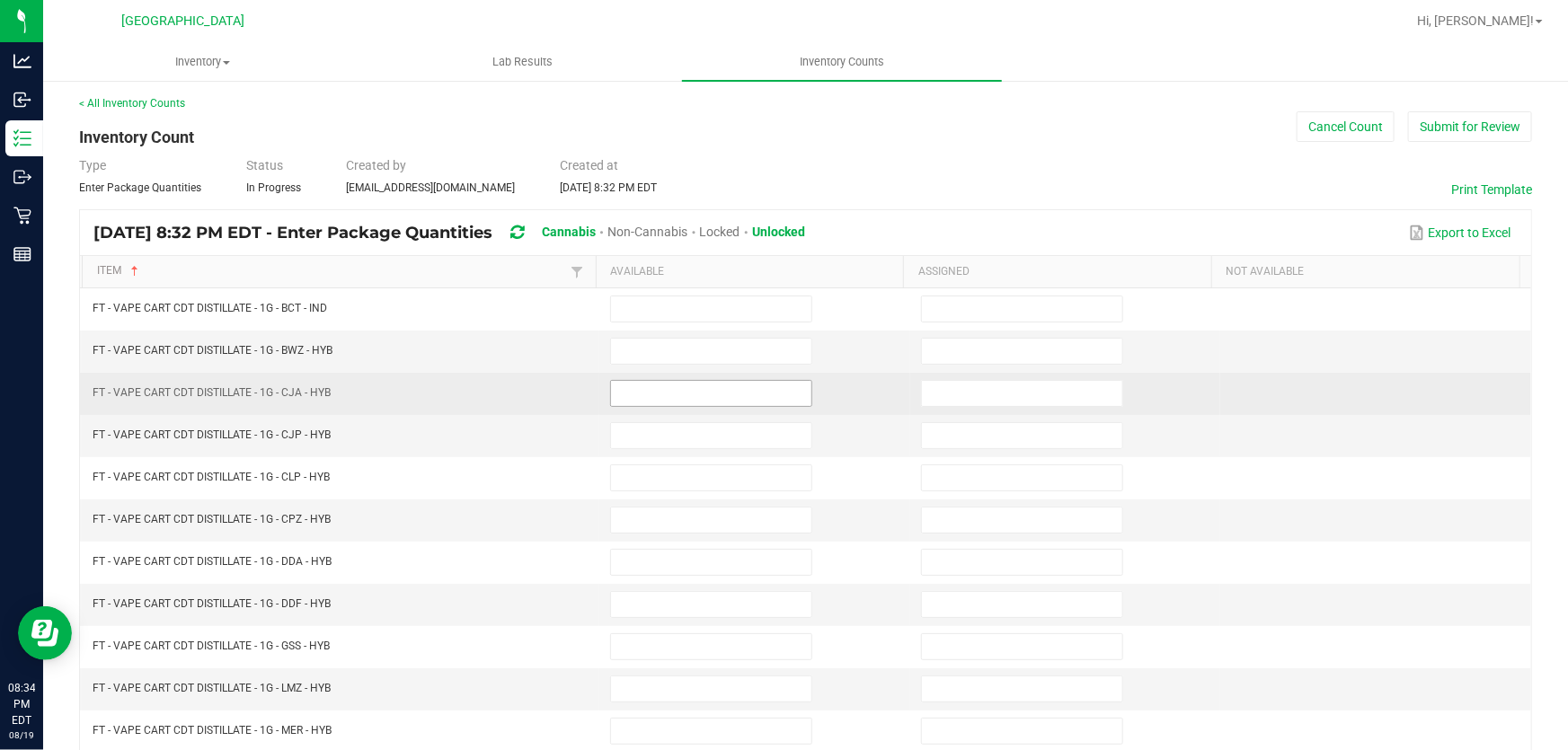
scroll to position [0, 0]
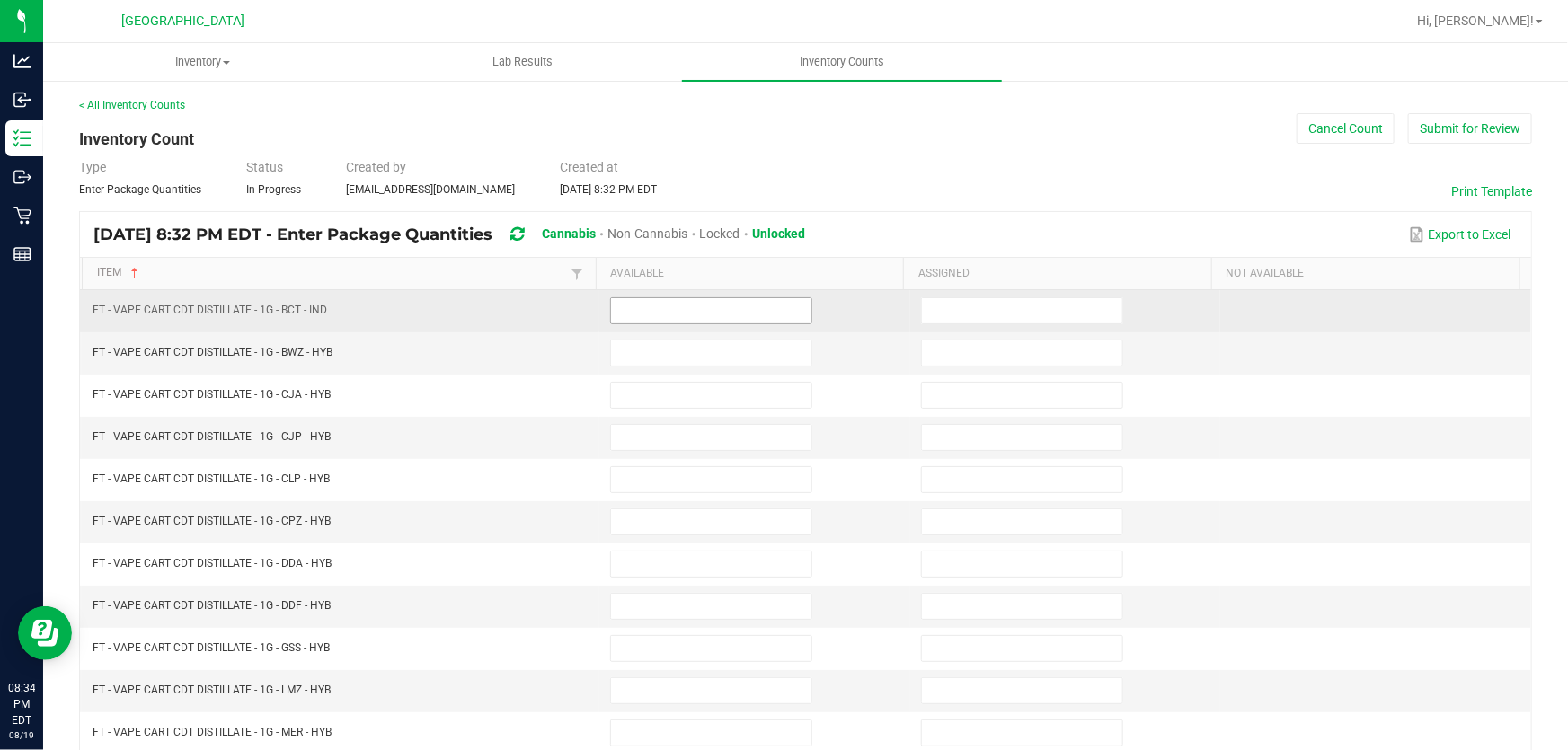
click at [659, 318] on input at bounding box center [711, 311] width 200 height 25
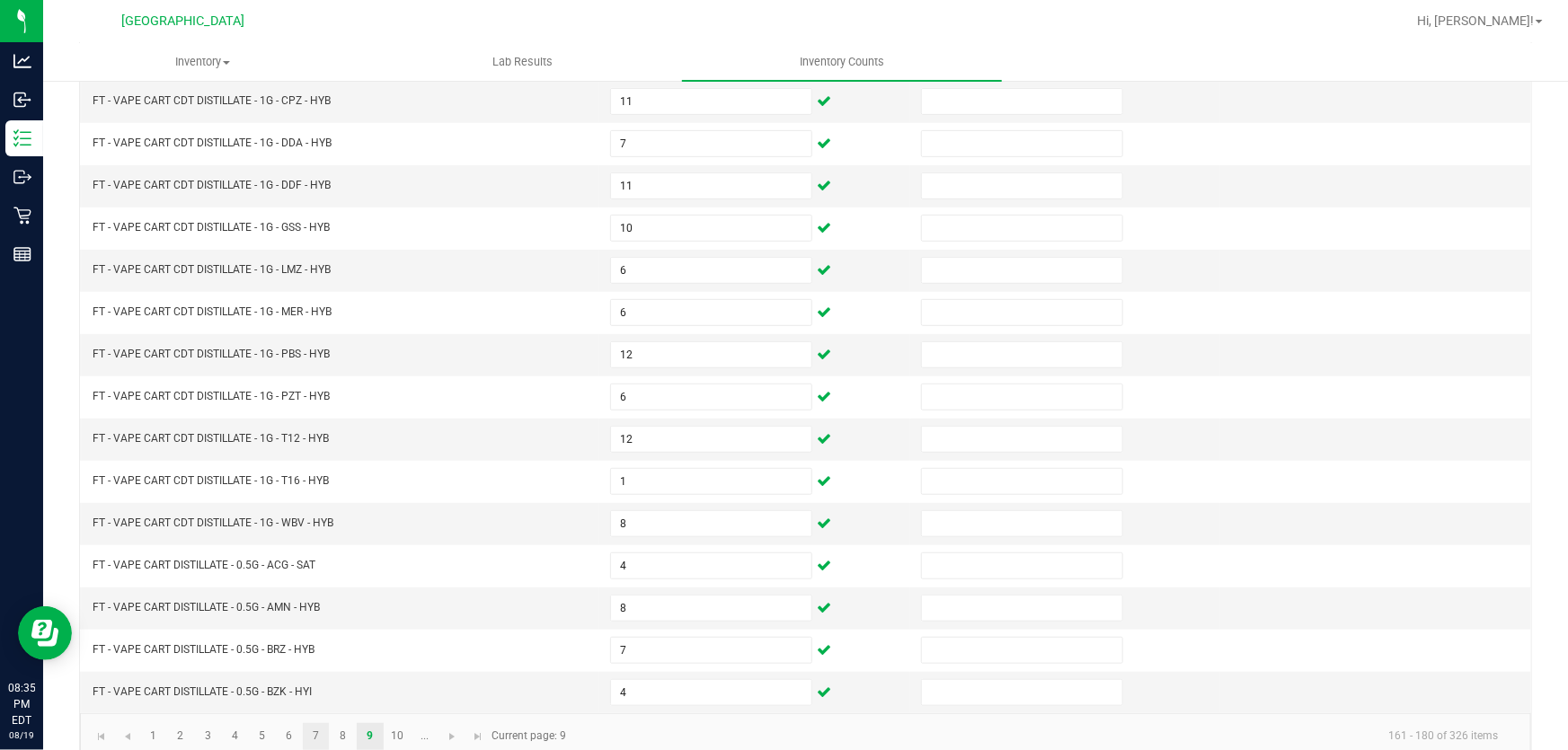
scroll to position [441, 0]
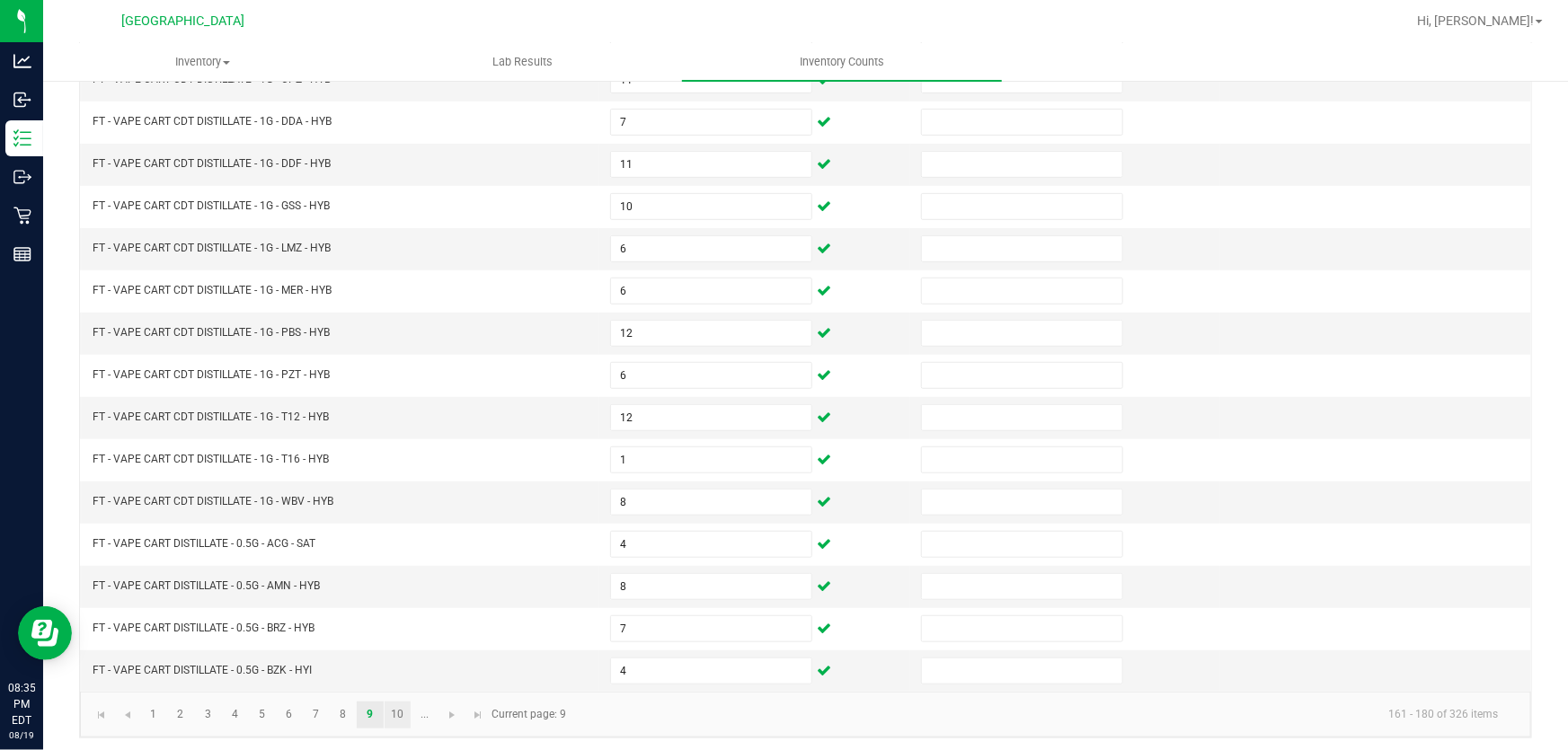
click at [394, 711] on link "10" at bounding box center [397, 715] width 26 height 27
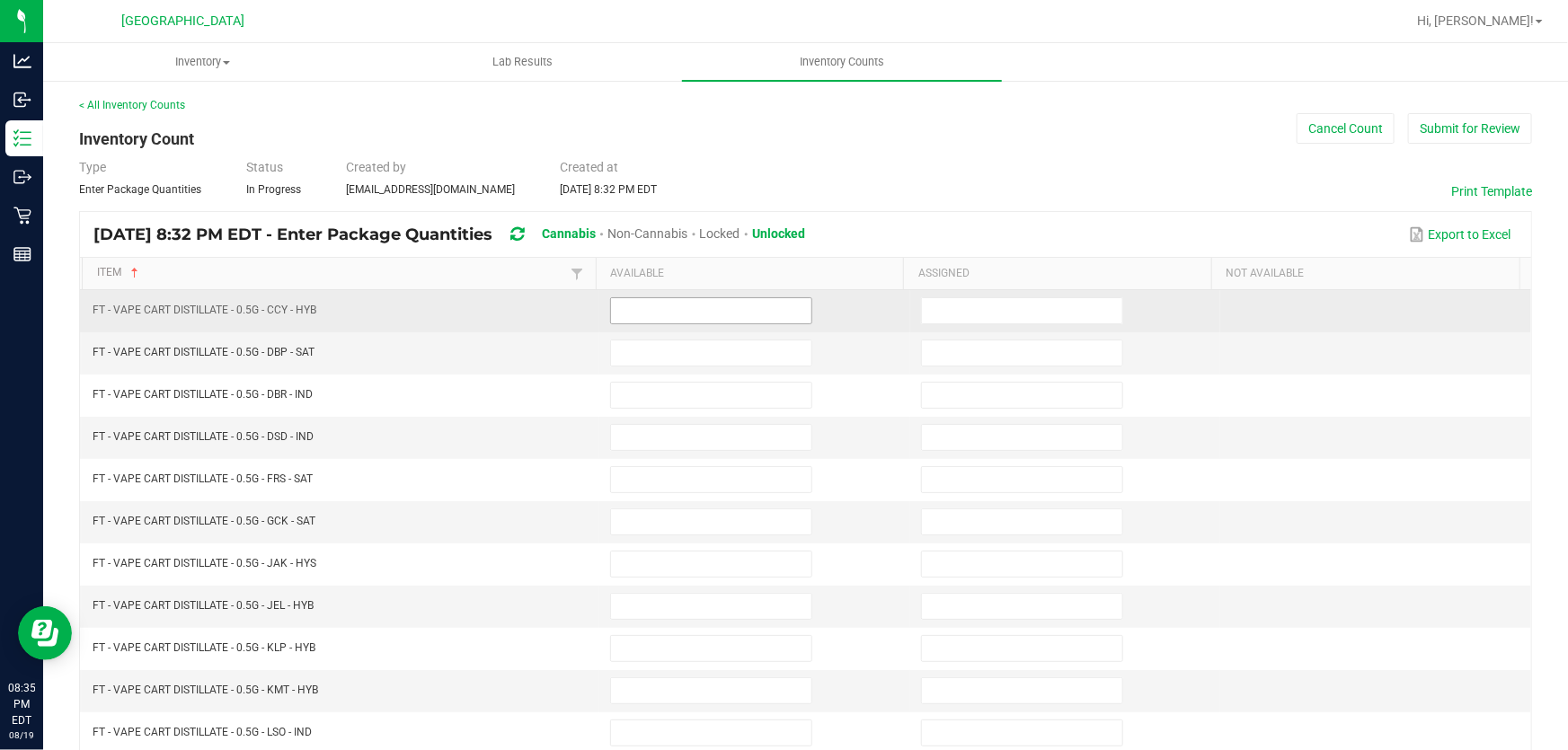
click at [657, 313] on input at bounding box center [711, 311] width 200 height 25
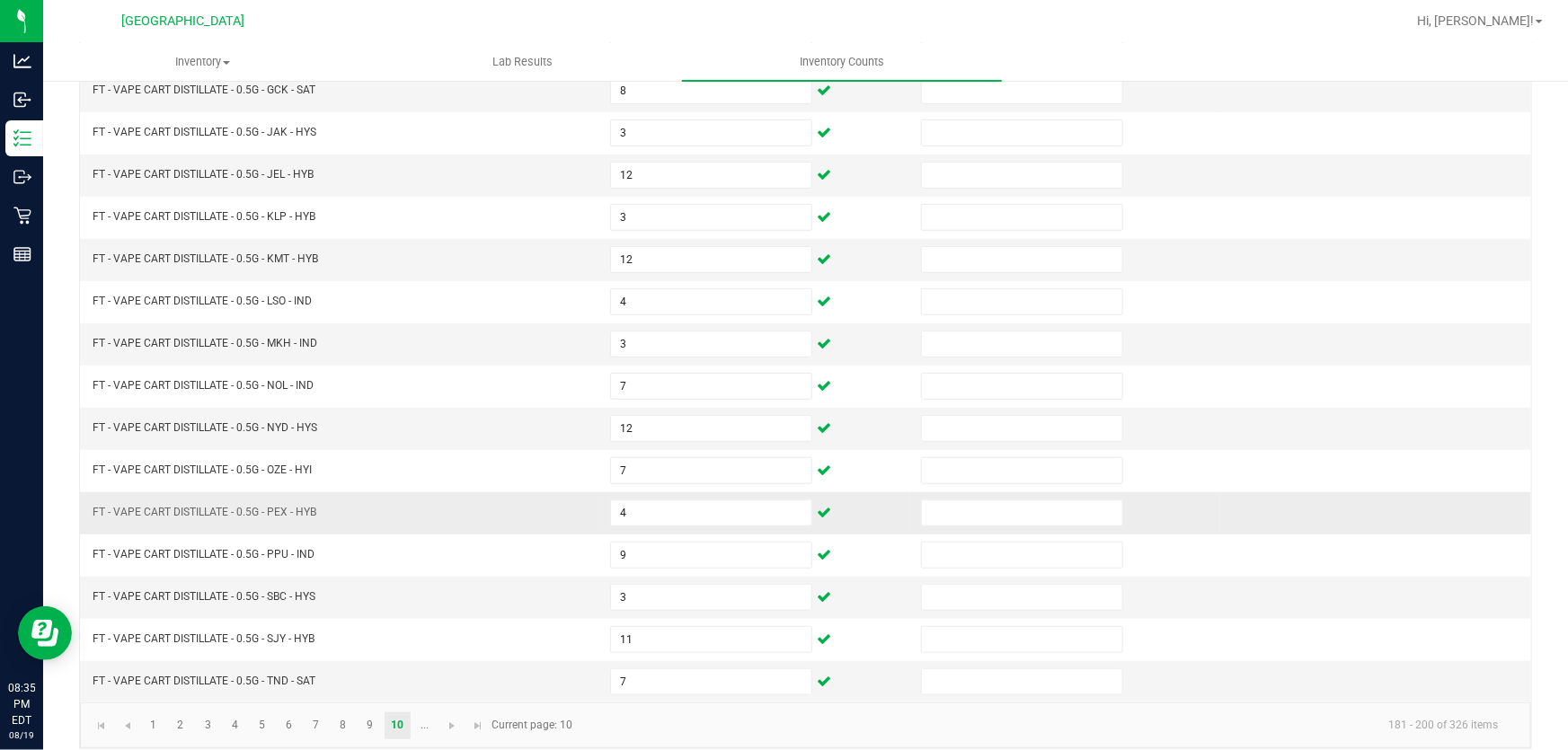
scroll to position [441, 0]
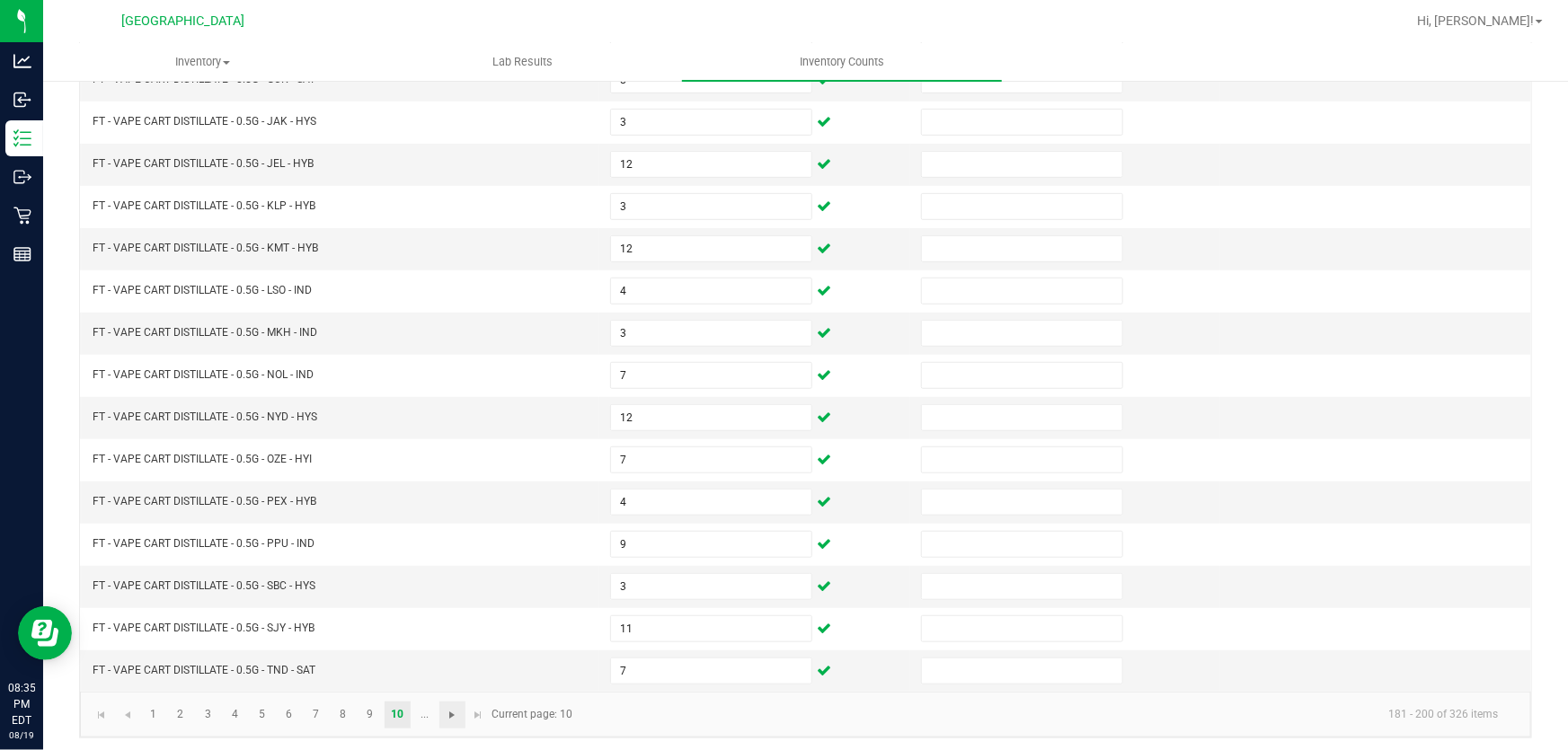
click at [451, 708] on span "Go to the next page" at bounding box center [452, 715] width 15 height 15
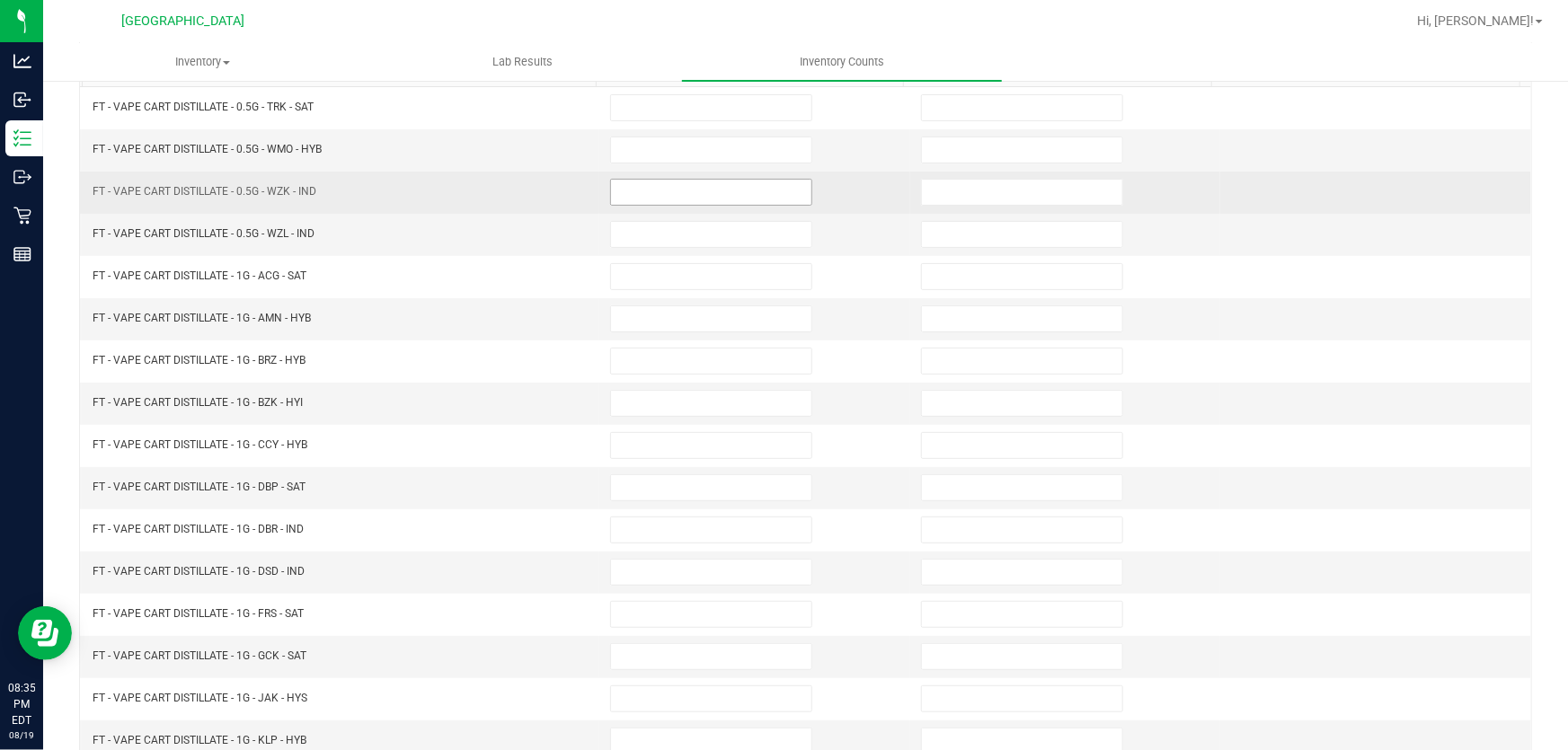
scroll to position [34, 0]
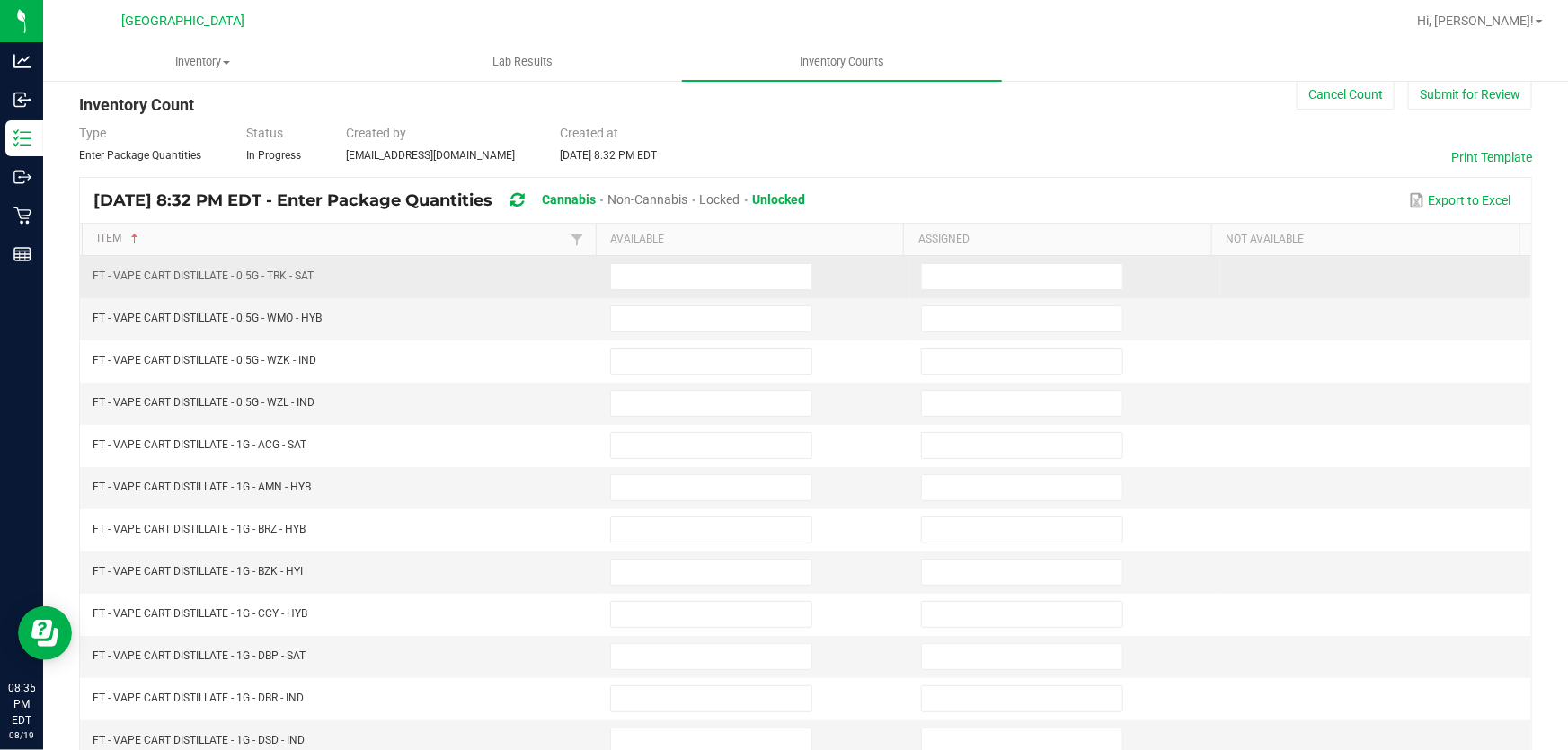
click at [658, 256] on td at bounding box center [754, 277] width 311 height 42
click at [658, 267] on input at bounding box center [711, 277] width 200 height 25
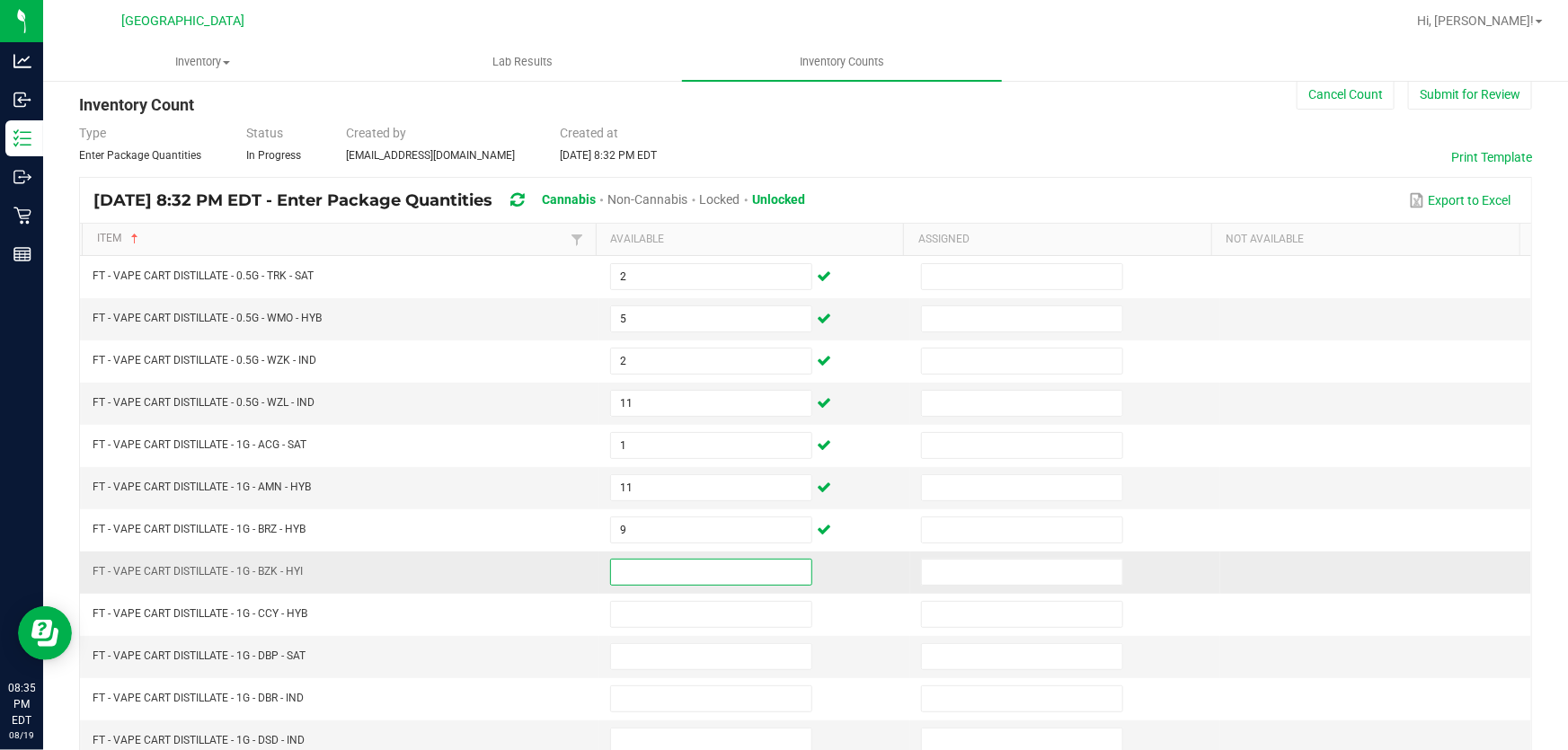
click at [692, 566] on input at bounding box center [711, 573] width 200 height 25
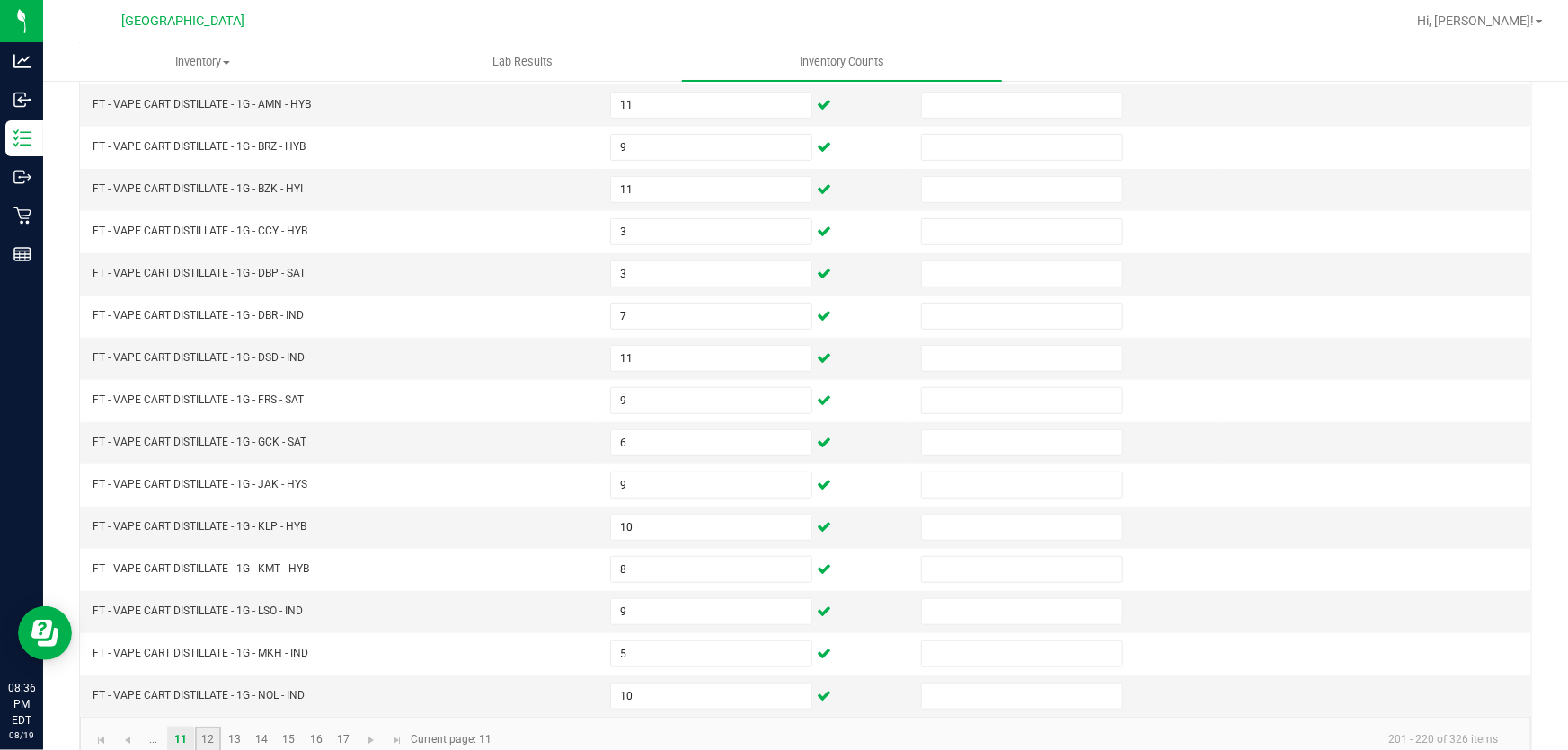
click at [203, 729] on link "12" at bounding box center [208, 740] width 26 height 27
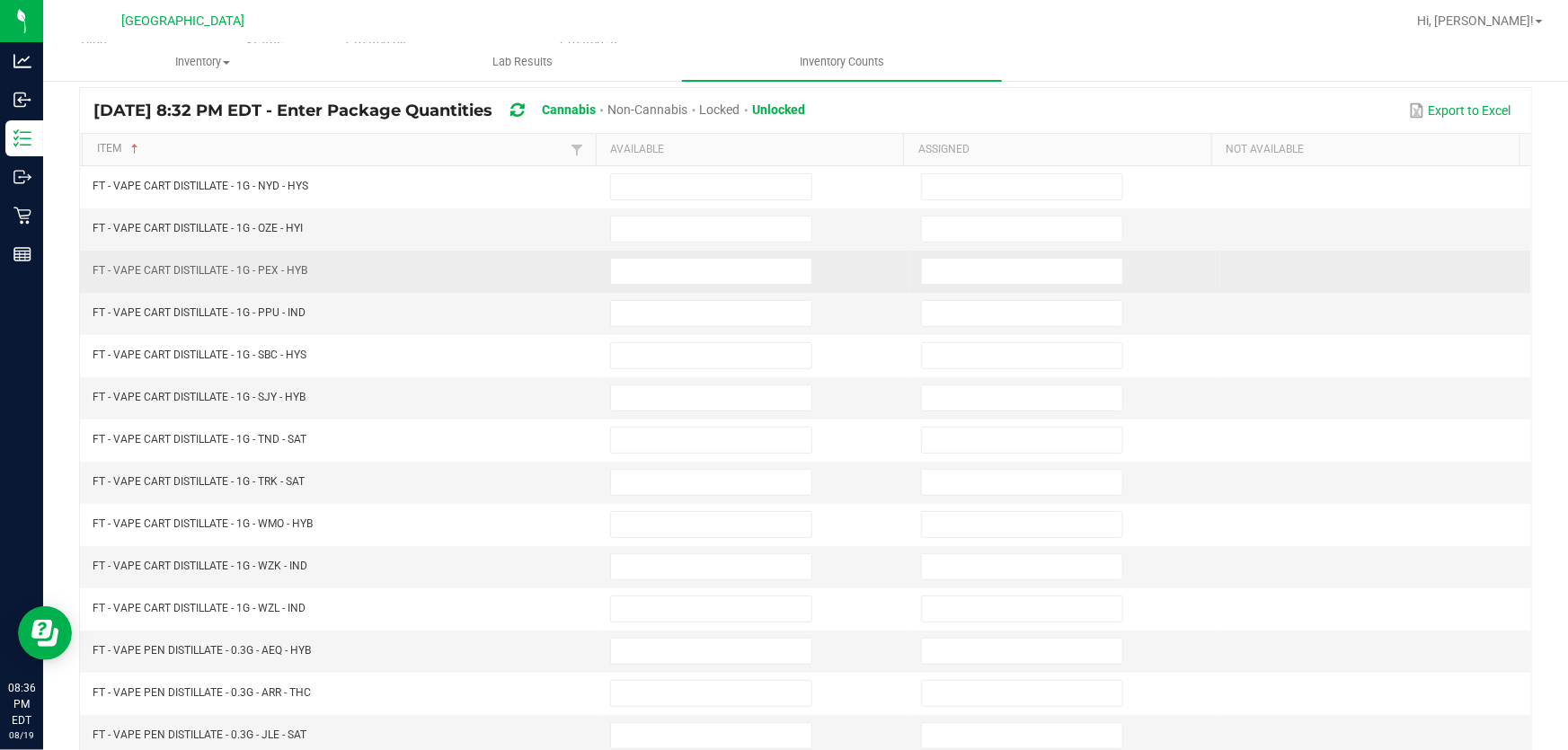
scroll to position [90, 0]
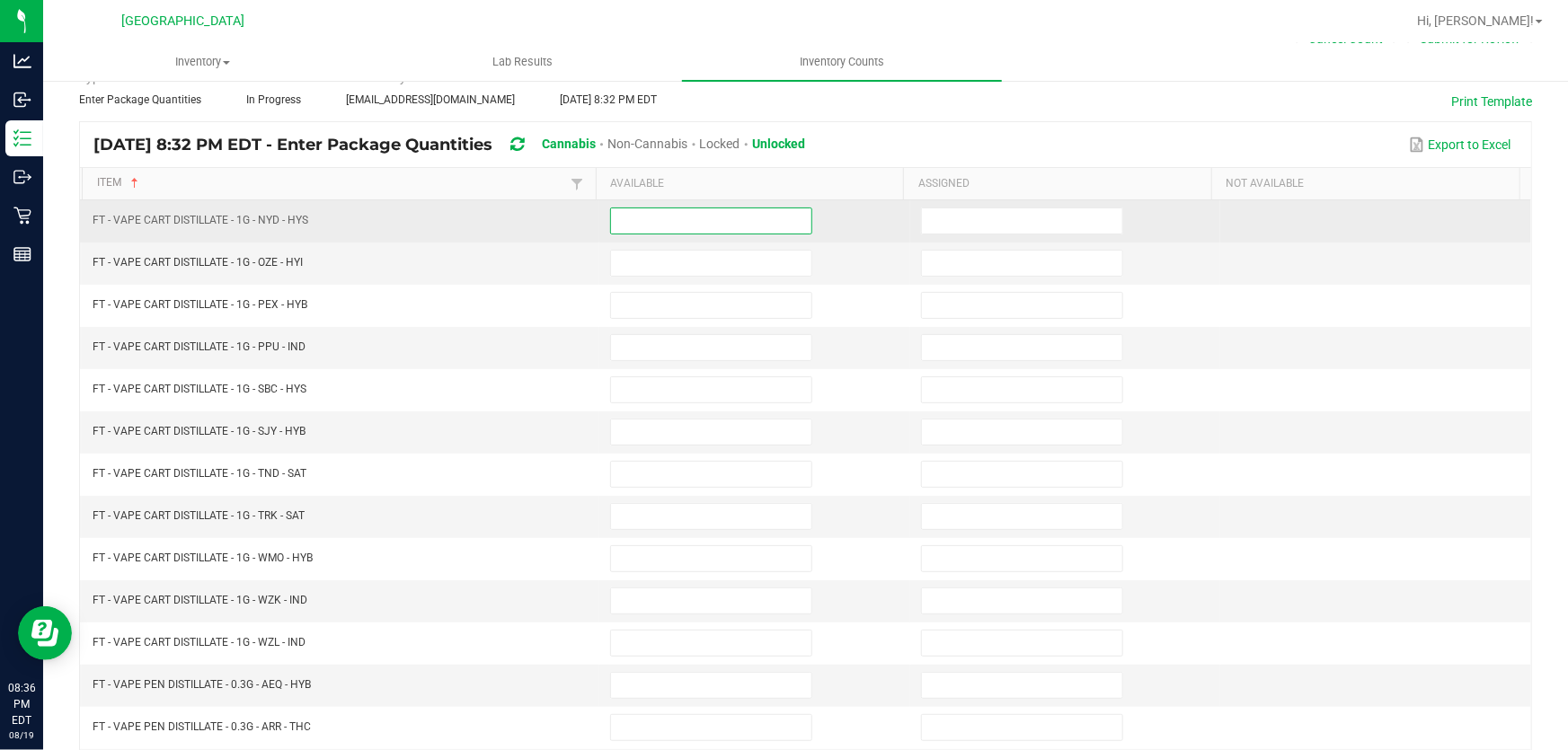
click at [611, 229] on input at bounding box center [711, 221] width 200 height 25
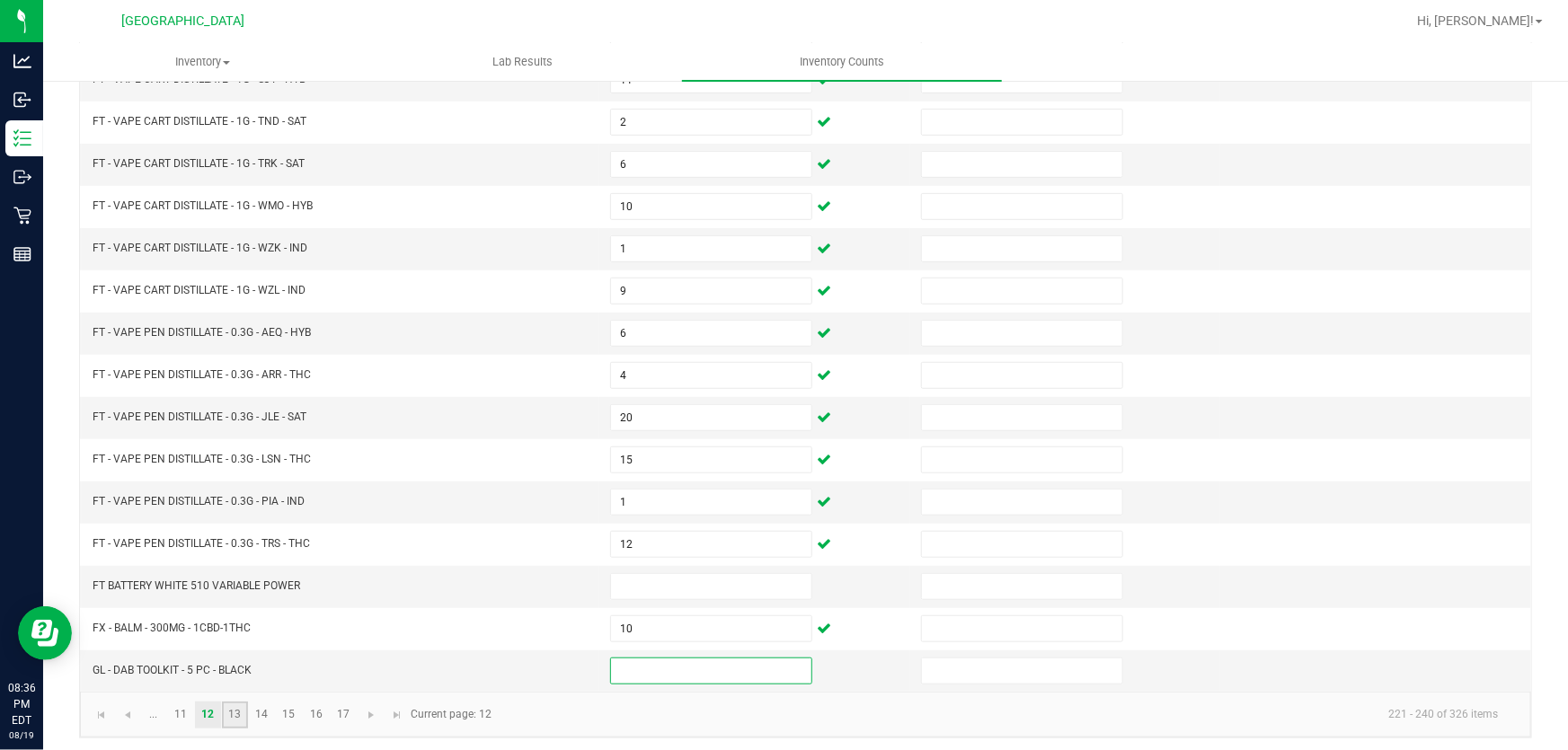
click at [235, 704] on link "13" at bounding box center [235, 715] width 26 height 27
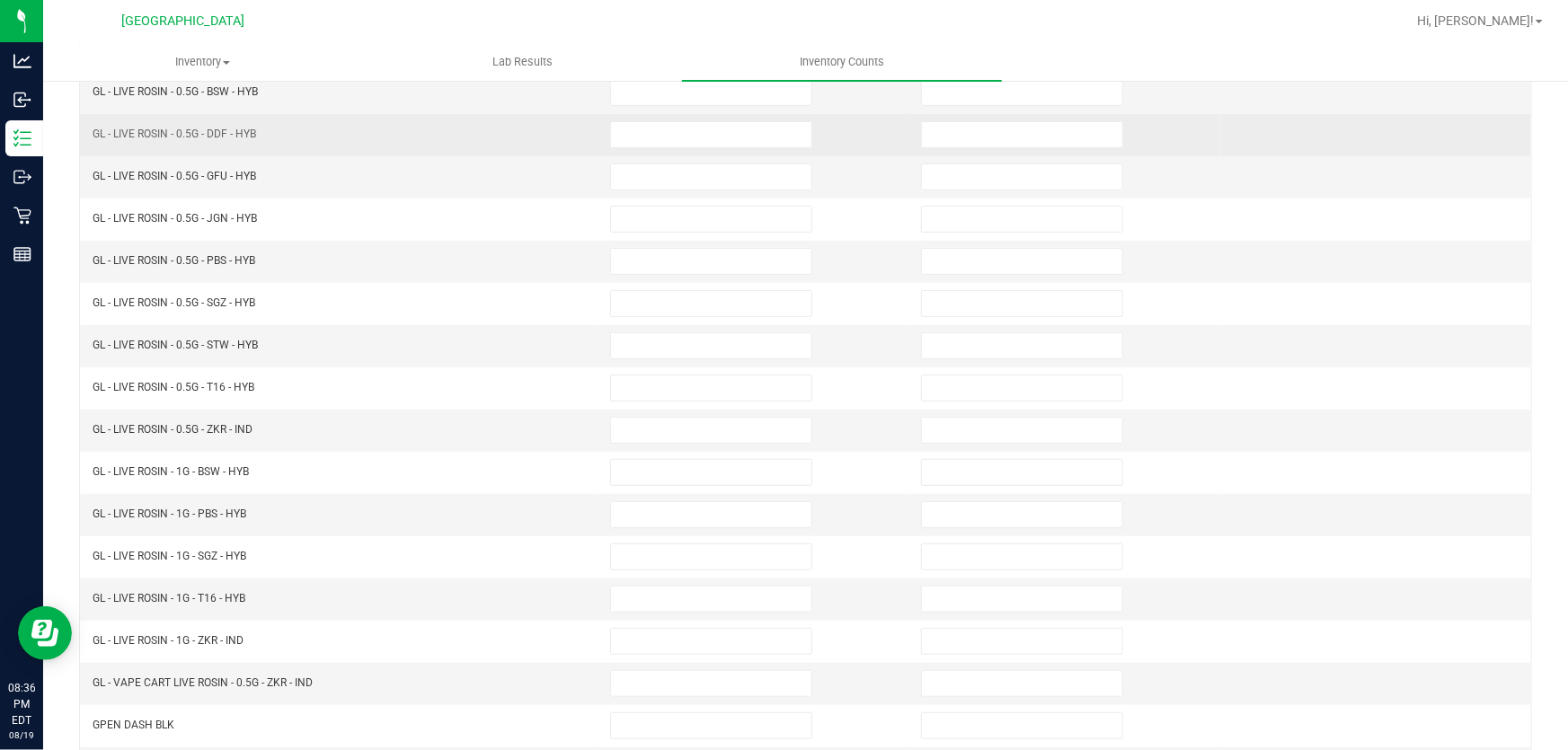
scroll to position [0, 0]
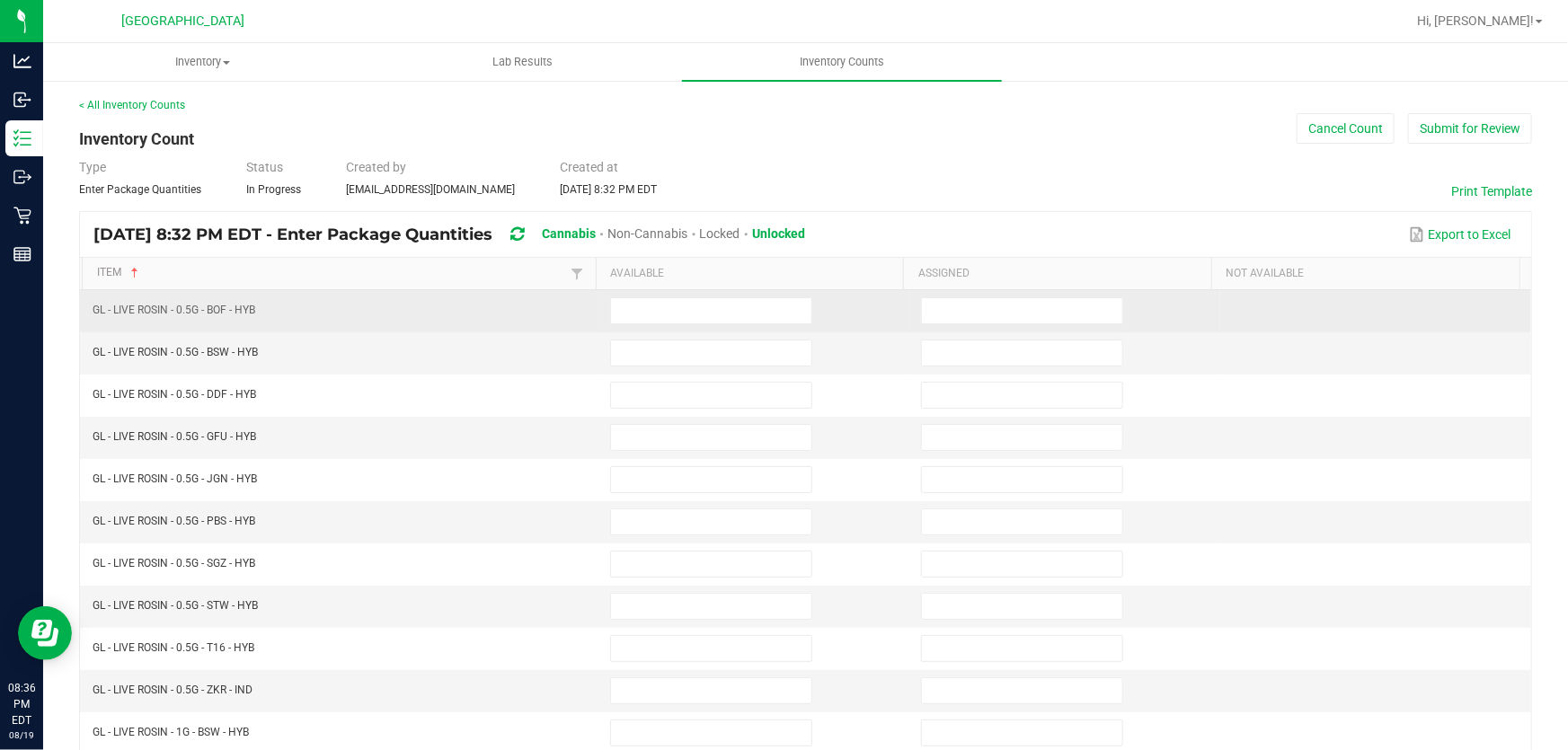
click at [648, 328] on td at bounding box center [754, 311] width 311 height 42
click at [651, 320] on input at bounding box center [711, 311] width 200 height 25
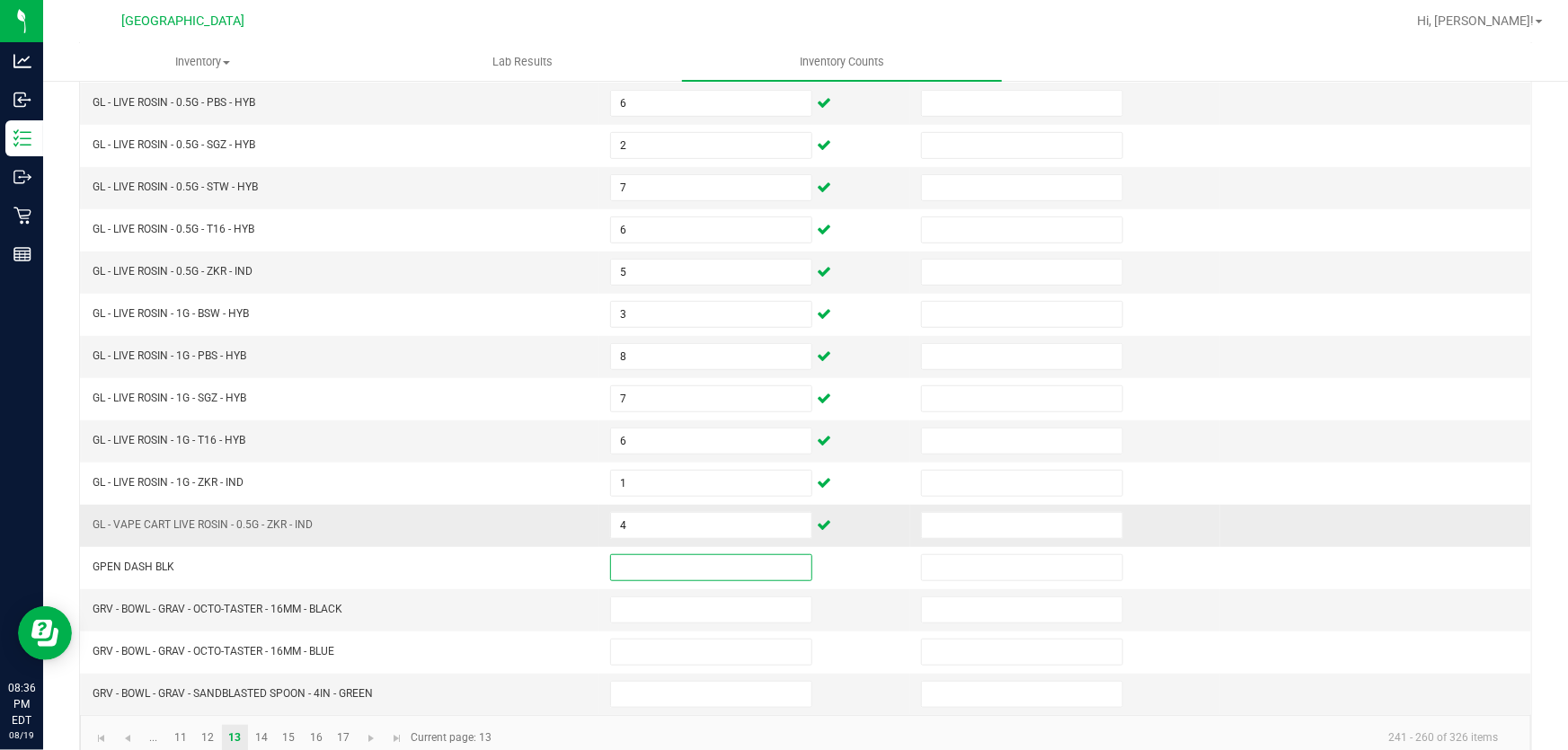
scroll to position [441, 0]
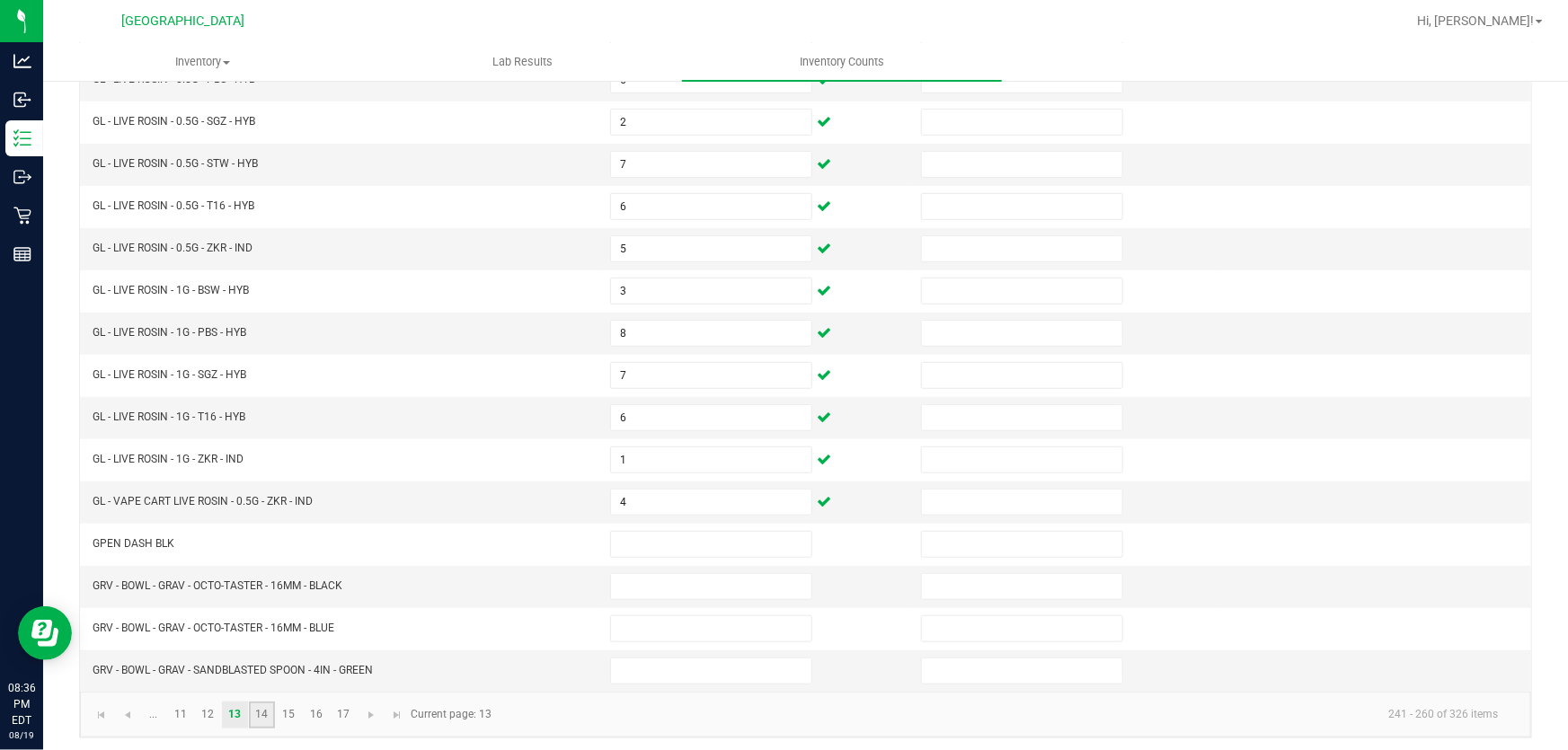
click at [256, 705] on link "14" at bounding box center [261, 715] width 26 height 27
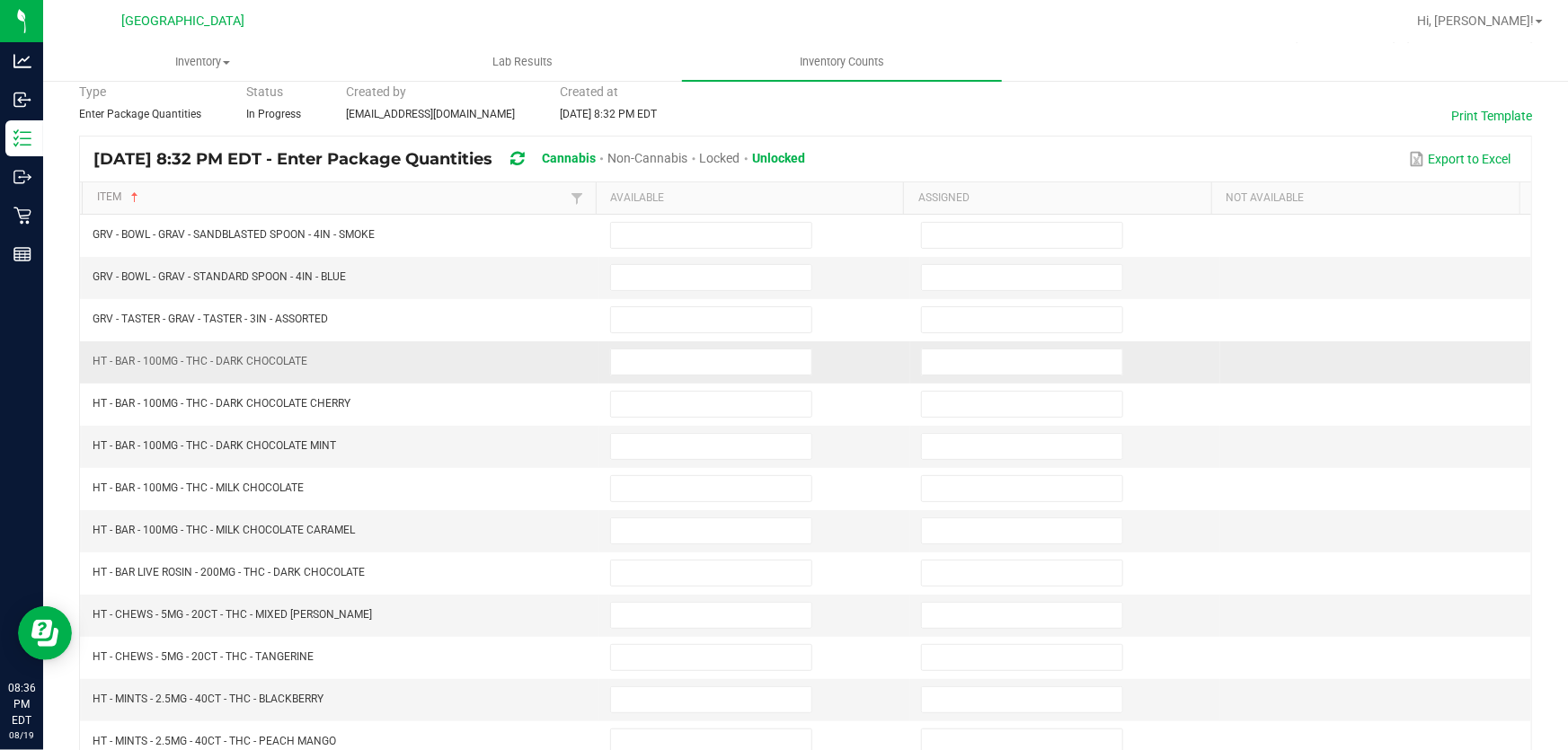
scroll to position [0, 0]
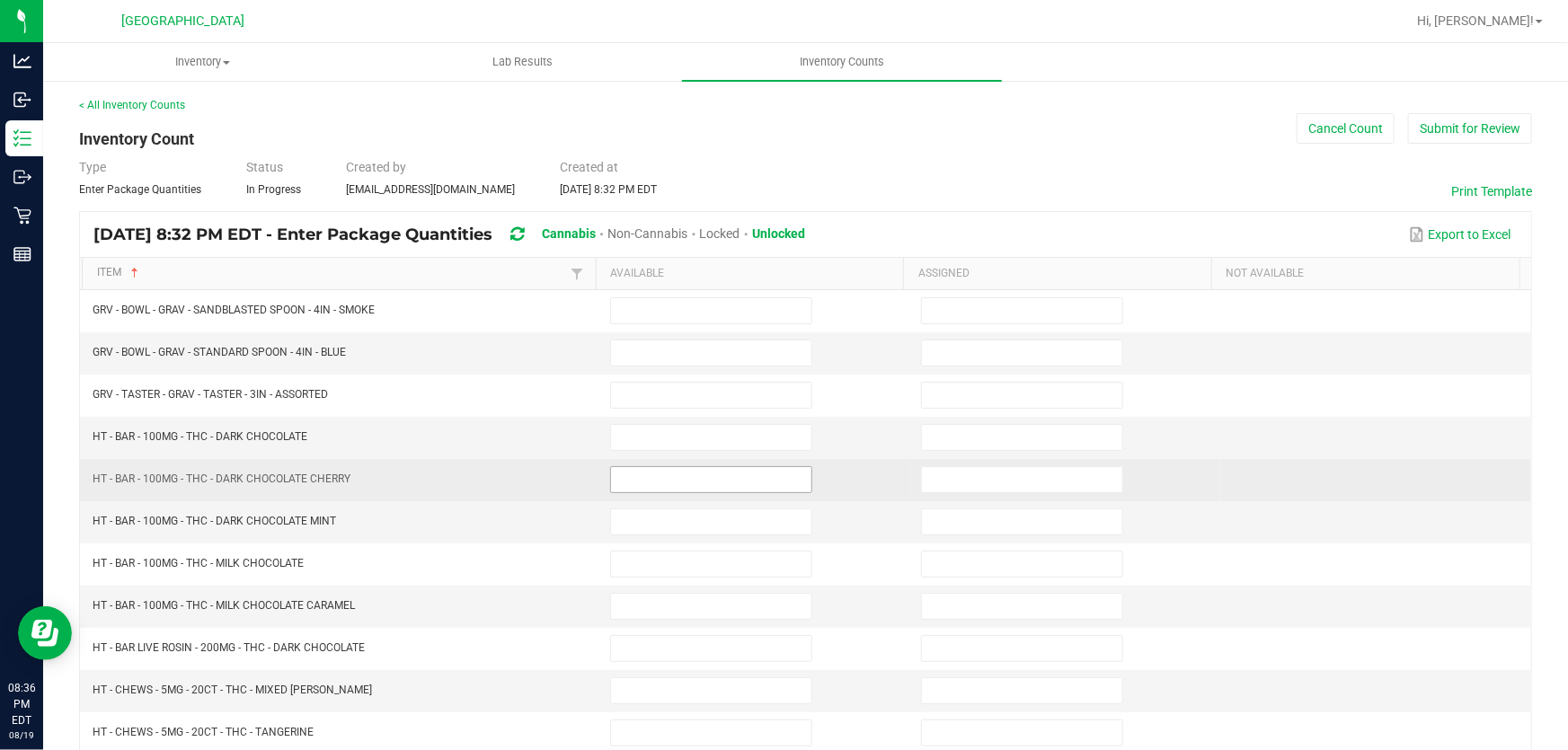
click at [647, 481] on input at bounding box center [711, 480] width 200 height 25
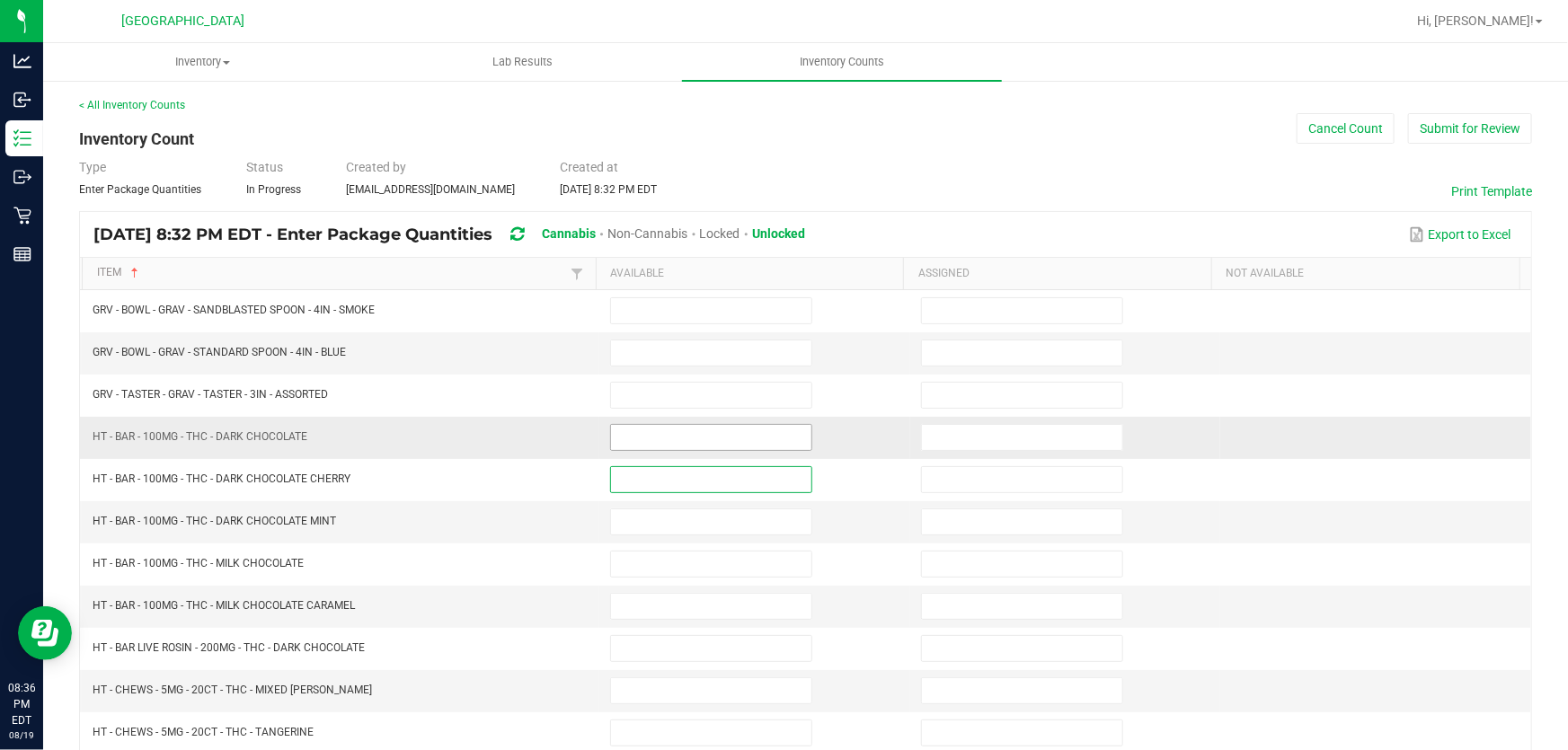
click at [648, 440] on input at bounding box center [711, 438] width 200 height 25
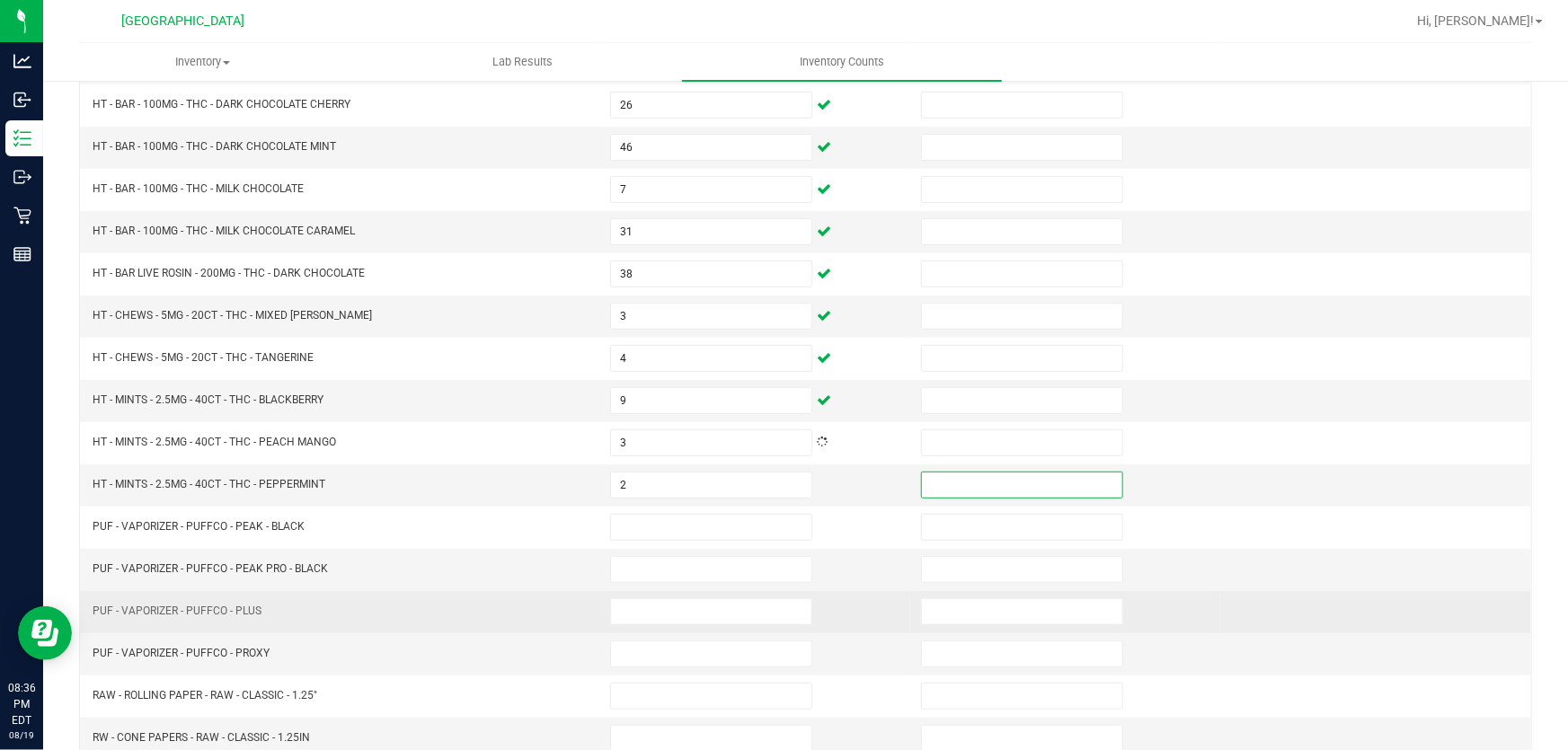
click at [493, 591] on td "PUF - VAPORIZER - PUFFCO - PLUS" at bounding box center [341, 612] width 517 height 42
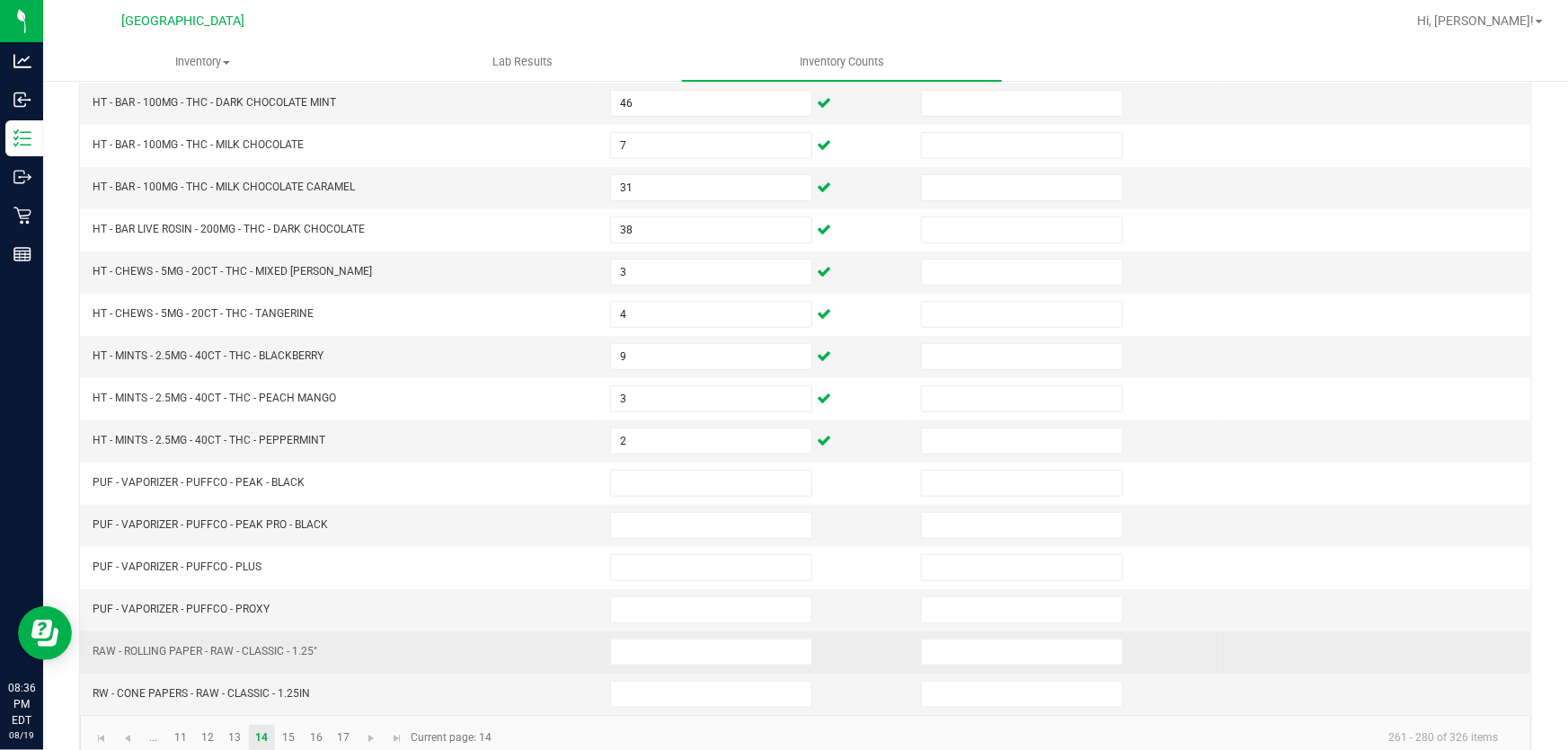
scroll to position [441, 0]
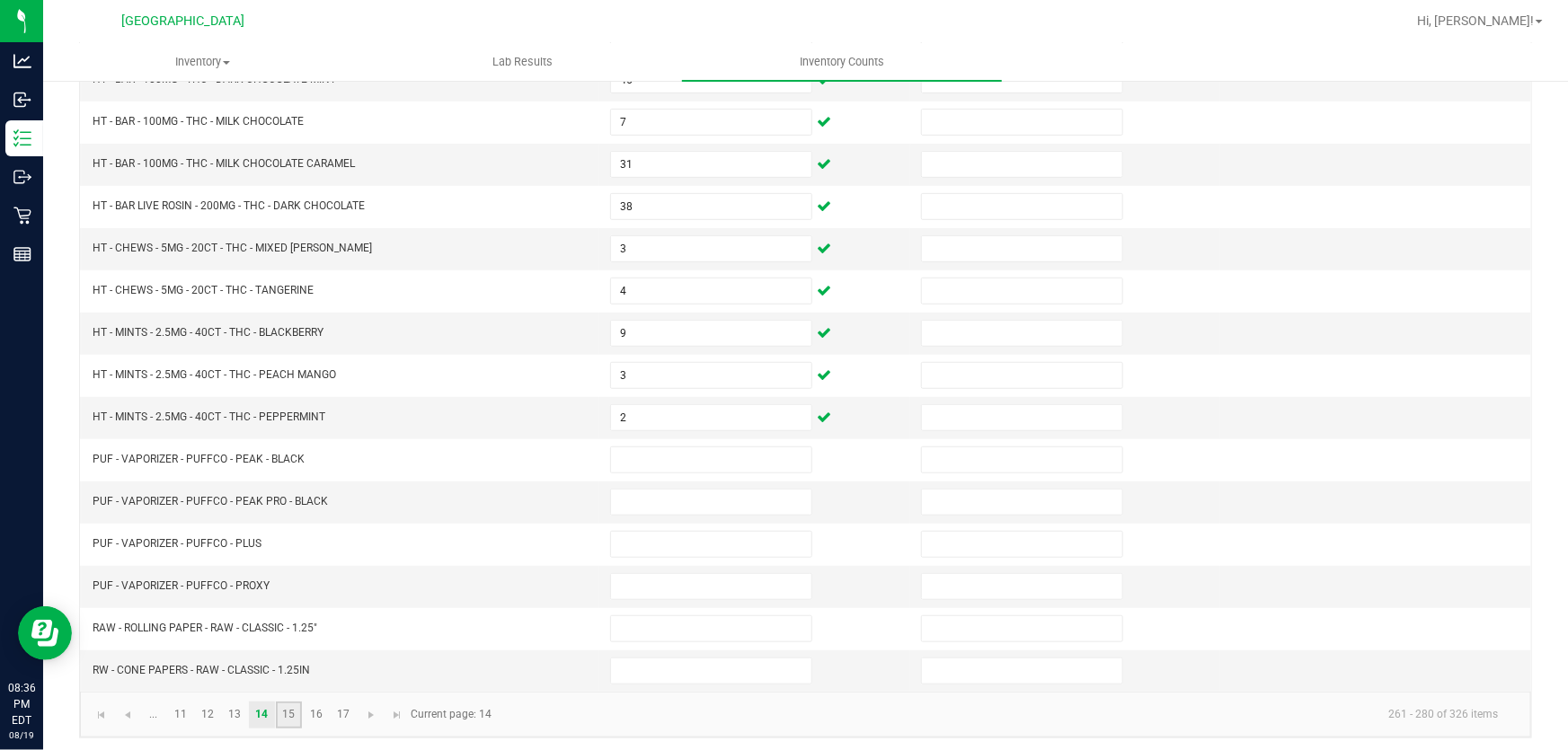
click at [297, 710] on link "15" at bounding box center [289, 715] width 26 height 27
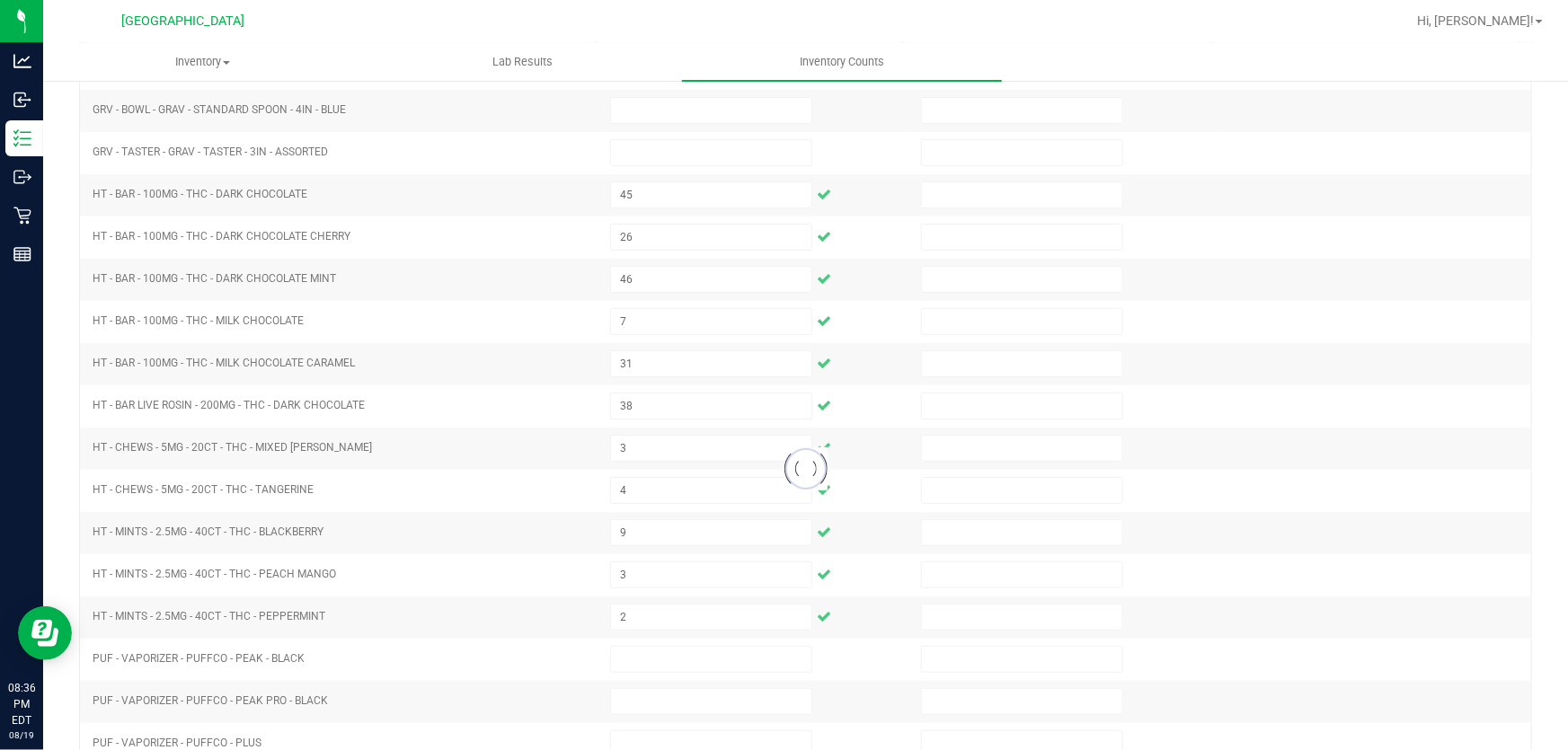
scroll to position [34, 0]
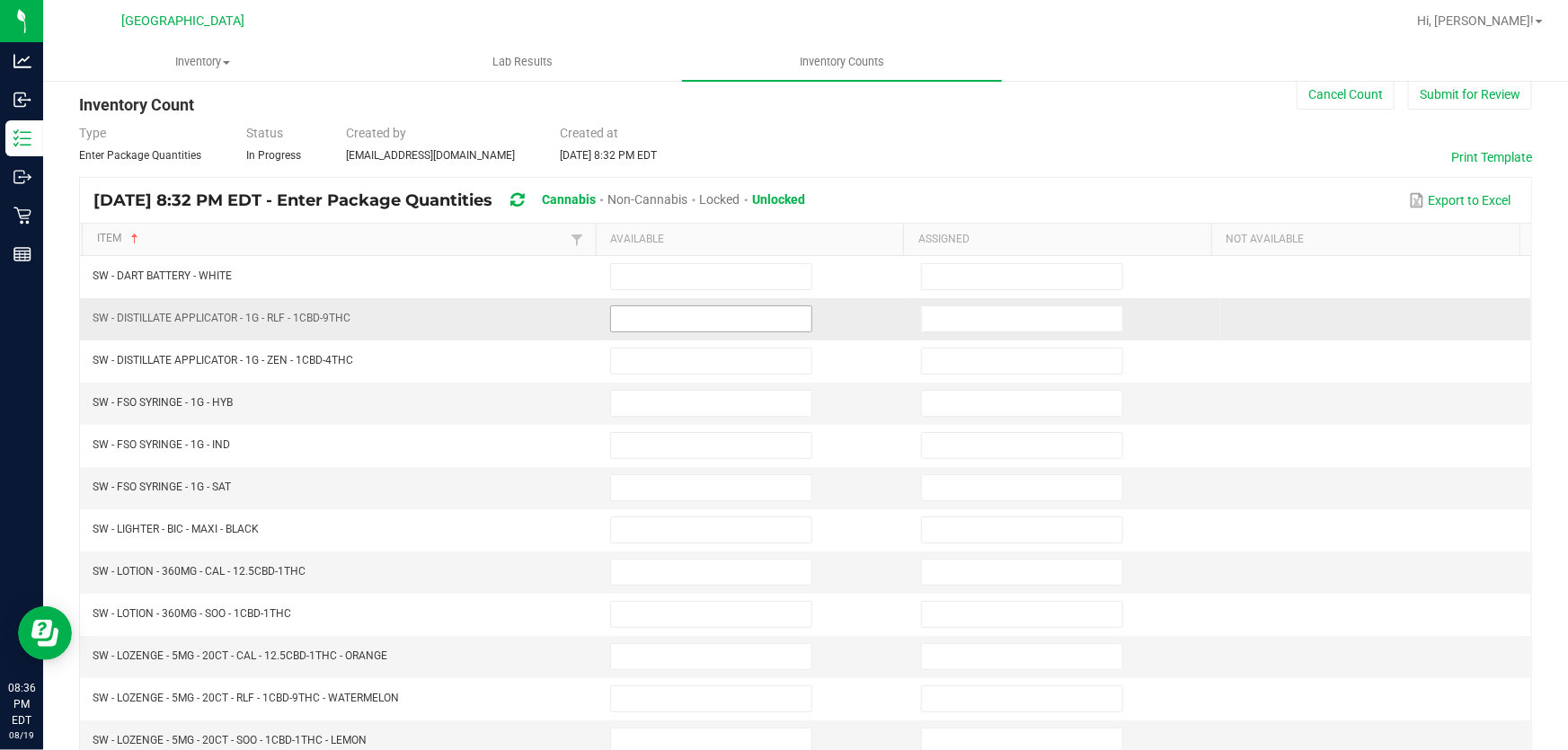
click at [671, 320] on input at bounding box center [711, 319] width 200 height 25
click at [649, 573] on input at bounding box center [711, 573] width 200 height 25
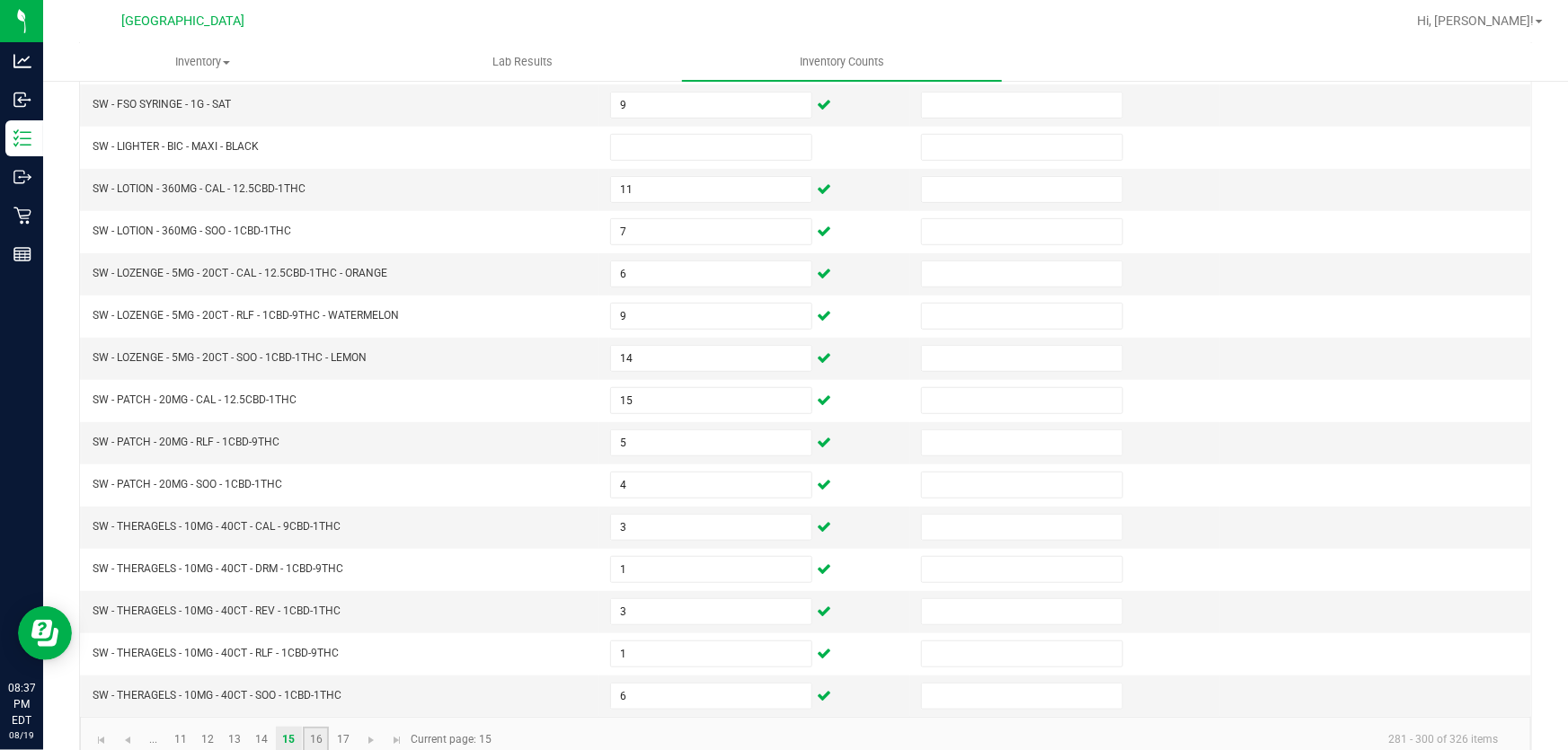
click at [313, 735] on link "16" at bounding box center [316, 740] width 26 height 27
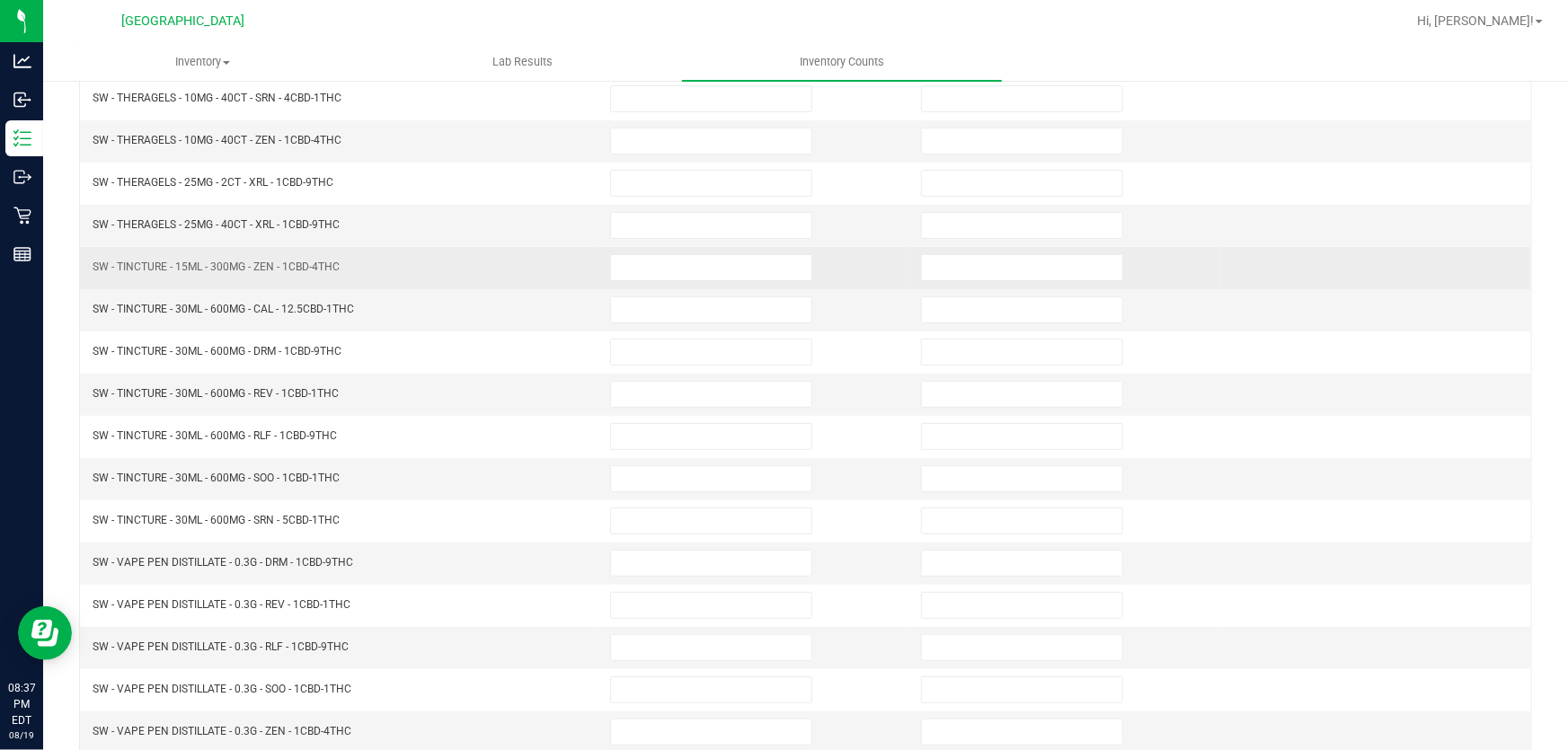
scroll to position [90, 0]
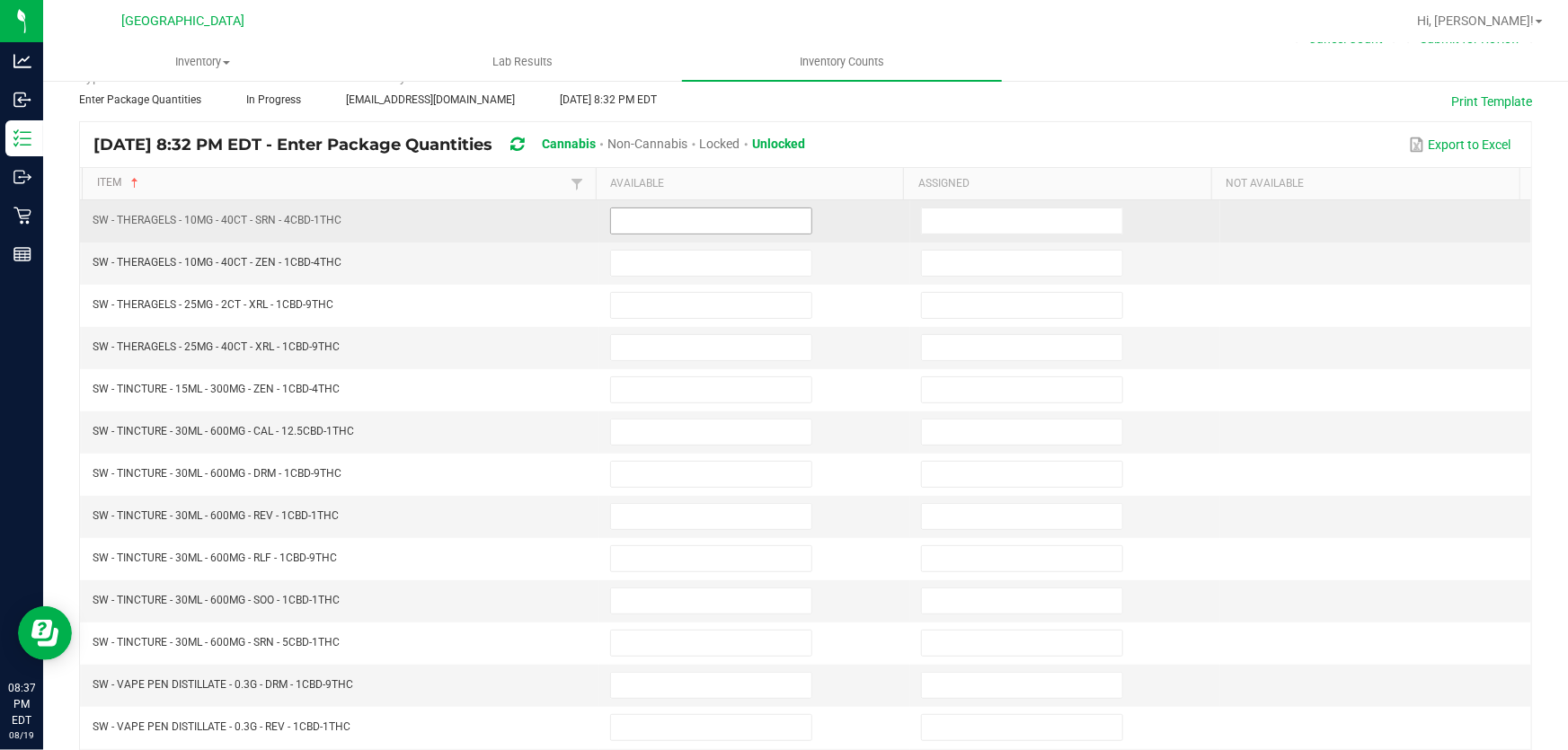
click at [675, 221] on input at bounding box center [711, 221] width 200 height 25
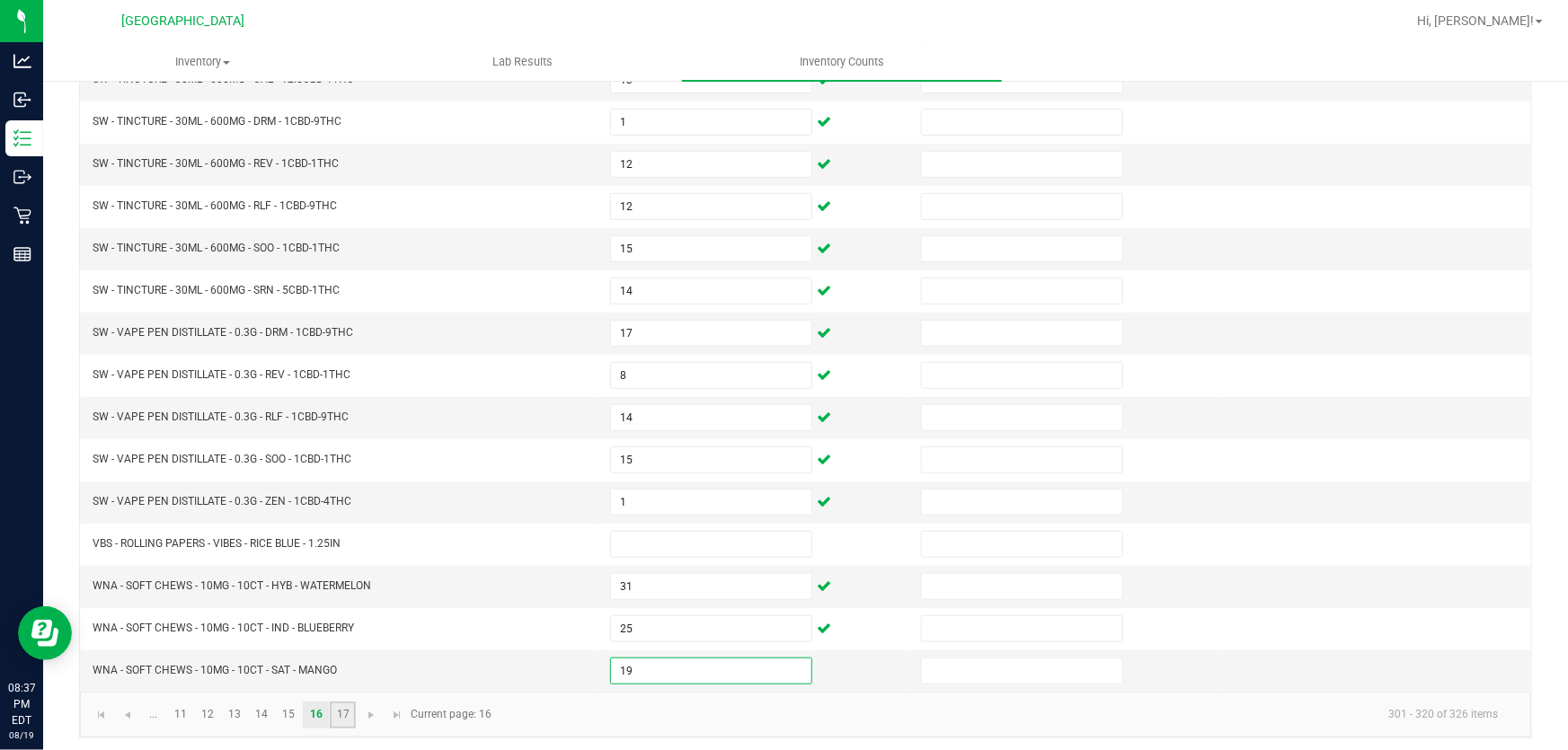
click at [349, 714] on link "17" at bounding box center [342, 715] width 26 height 27
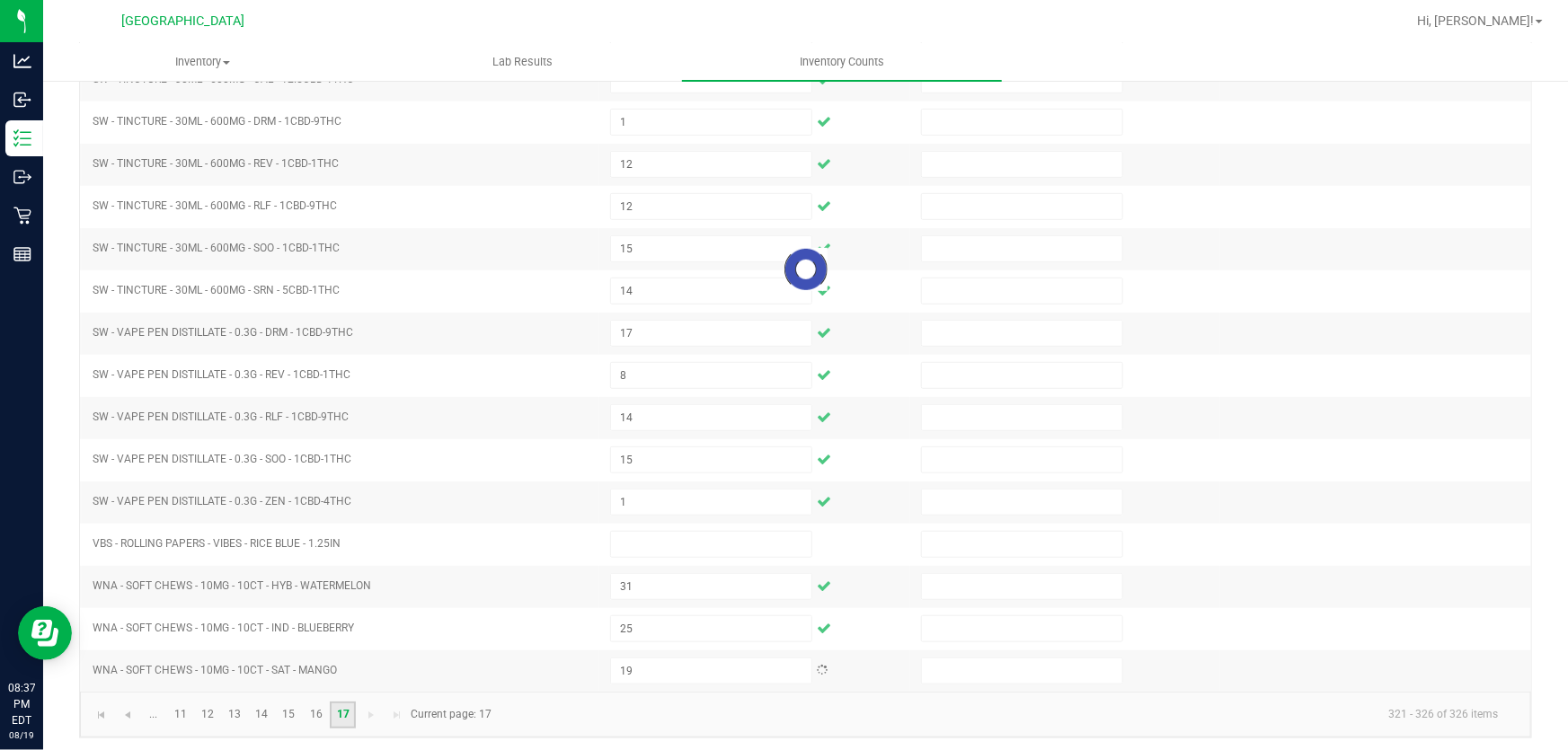
scroll to position [0, 0]
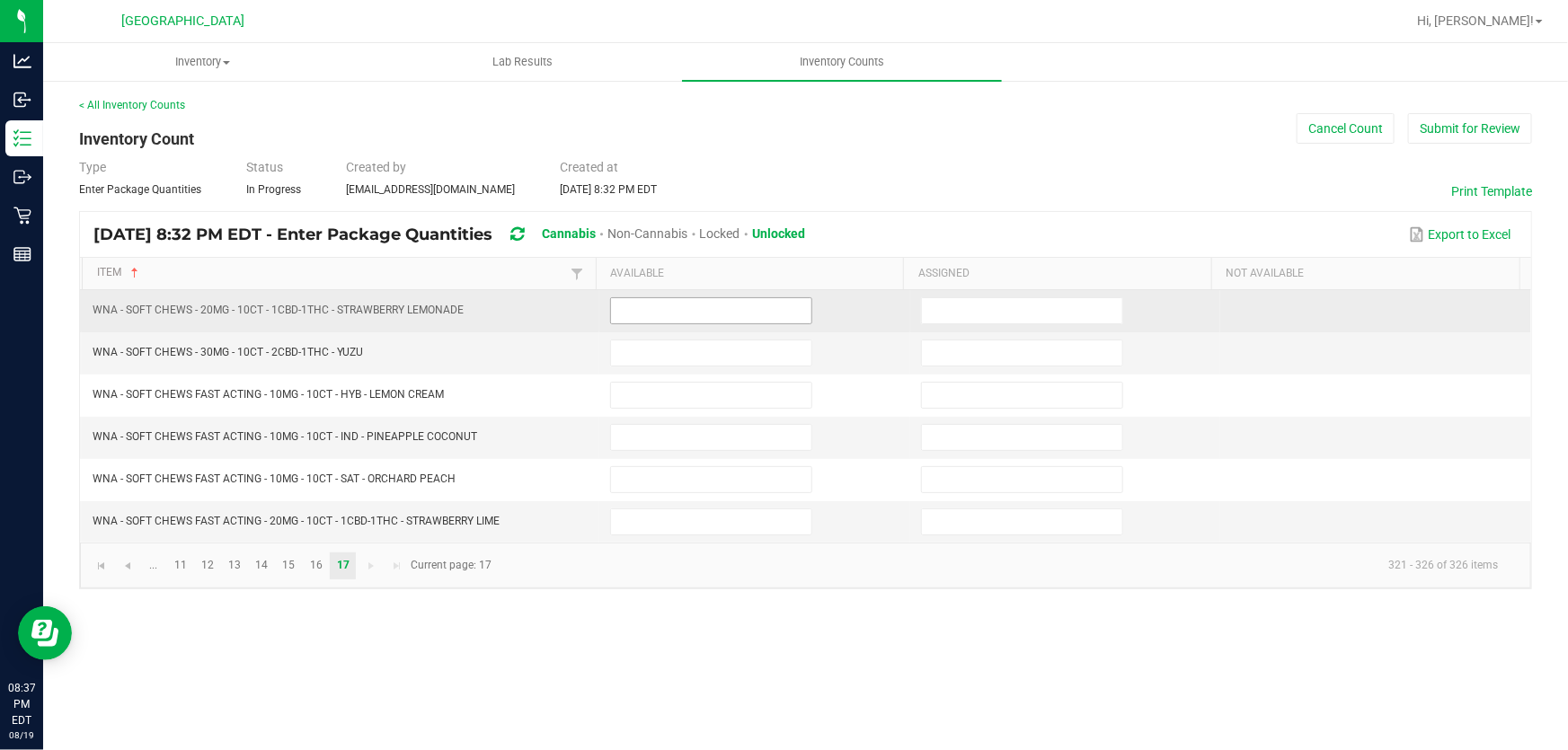
click at [629, 311] on input at bounding box center [711, 311] width 200 height 25
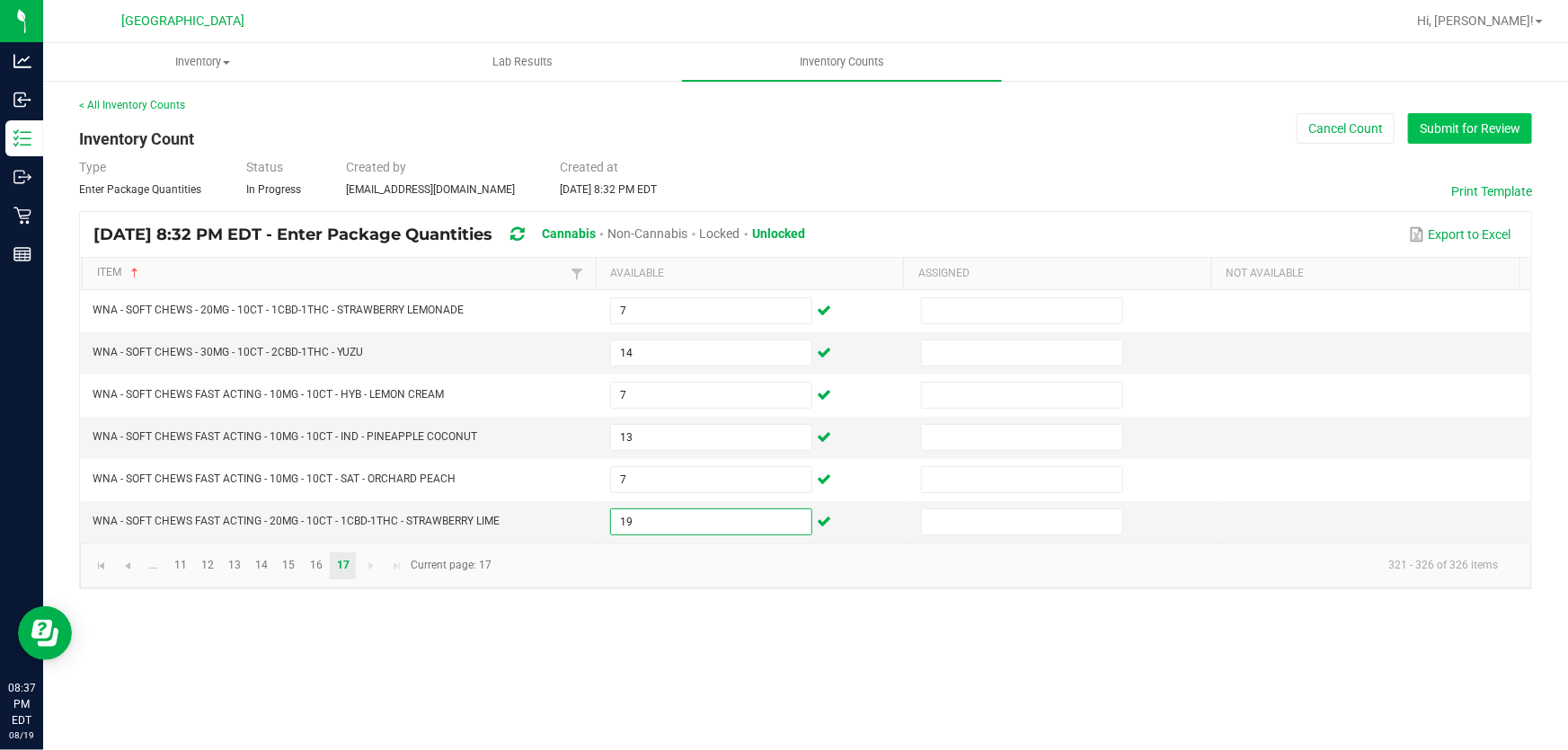
click at [1441, 132] on button "Submit for Review" at bounding box center [1470, 128] width 124 height 31
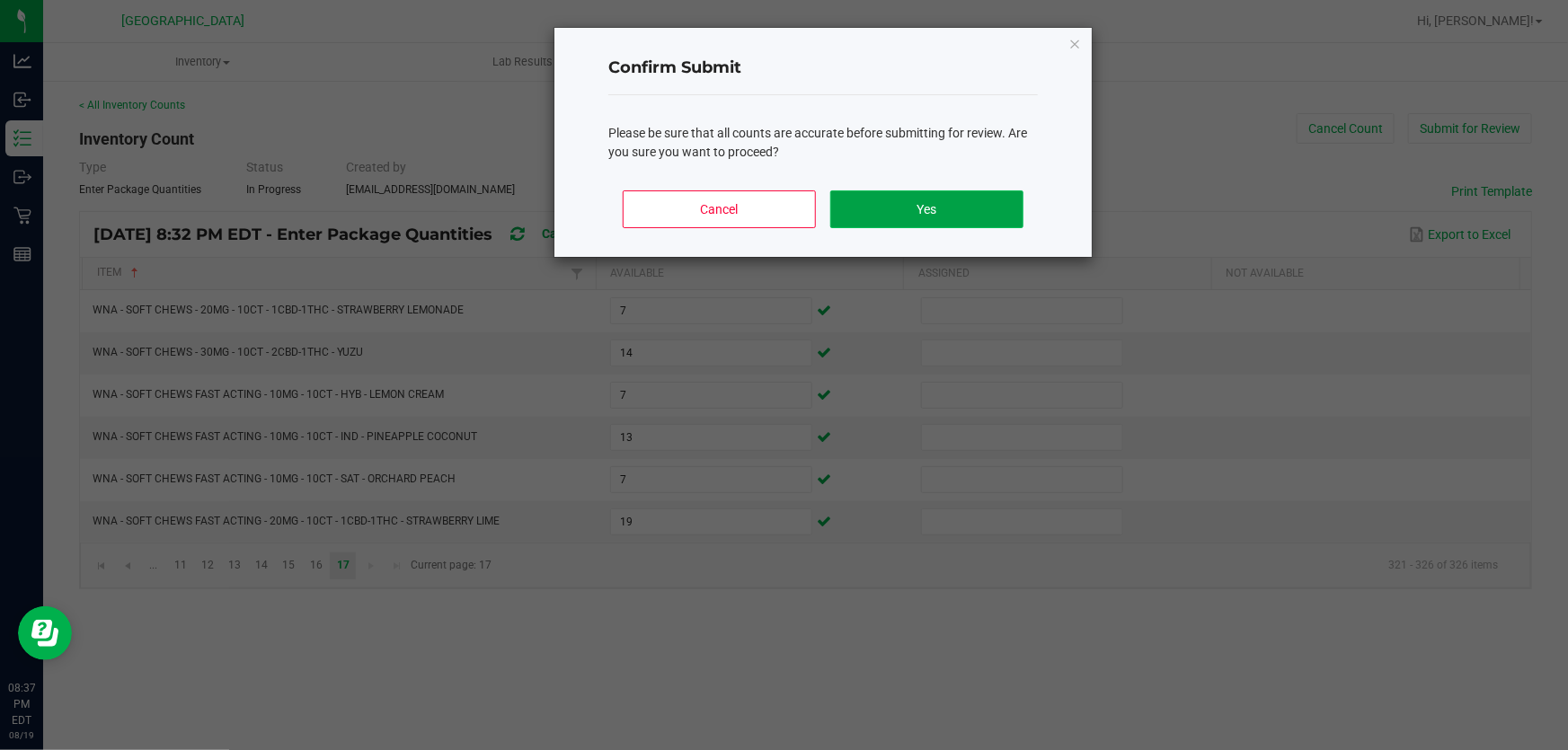
click at [864, 197] on button "Yes" at bounding box center [927, 208] width 193 height 37
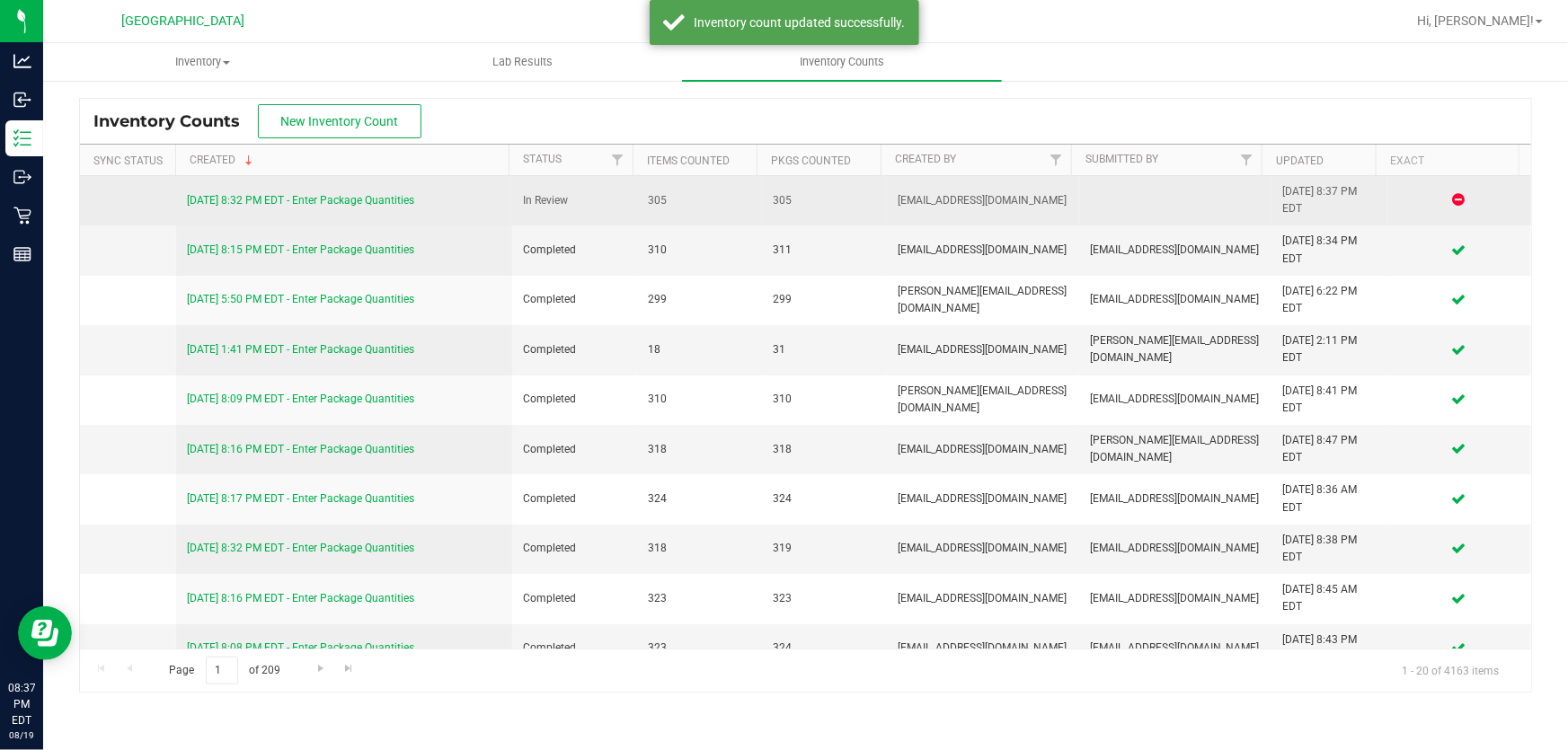
click at [319, 205] on link "[DATE] 8:32 PM EDT - Enter Package Quantities" at bounding box center [300, 200] width 228 height 13
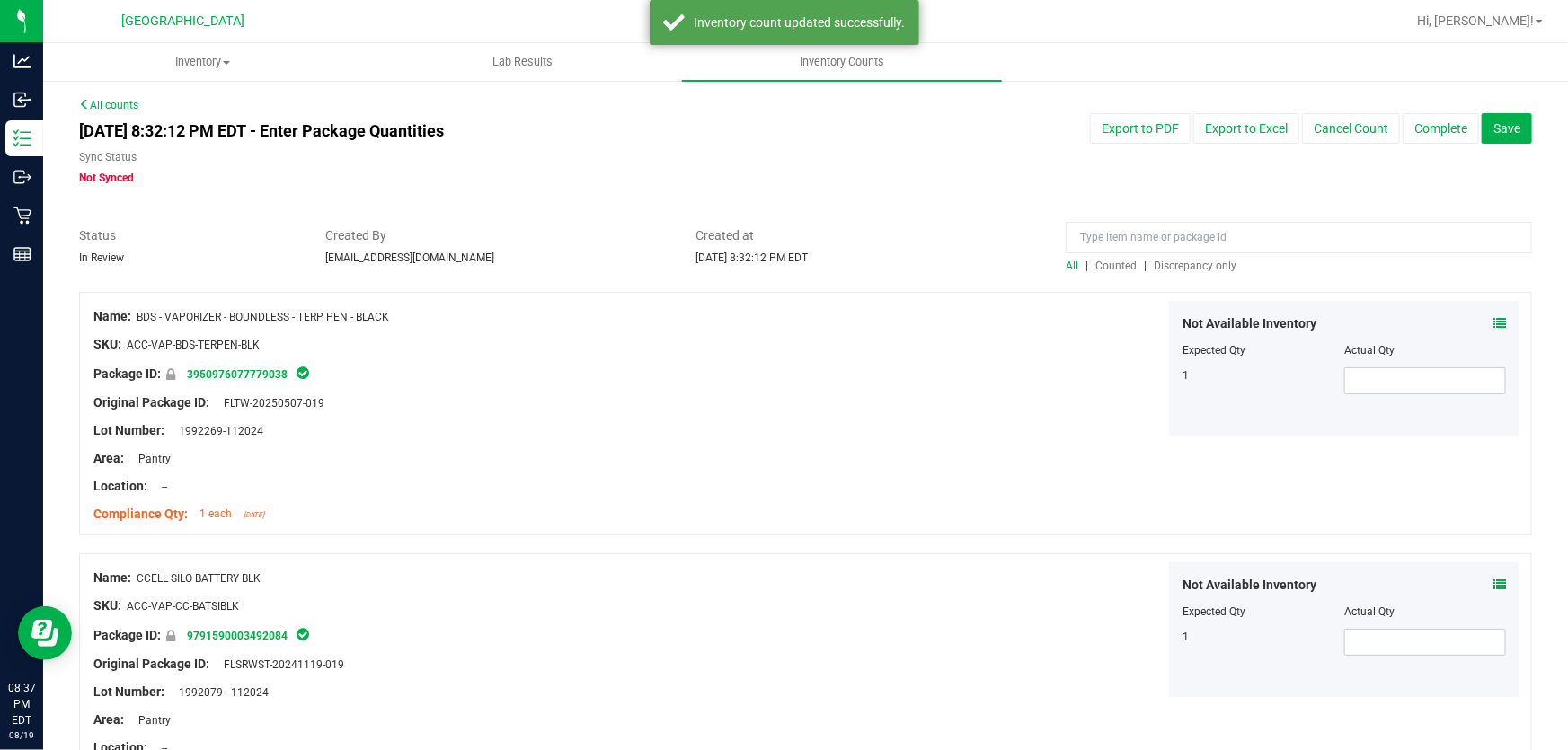
click at [1178, 266] on span "Discrepancy only" at bounding box center [1195, 266] width 83 height 13
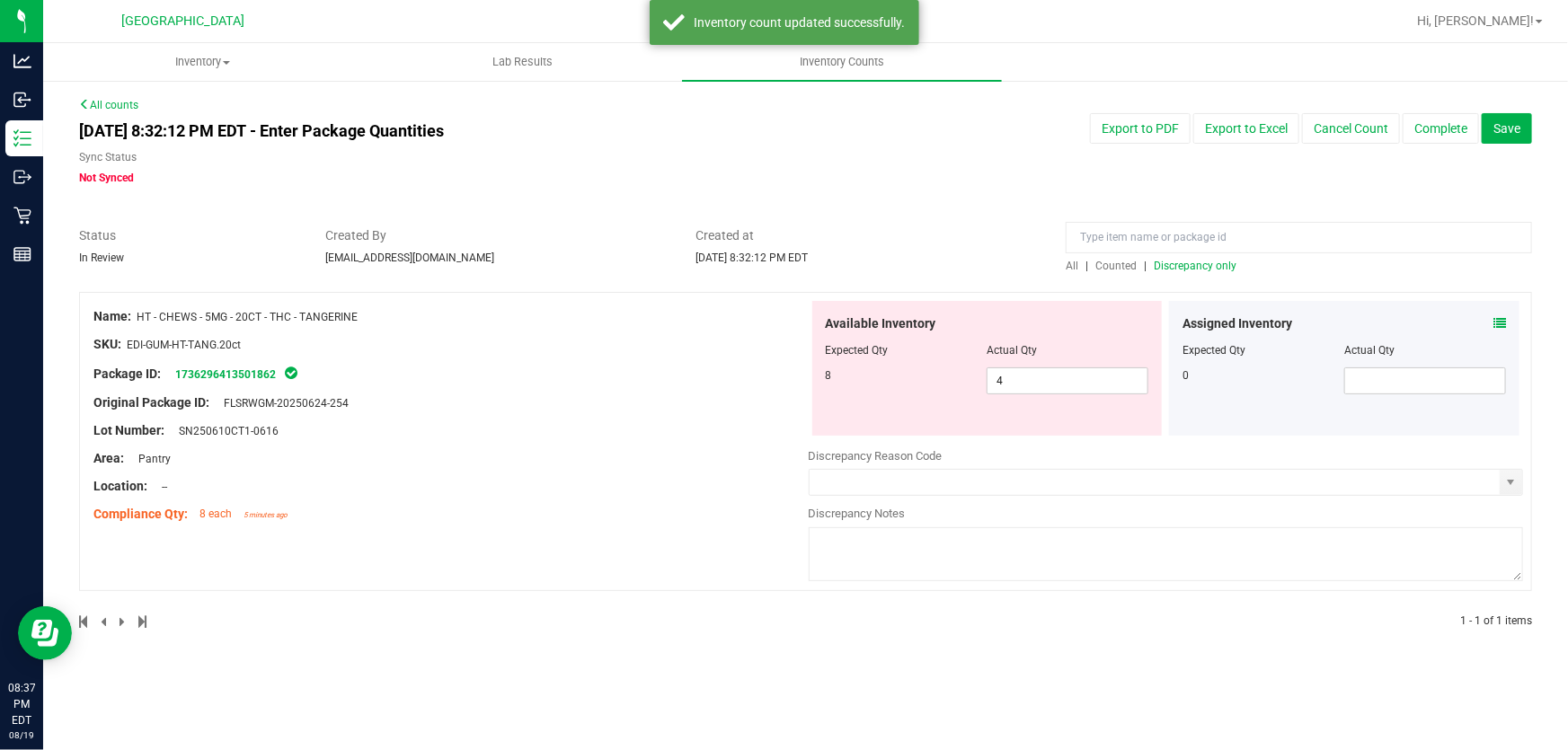
click at [878, 202] on div "All counts [DATE] 8:32:12 PM EDT - Enter Package Quantities Sync Status Not Syn…" at bounding box center [806, 375] width 1453 height 555
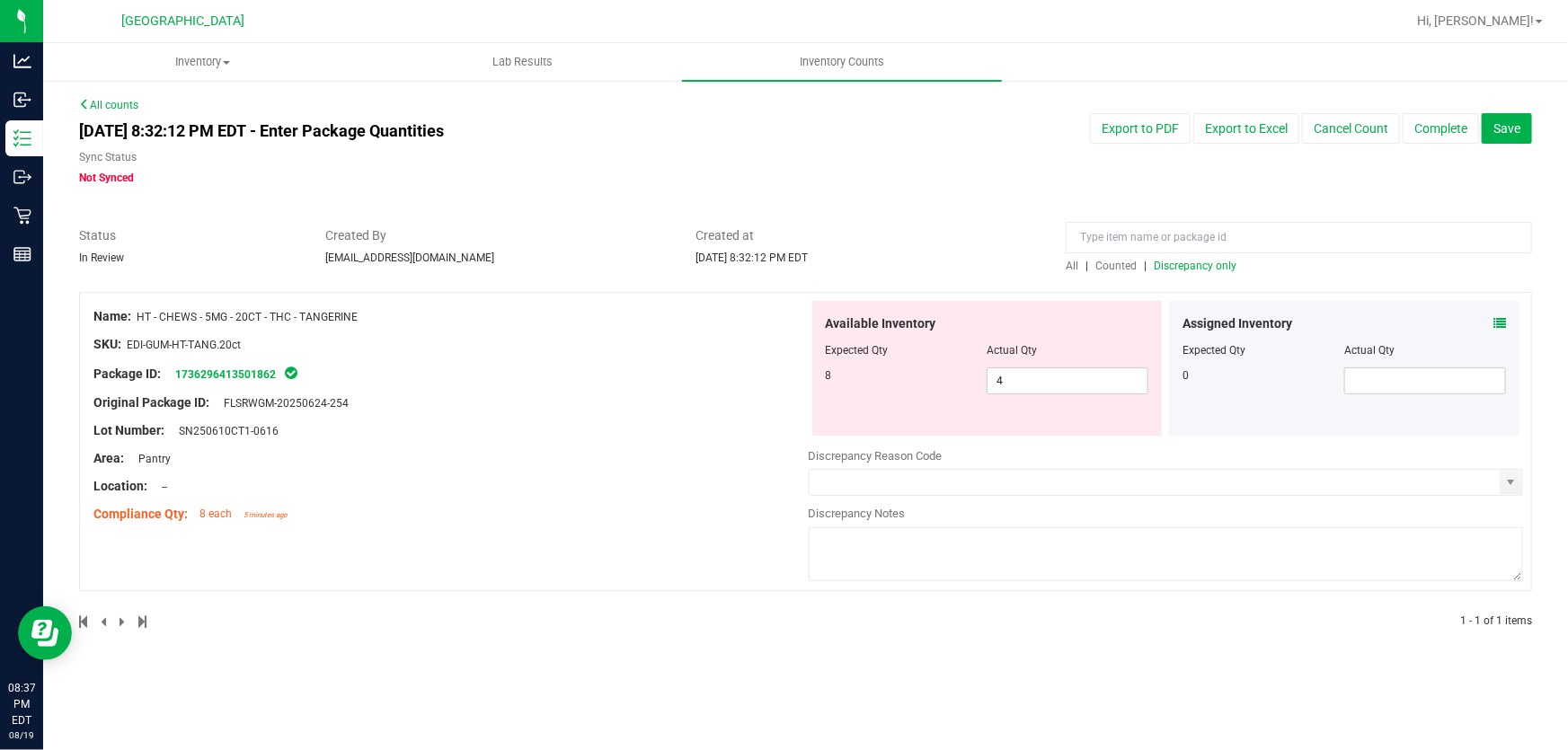
click at [632, 228] on span "Created By" at bounding box center [496, 236] width 343 height 19
click at [1043, 370] on span "4 4" at bounding box center [1067, 381] width 162 height 27
click at [1043, 371] on input "4" at bounding box center [1067, 381] width 160 height 25
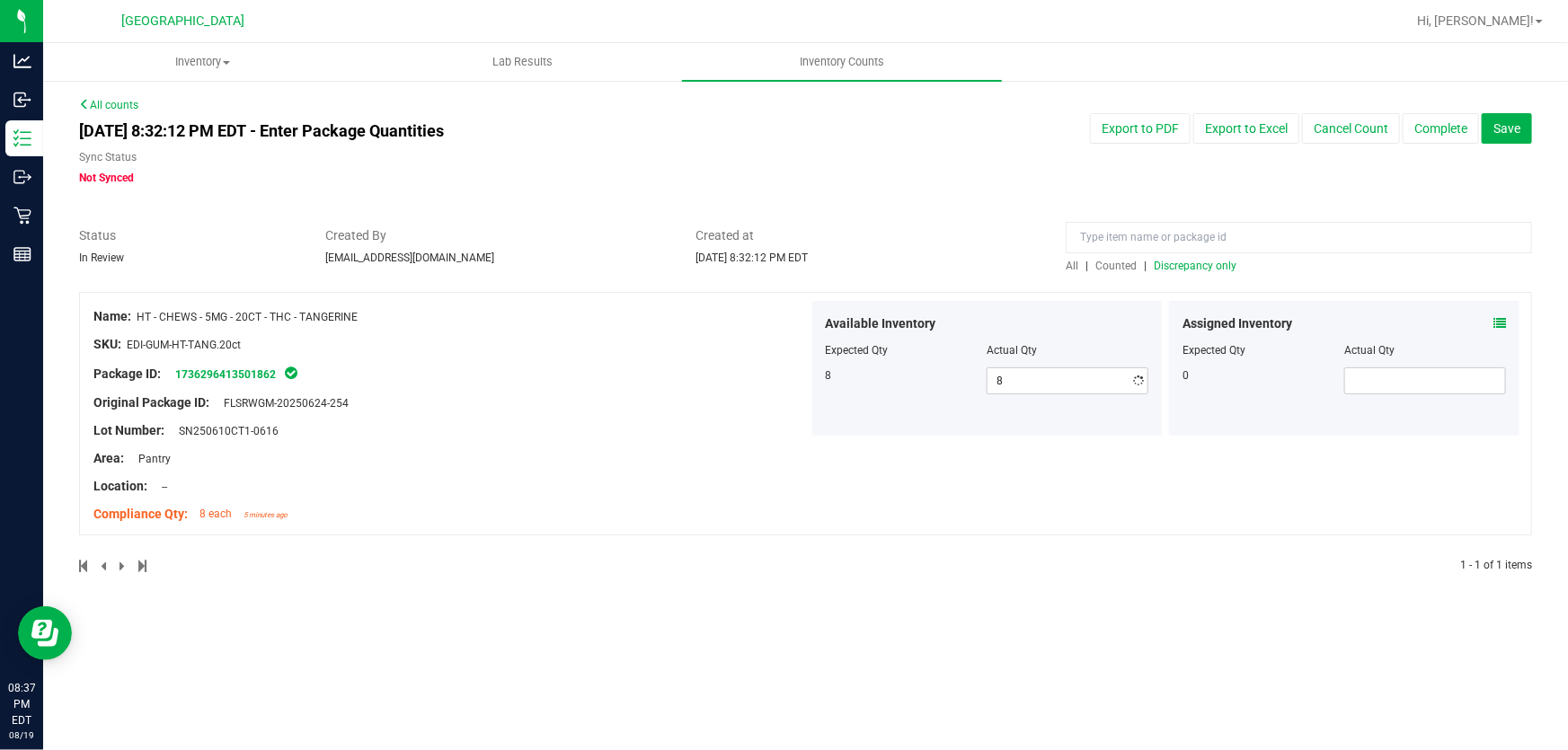
click at [983, 215] on div at bounding box center [806, 218] width 1453 height 18
click at [1508, 135] on span "Save" at bounding box center [1507, 128] width 27 height 15
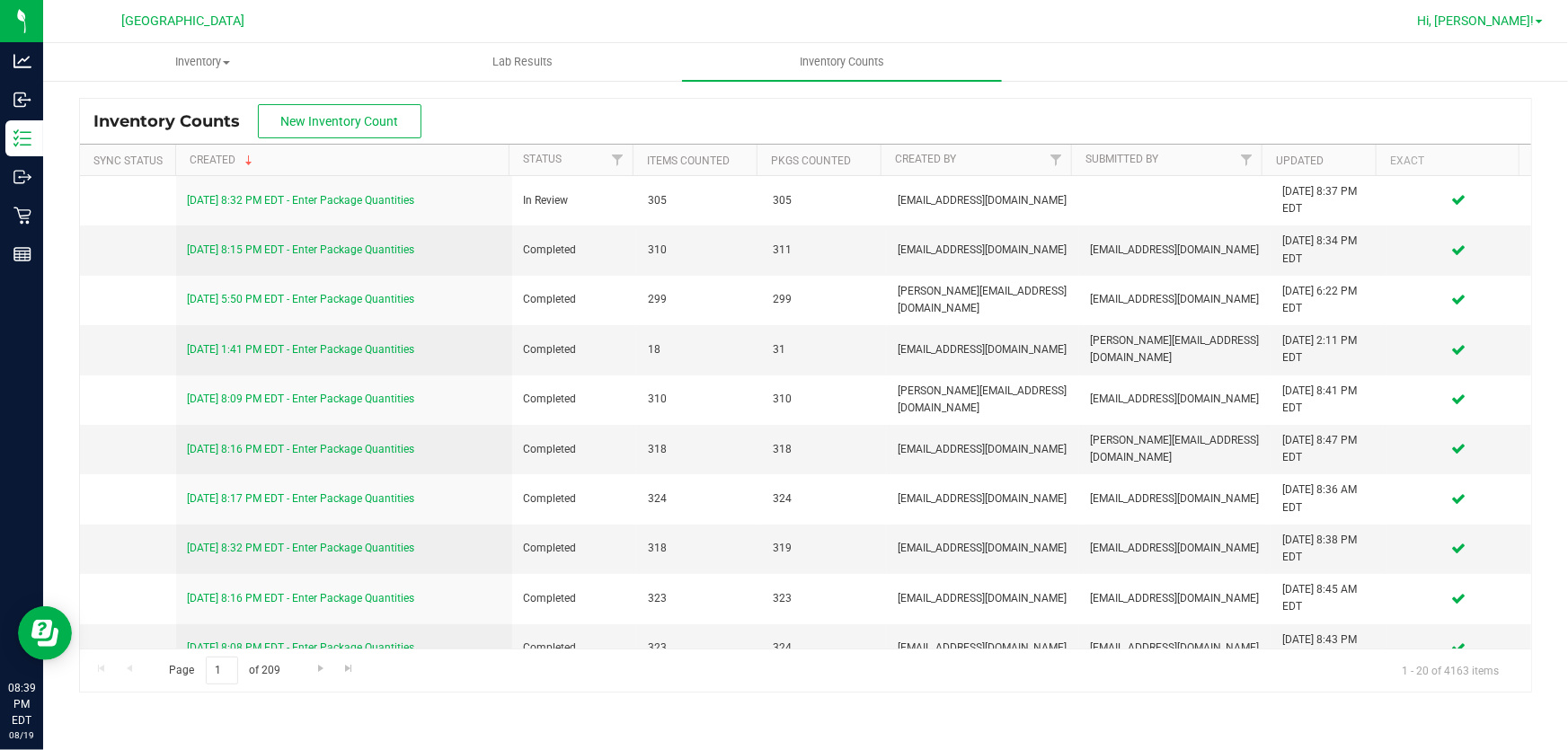
click at [1448, 28] on span "Hi, [PERSON_NAME]!" at bounding box center [1475, 21] width 117 height 15
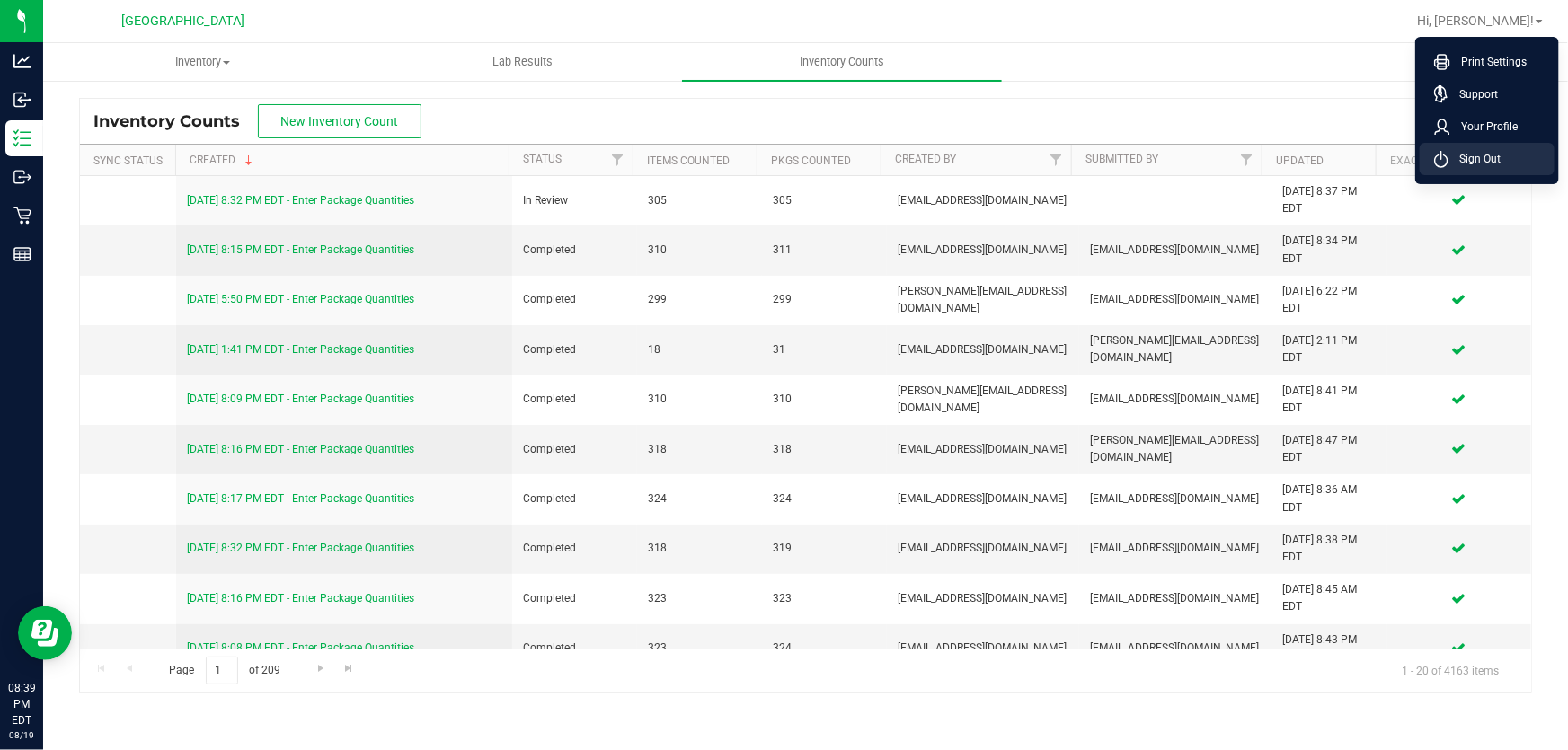
click at [1529, 162] on li "Sign Out" at bounding box center [1487, 159] width 135 height 33
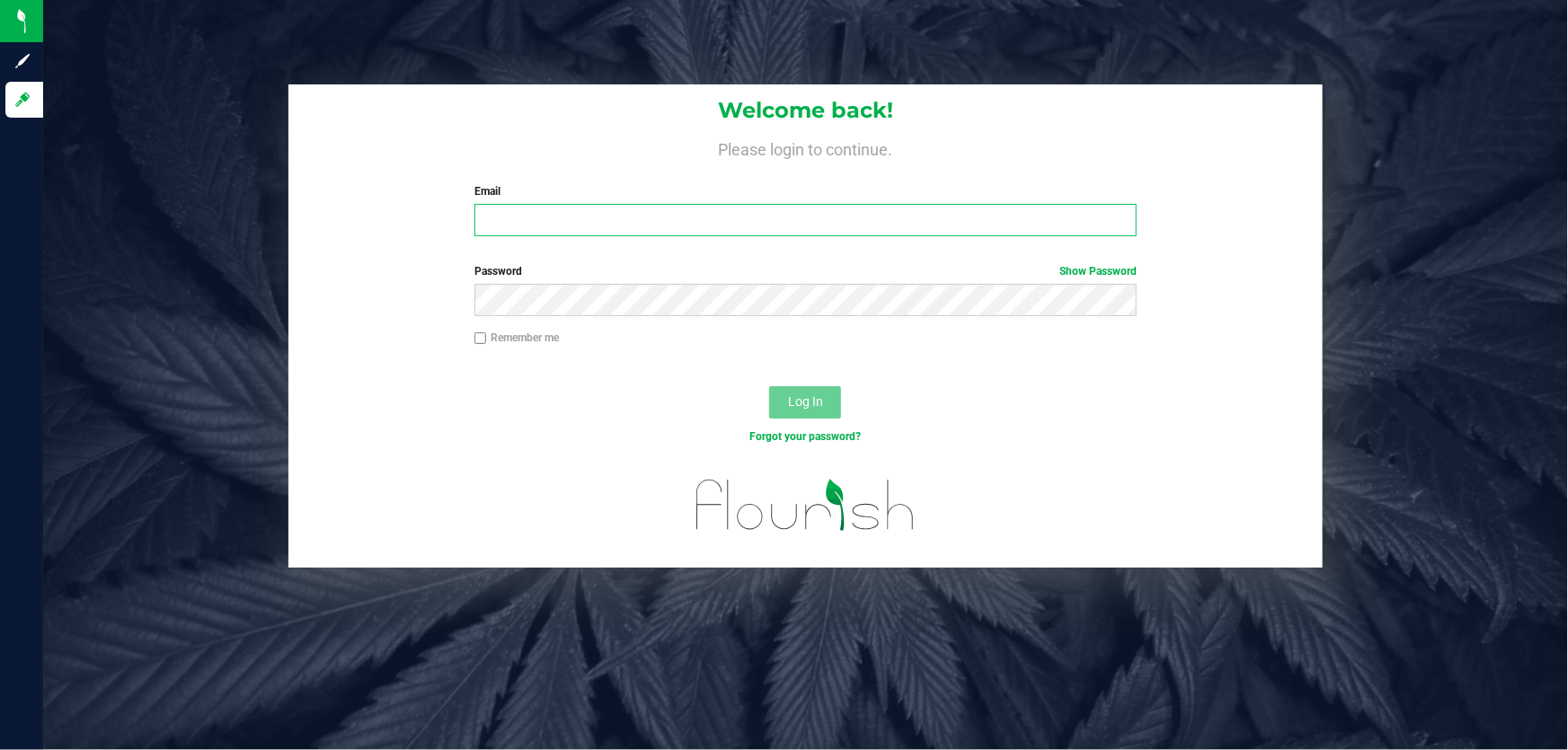
click at [751, 210] on input "Email" at bounding box center [806, 220] width 663 height 33
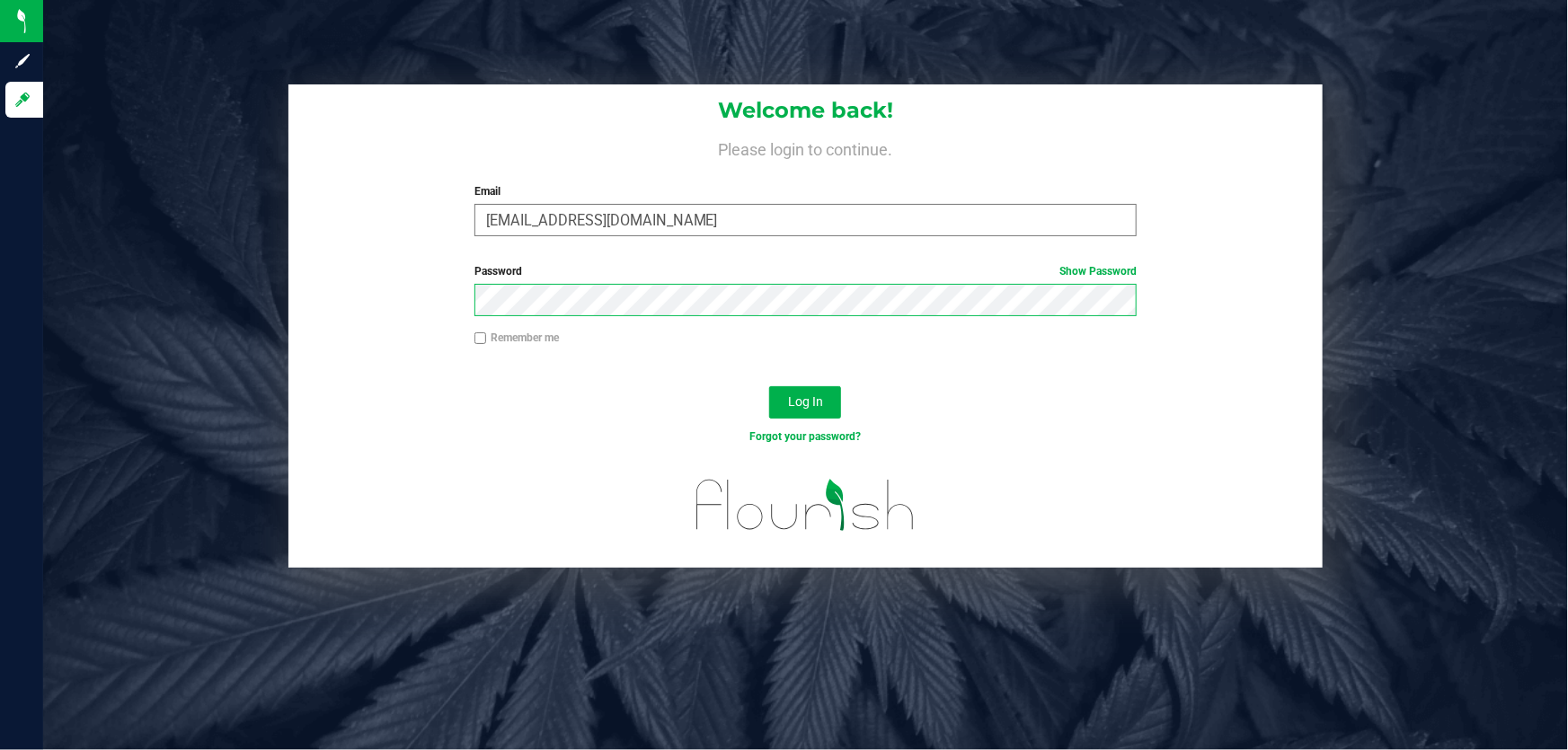
click at [769, 386] on button "Log In" at bounding box center [805, 402] width 72 height 33
